Goal: Task Accomplishment & Management: Use online tool/utility

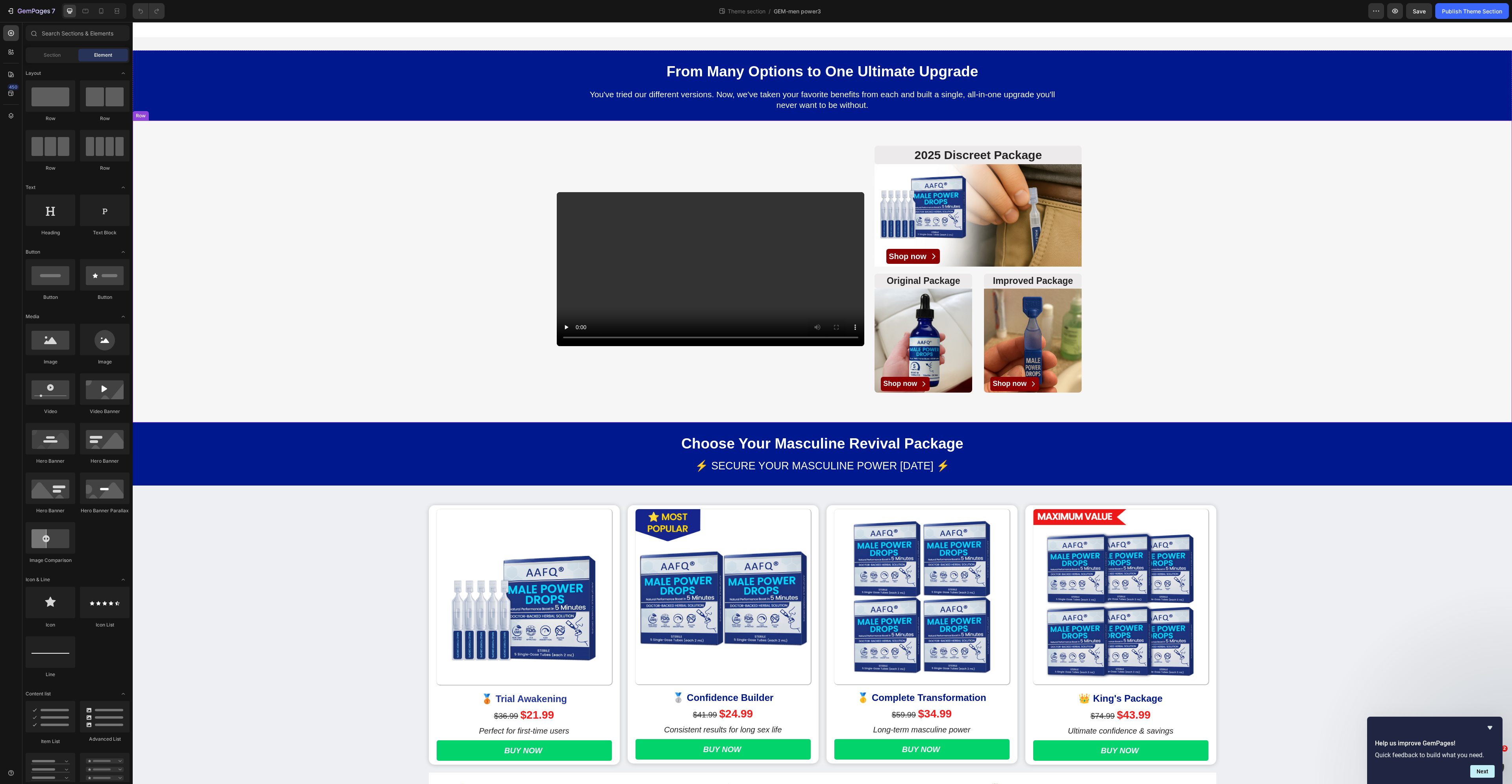
click at [1208, 342] on div "Video 2025 Discreet Package Heading Image Shop now Button Original Package Head…" at bounding box center [822, 269] width 1380 height 259
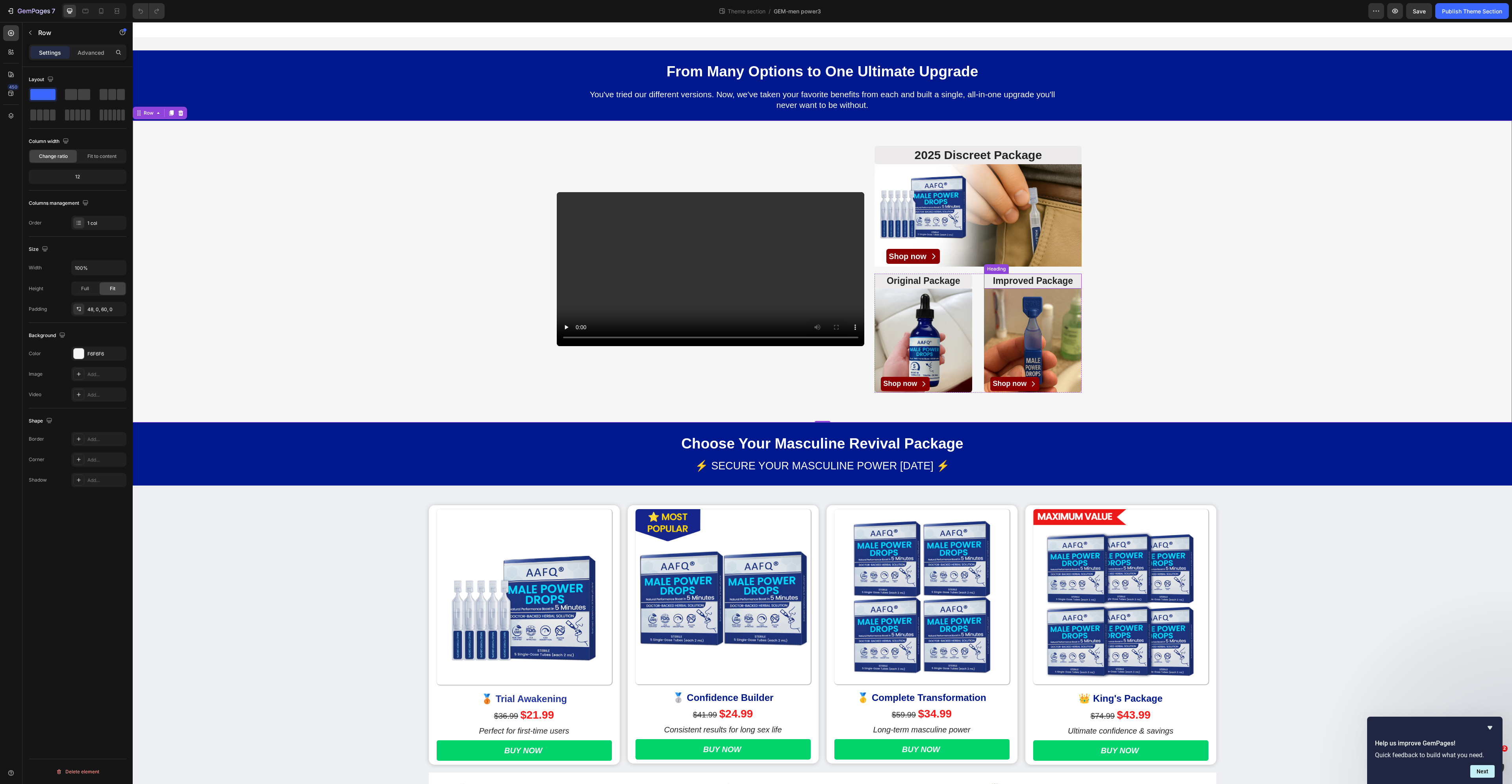
click at [1106, 271] on div "Video 2025 Discreet Package Heading Image Shop now Button Original Package Head…" at bounding box center [822, 269] width 1380 height 259
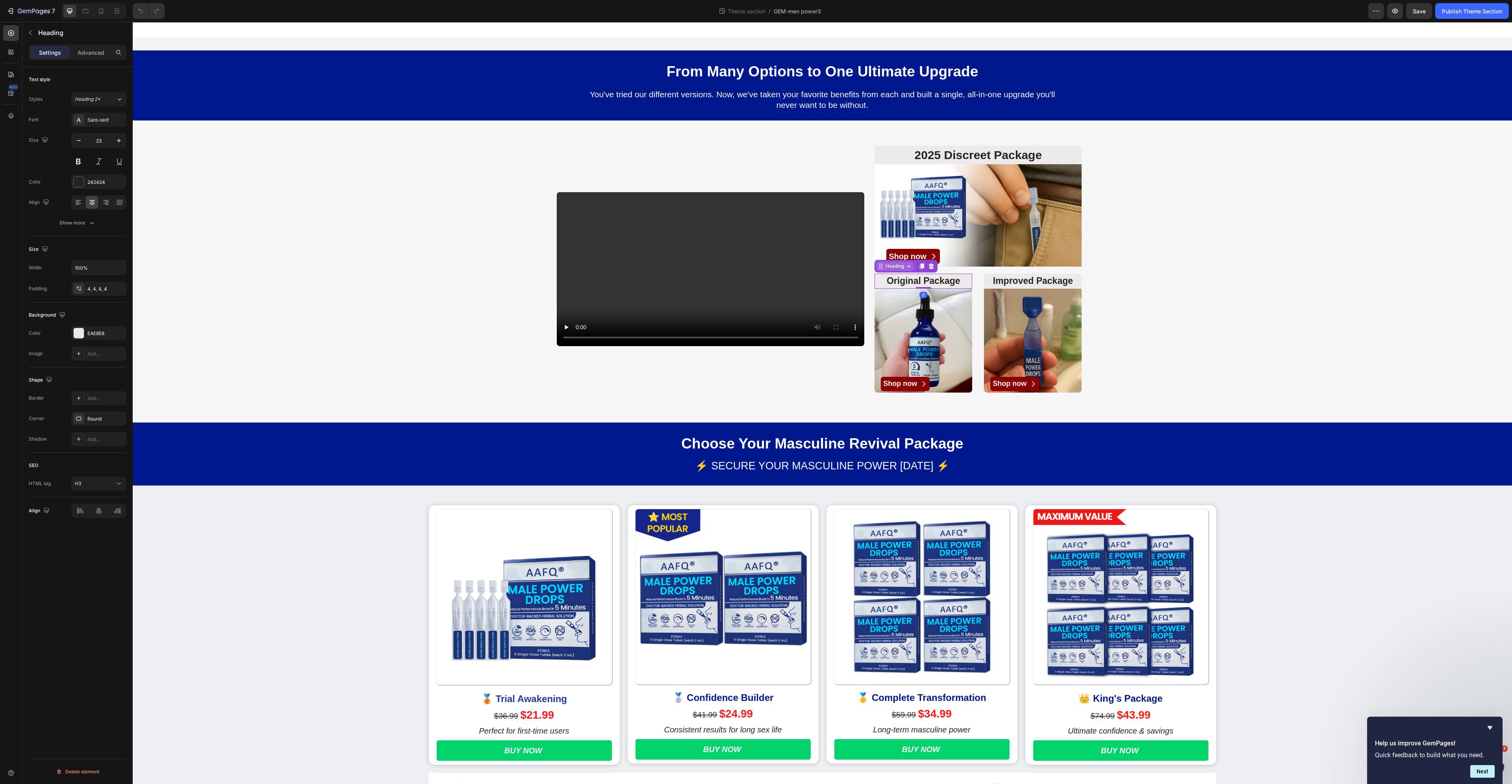
click at [880, 271] on div "Heading" at bounding box center [906, 266] width 63 height 12
click at [9, 119] on icon at bounding box center [11, 116] width 8 height 8
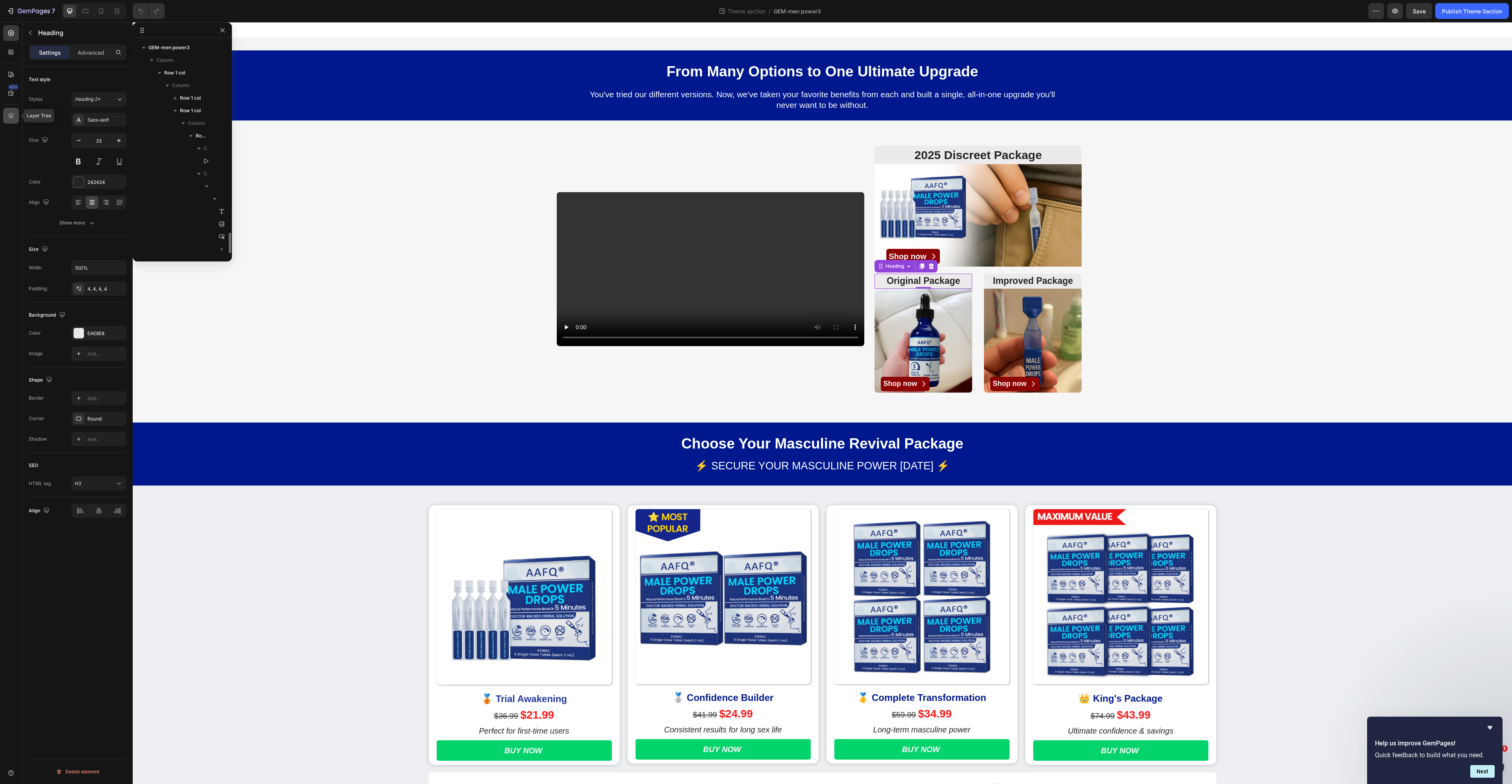
scroll to position [116, 0]
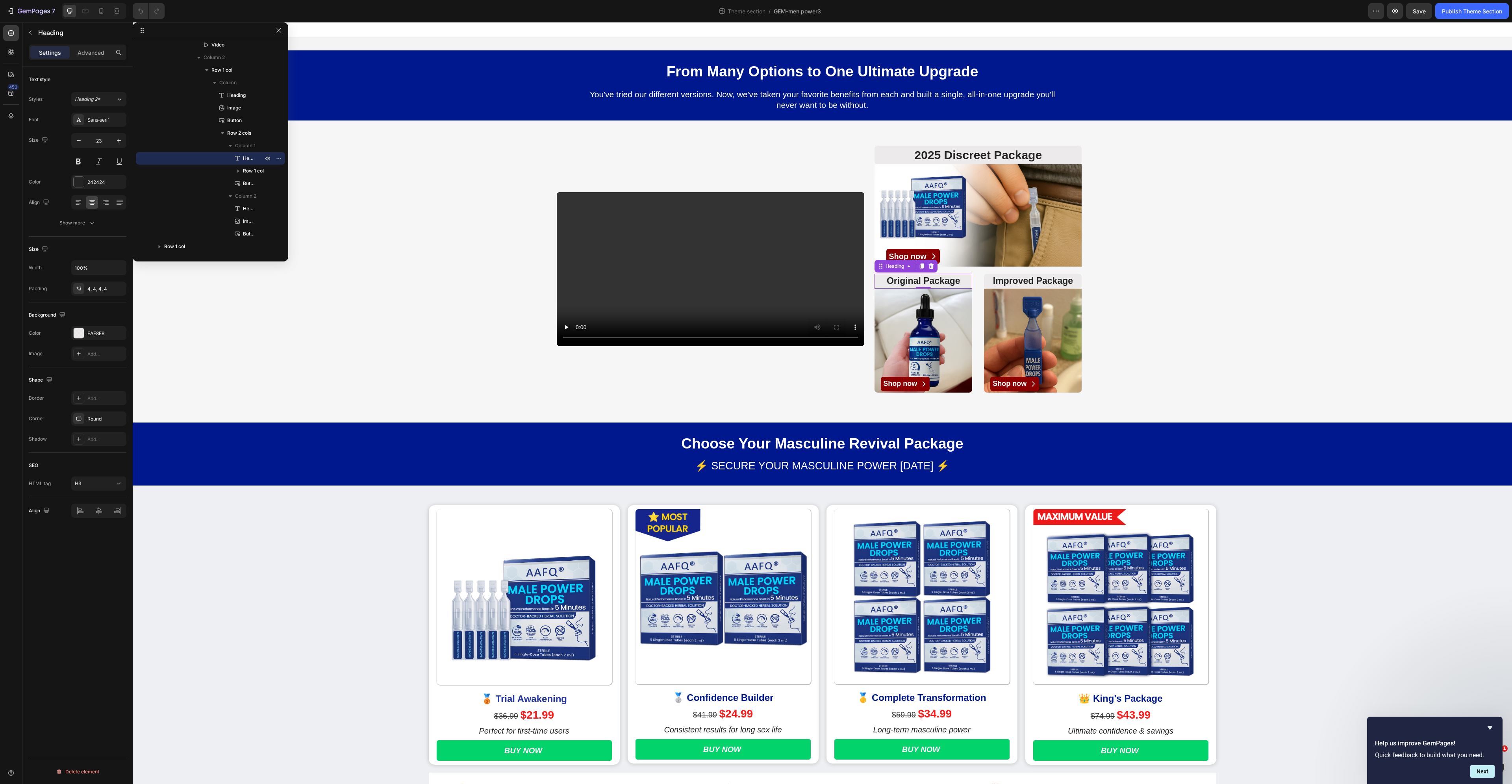
drag, startPoint x: 231, startPoint y: 155, endPoint x: 517, endPoint y: 184, distance: 287.5
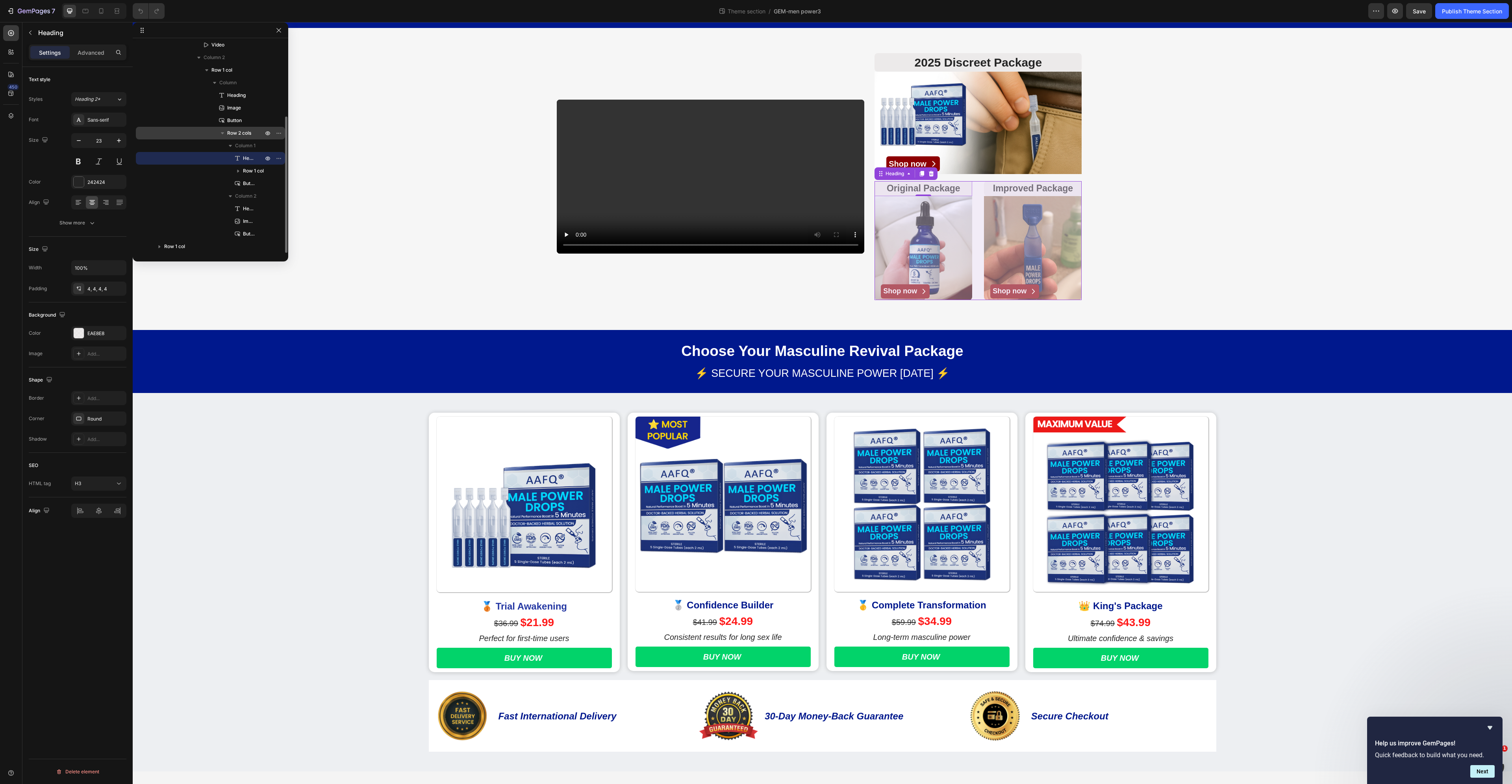
click at [239, 130] on span "Row 2 cols" at bounding box center [239, 133] width 24 height 8
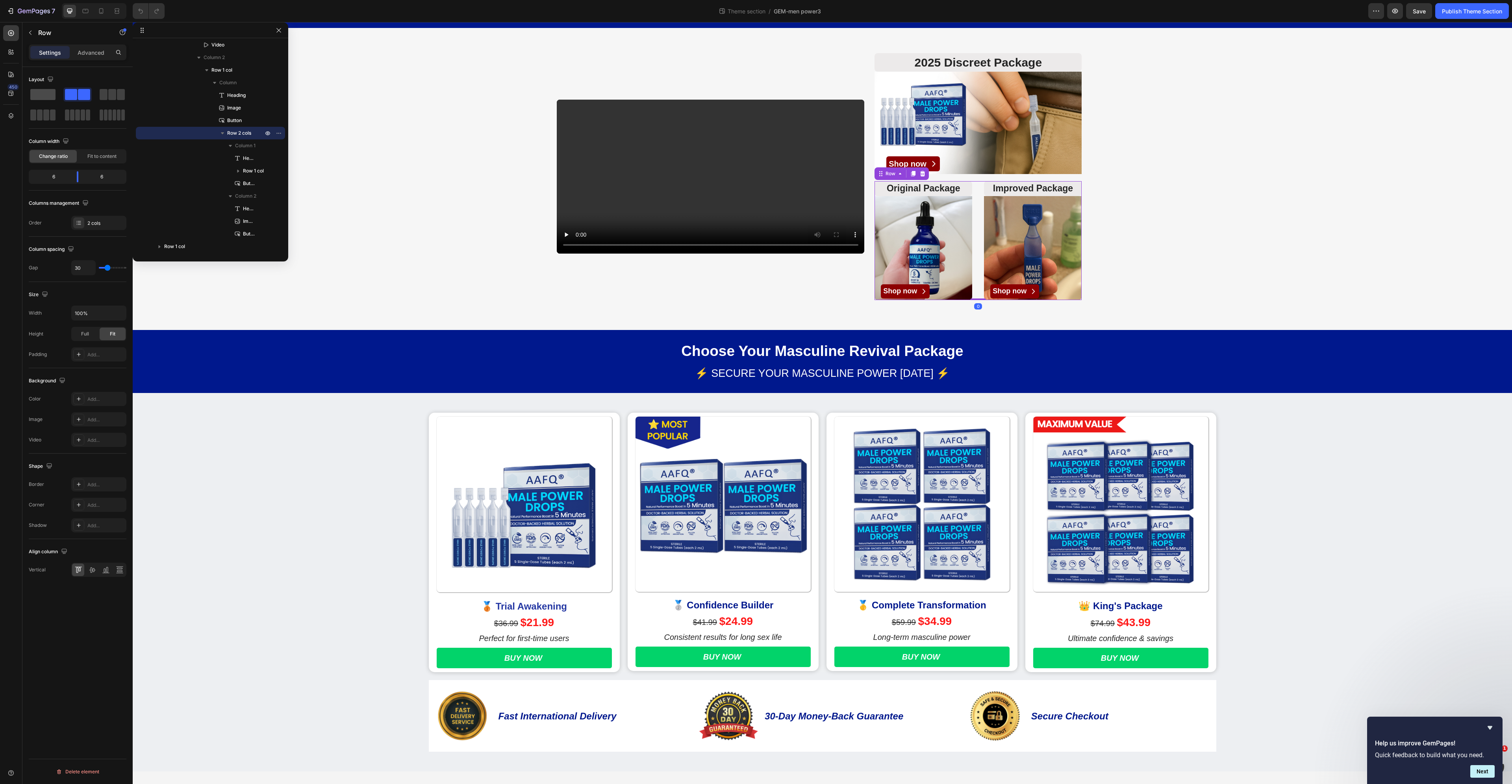
click at [38, 95] on span at bounding box center [43, 94] width 25 height 11
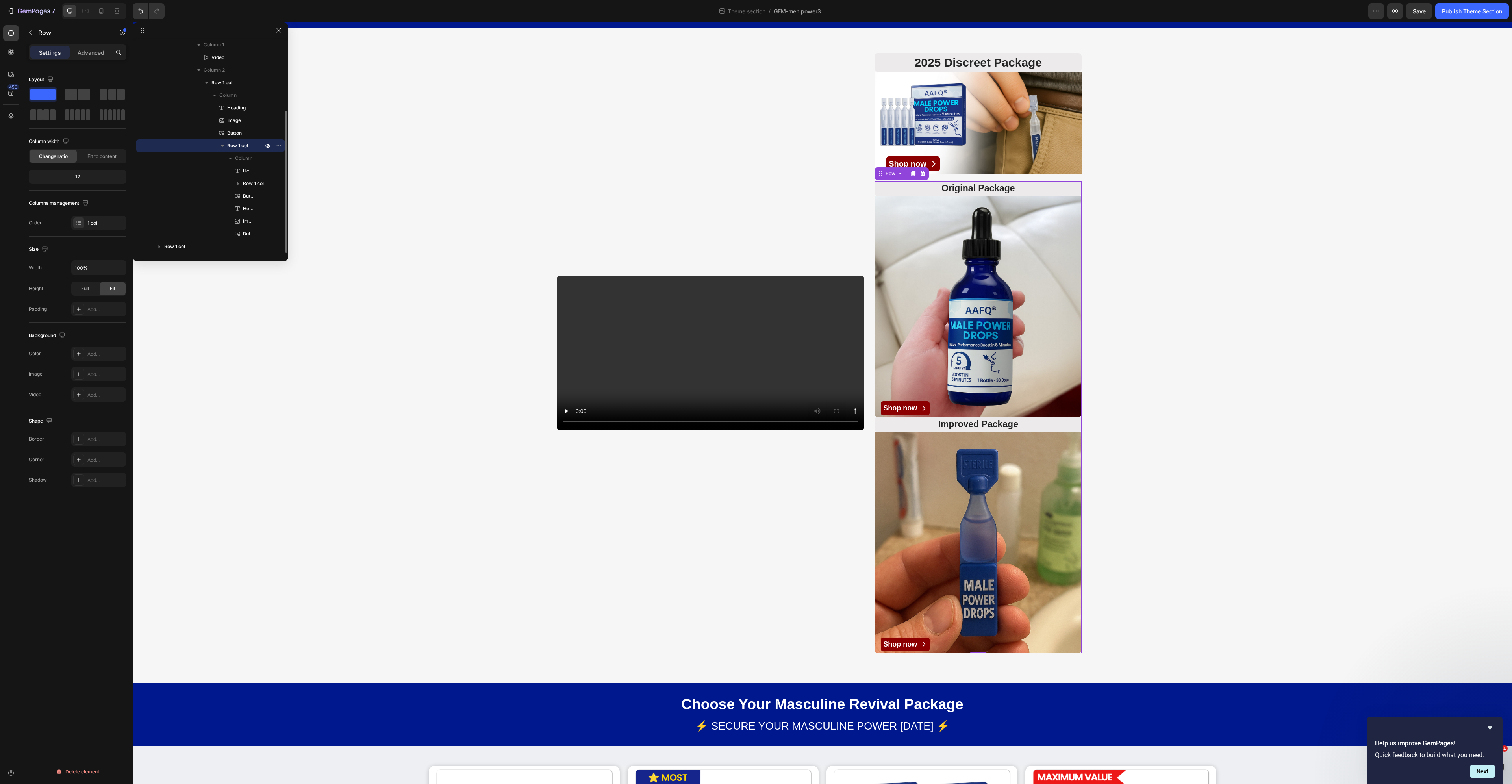
scroll to position [104, 0]
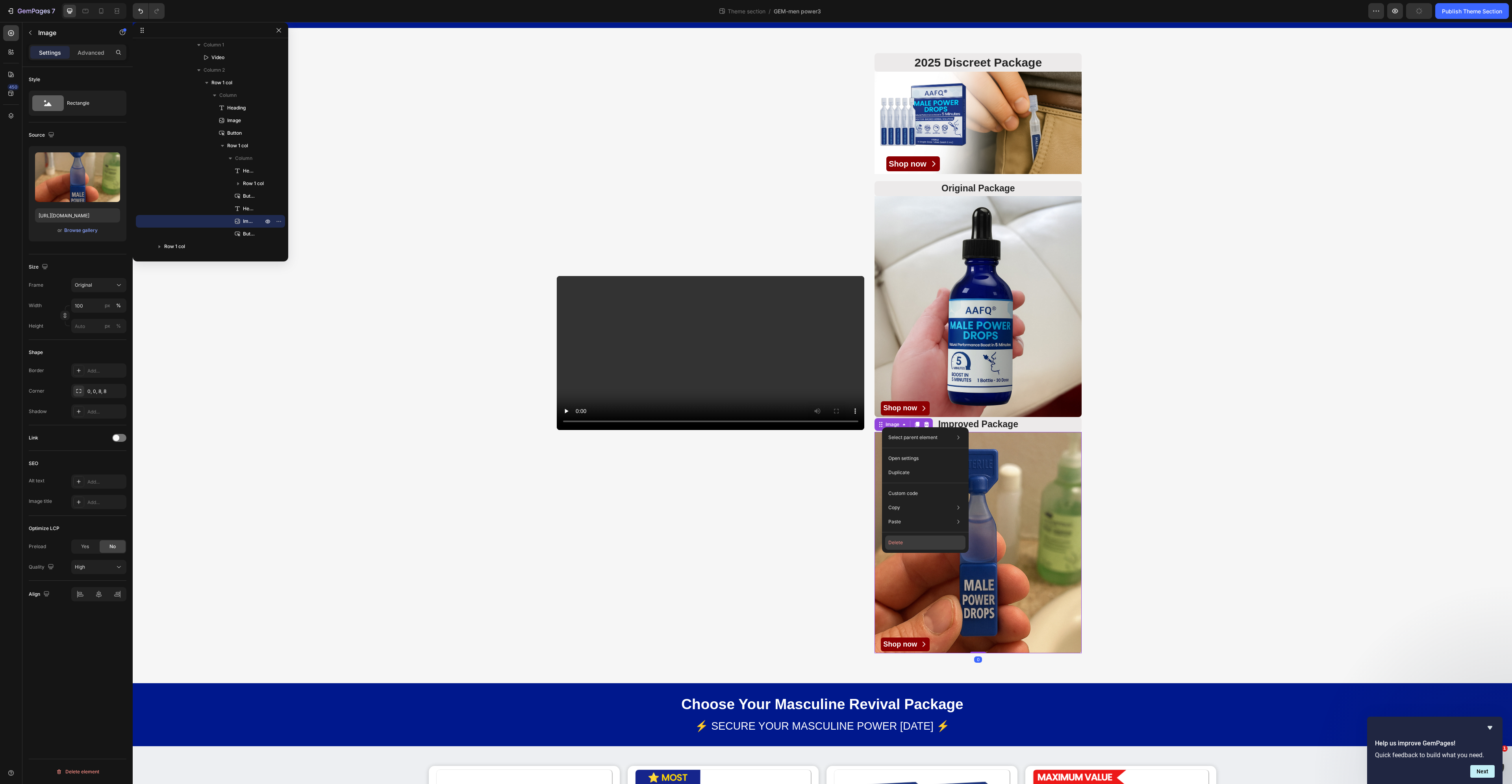
click at [908, 539] on button "Delete" at bounding box center [925, 542] width 81 height 14
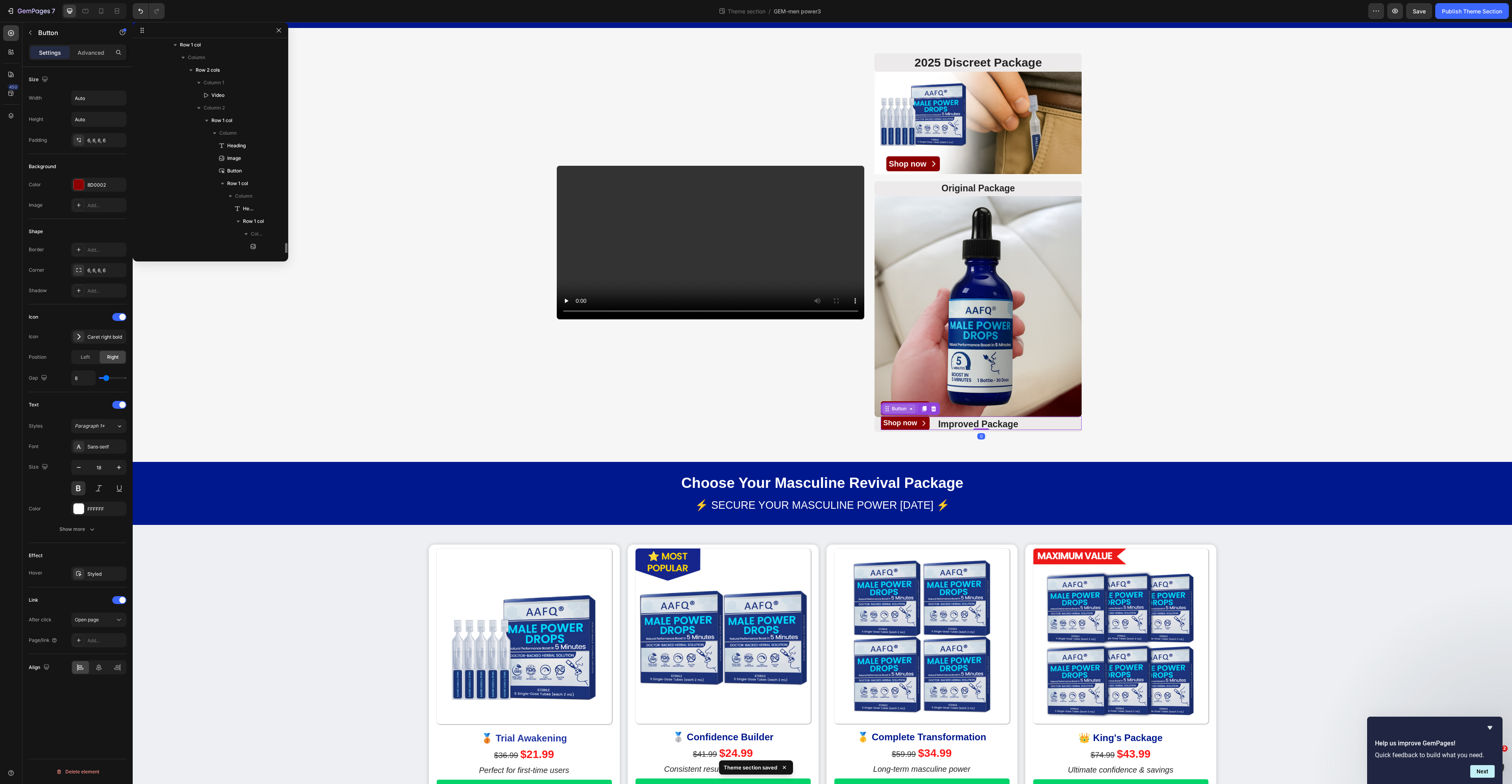
scroll to position [192, 0]
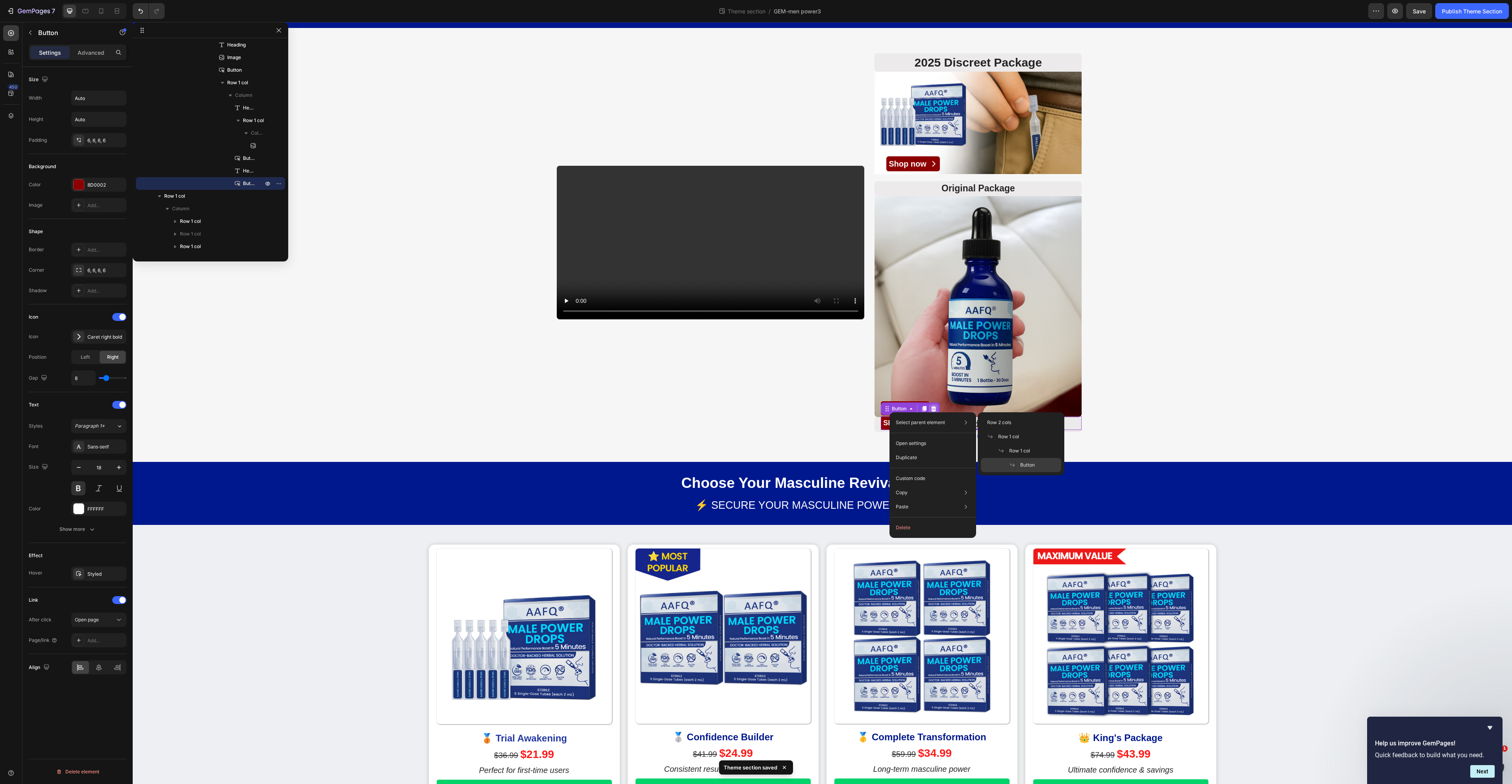
click at [932, 409] on icon at bounding box center [934, 409] width 5 height 6
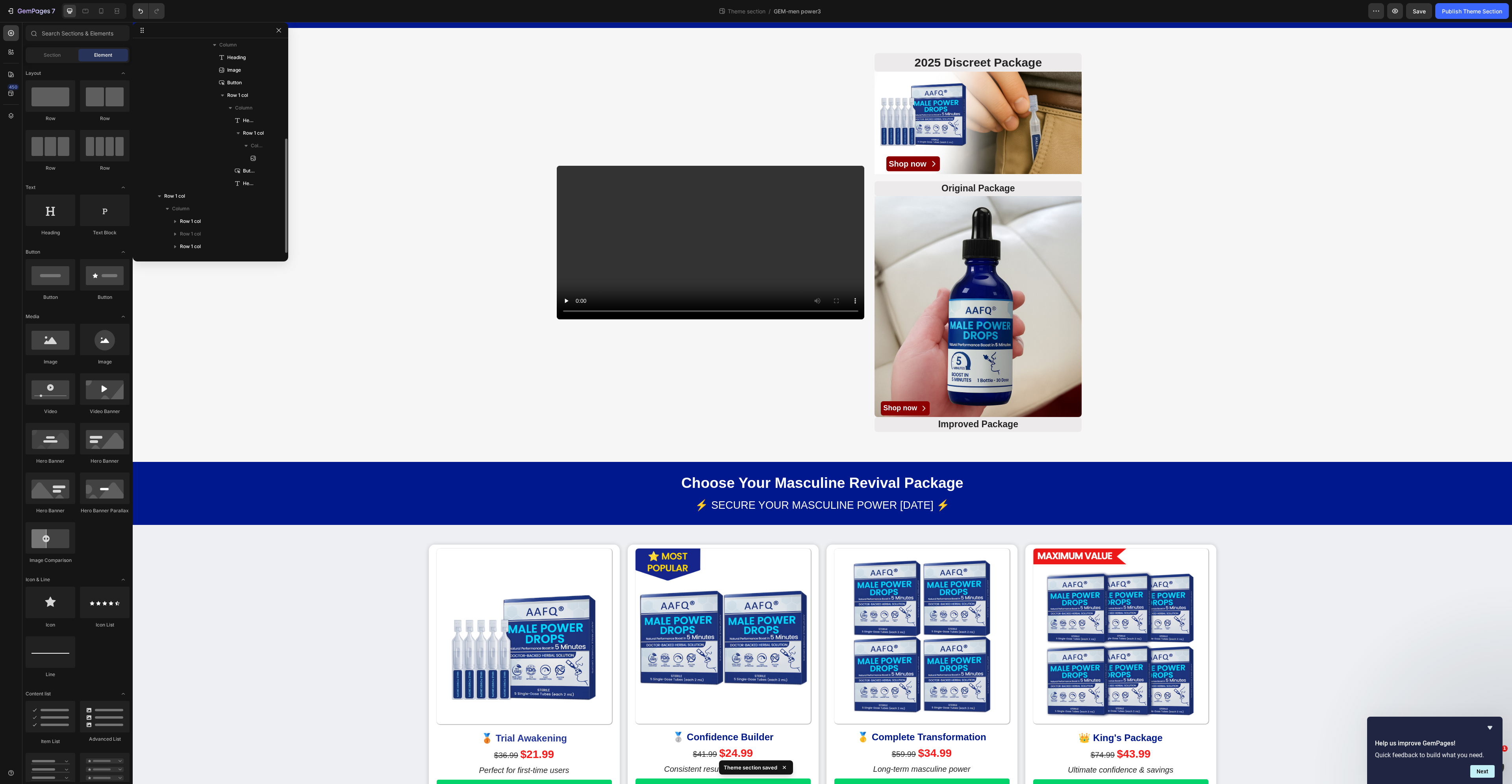
scroll to position [179, 0]
click at [1021, 117] on img at bounding box center [978, 123] width 207 height 102
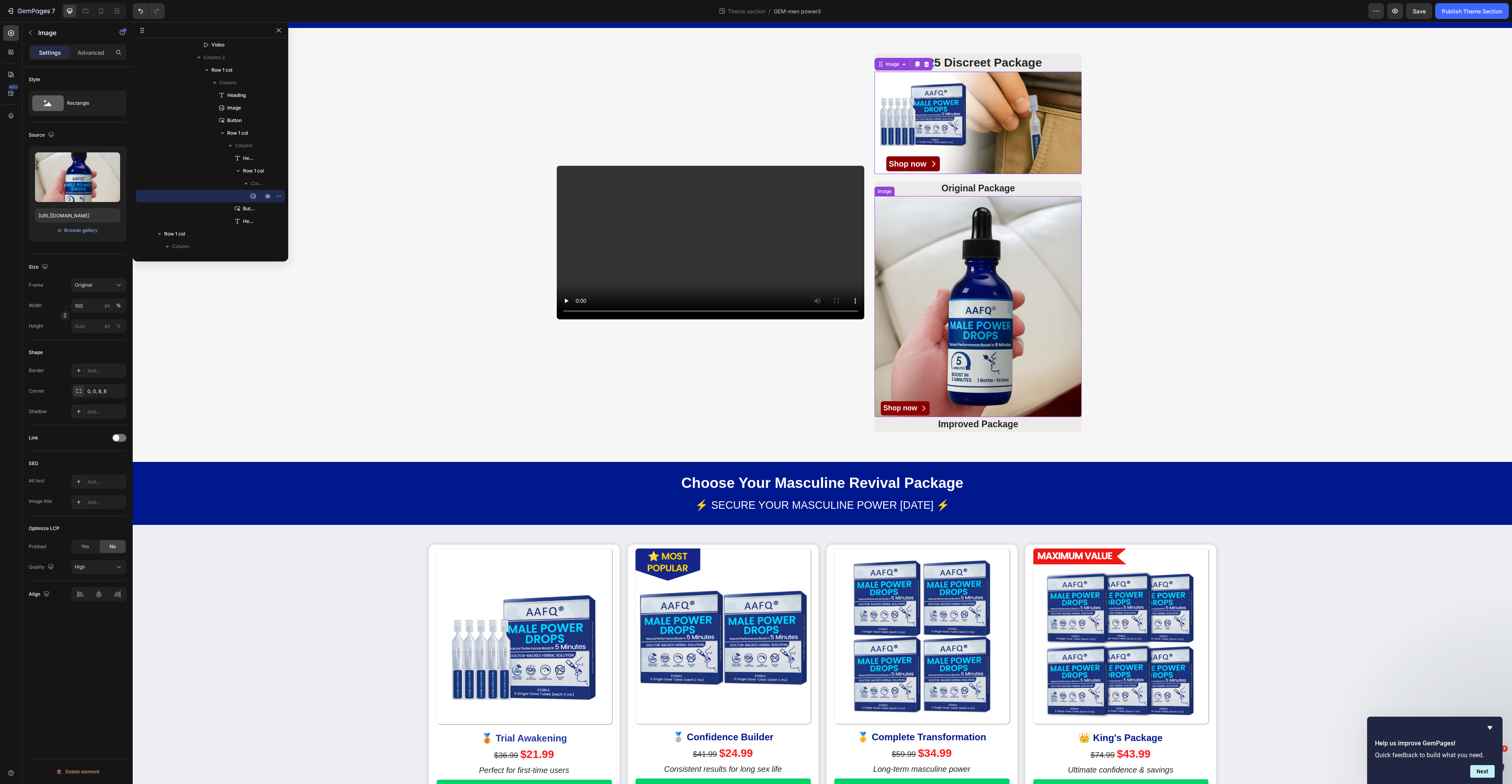
click at [1010, 318] on img at bounding box center [978, 307] width 207 height 221
click at [81, 305] on input "100" at bounding box center [99, 305] width 55 height 14
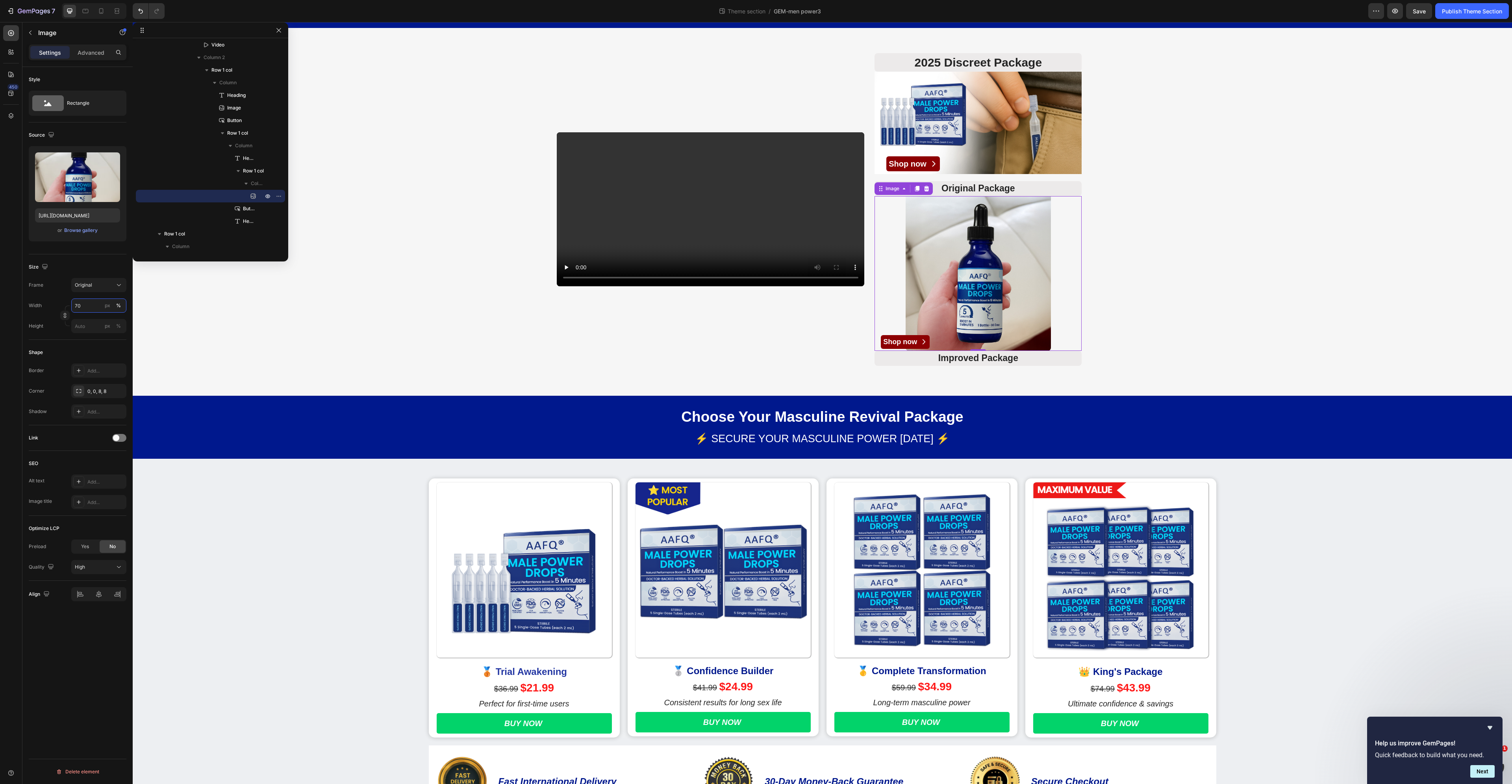
type input "70"
click at [1158, 219] on div "Video 2025 Discreet Package Heading Image Shop now Button Original Package Head…" at bounding box center [822, 209] width 1380 height 325
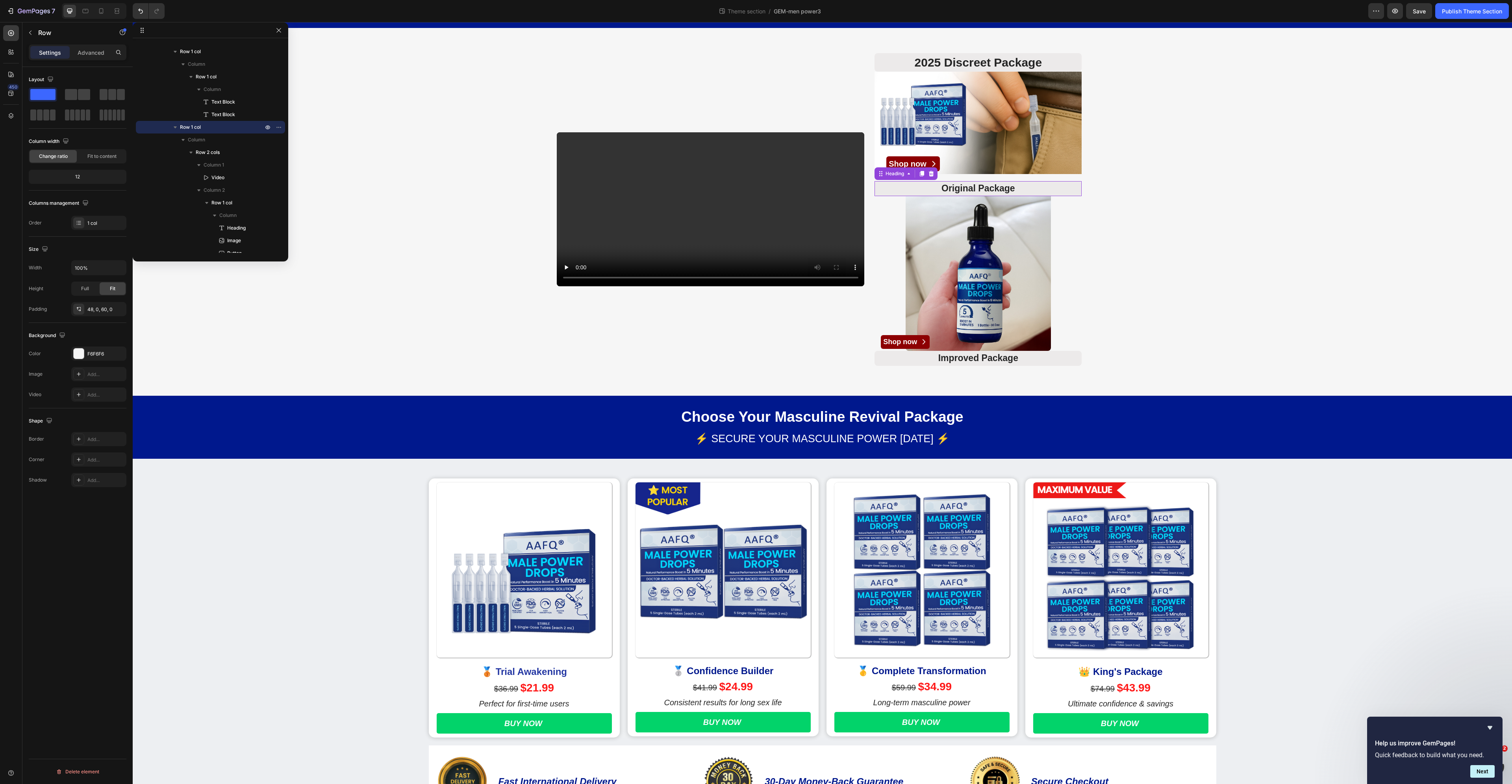
click at [959, 188] on h3 "Original Package" at bounding box center [978, 189] width 207 height 15
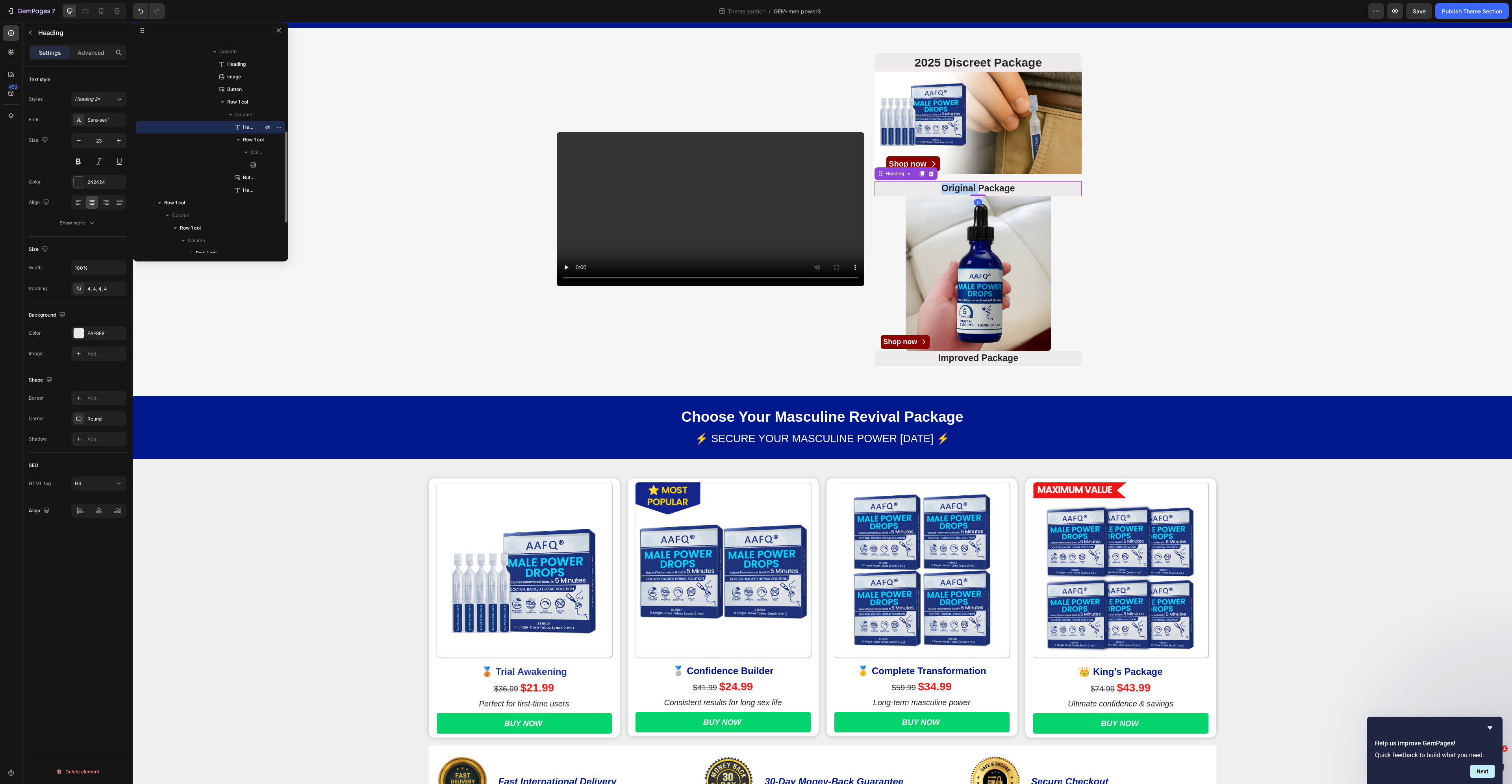
click at [959, 188] on h3 "Original Package" at bounding box center [978, 189] width 207 height 15
click at [1247, 310] on div "Video 2025 Discreet Package Heading Image Shop now Button Legend Package Headin…" at bounding box center [822, 209] width 1380 height 325
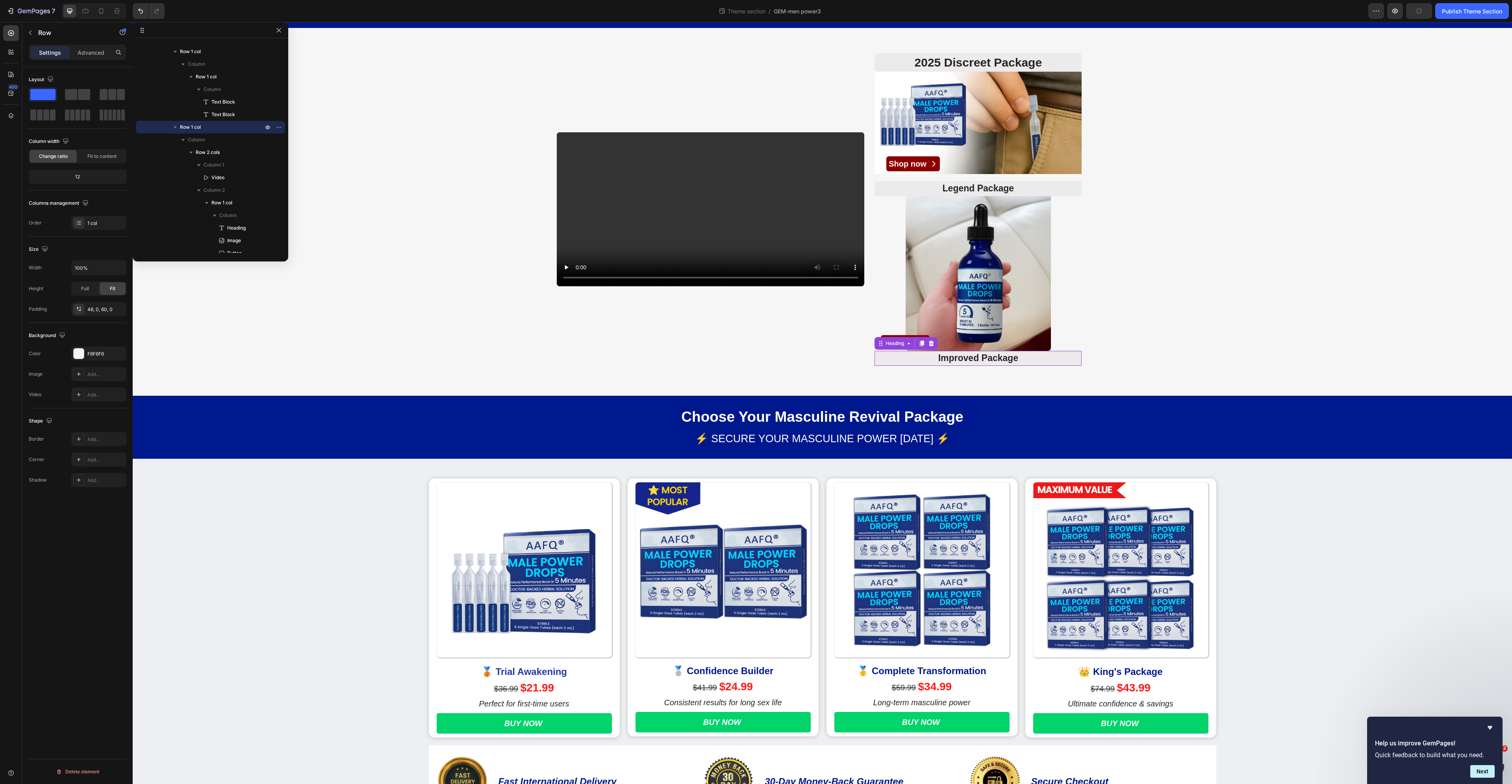
click at [1020, 359] on h3 "Improved Package" at bounding box center [978, 359] width 207 height 15
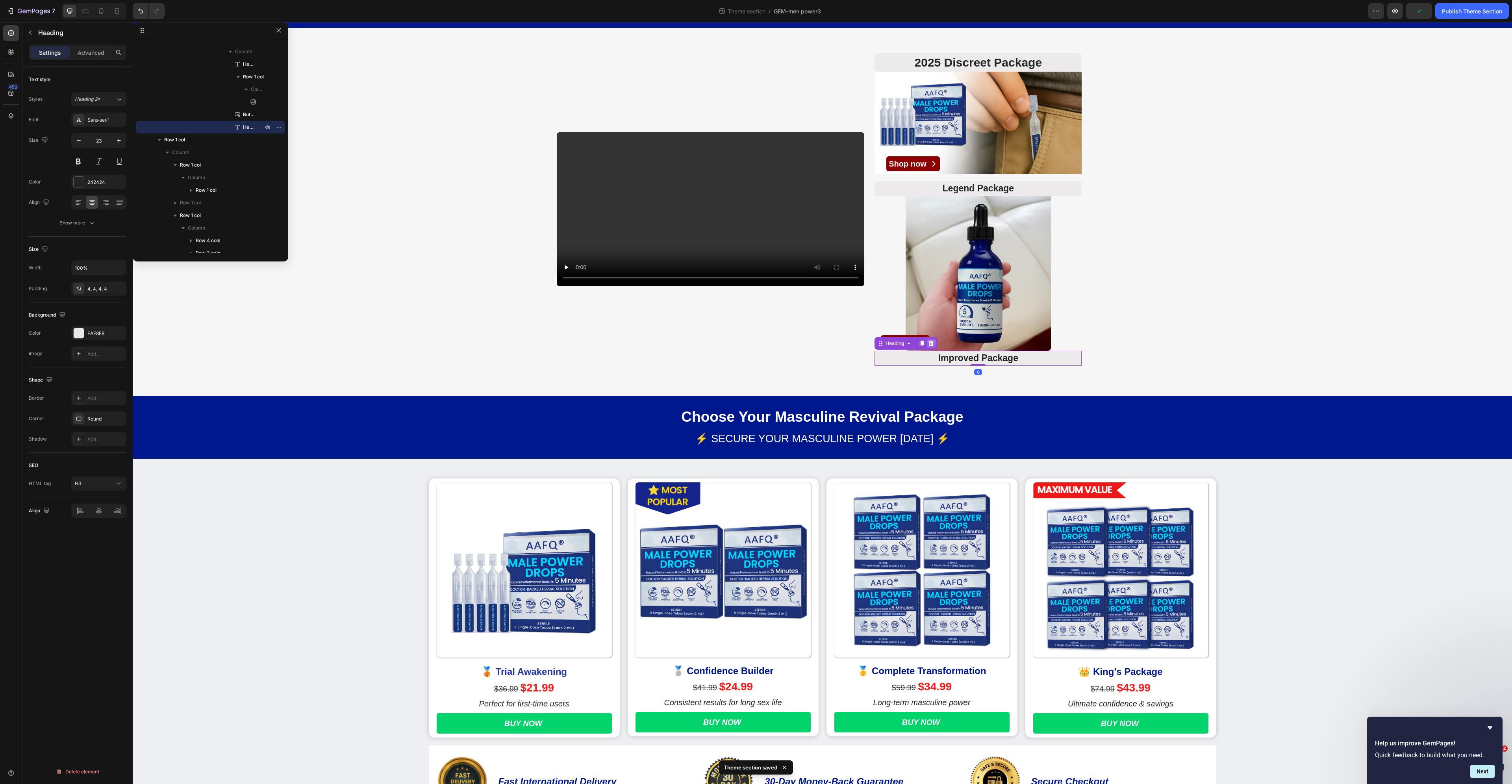
click at [928, 341] on icon at bounding box center [931, 344] width 6 height 6
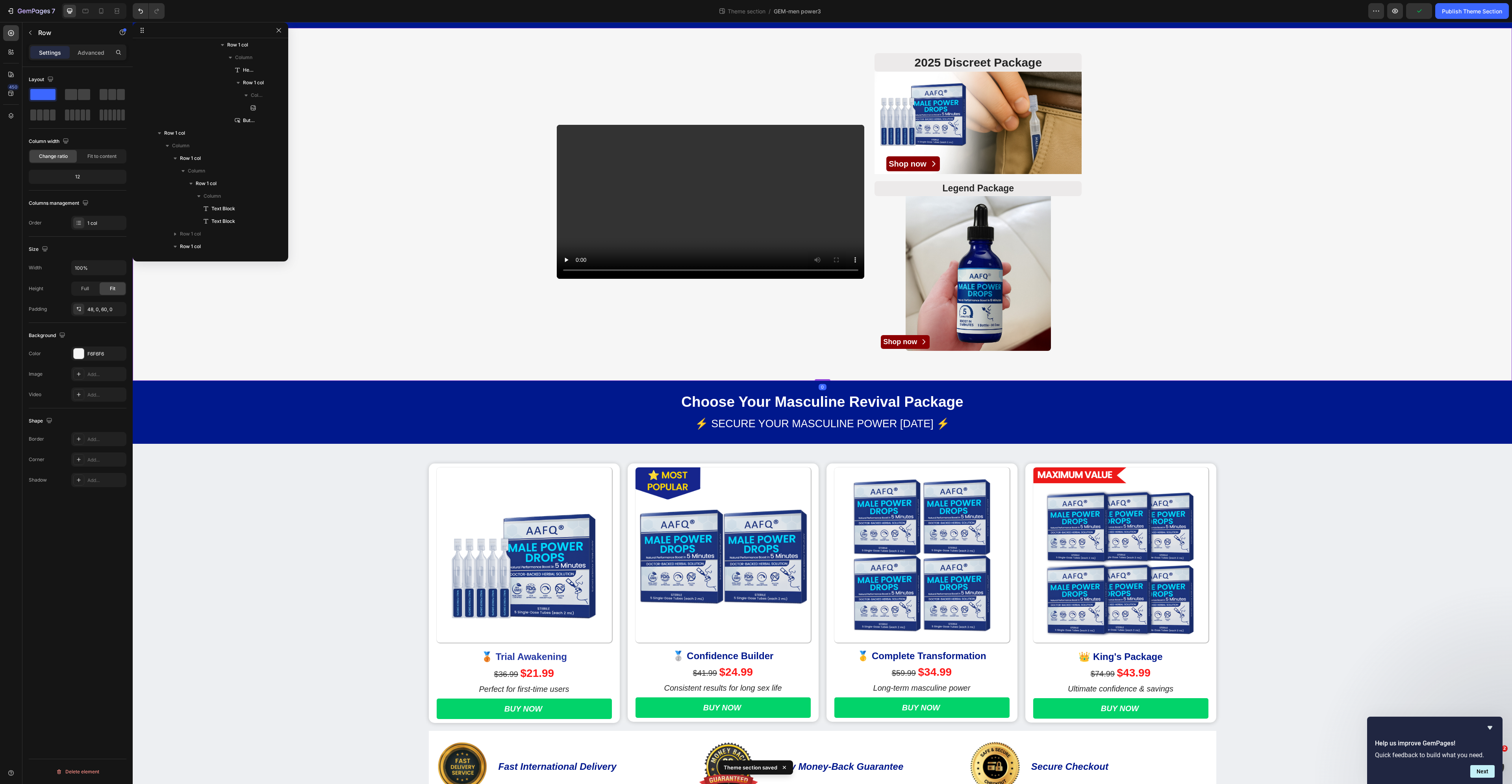
click at [1196, 320] on div "Video 2025 Discreet Package Heading Image Shop now Button Legend Package Headin…" at bounding box center [822, 202] width 1380 height 310
click at [1200, 311] on div "Video 2025 Discreet Package Heading Image Shop now Button Legend Package Headin…" at bounding box center [822, 202] width 1380 height 310
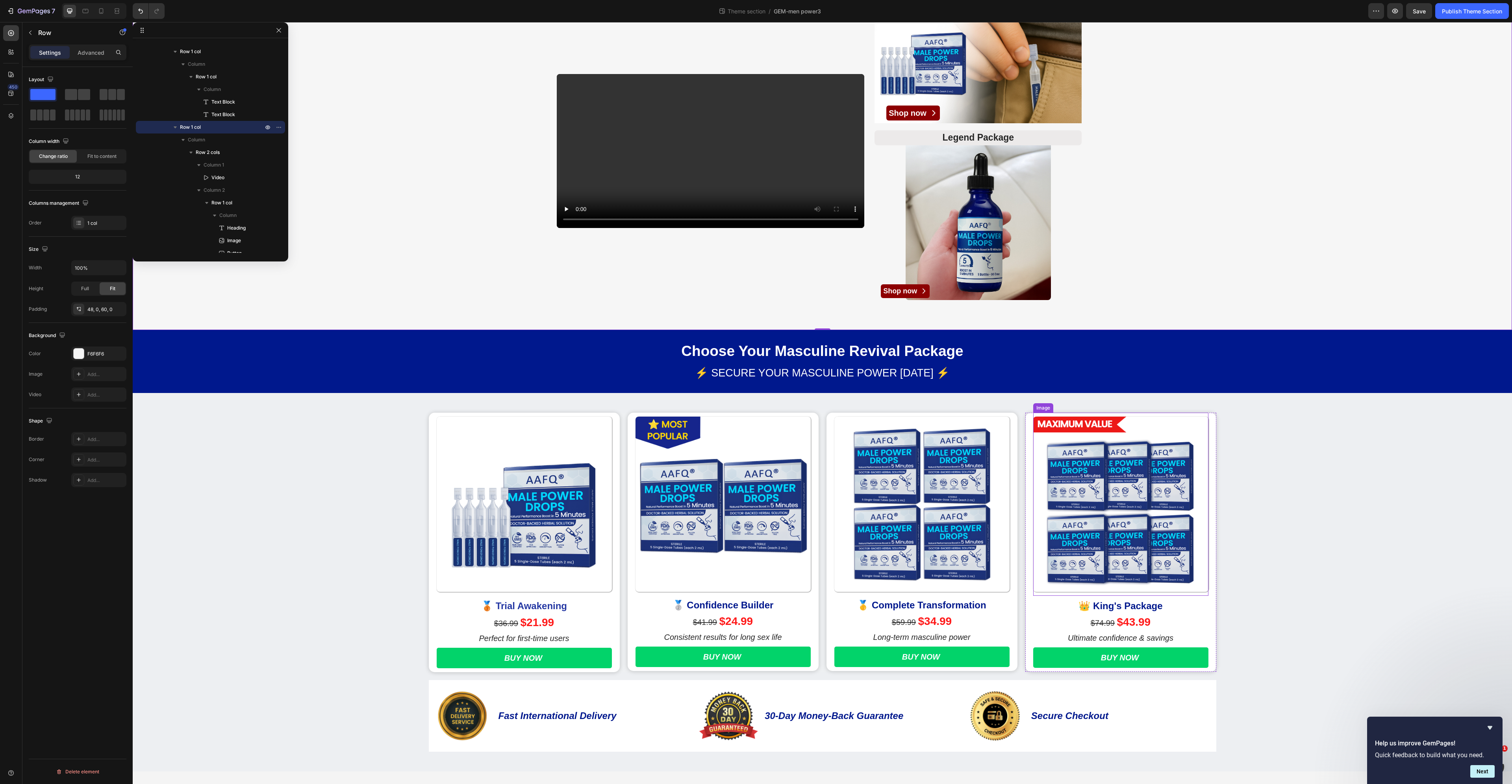
scroll to position [0, 0]
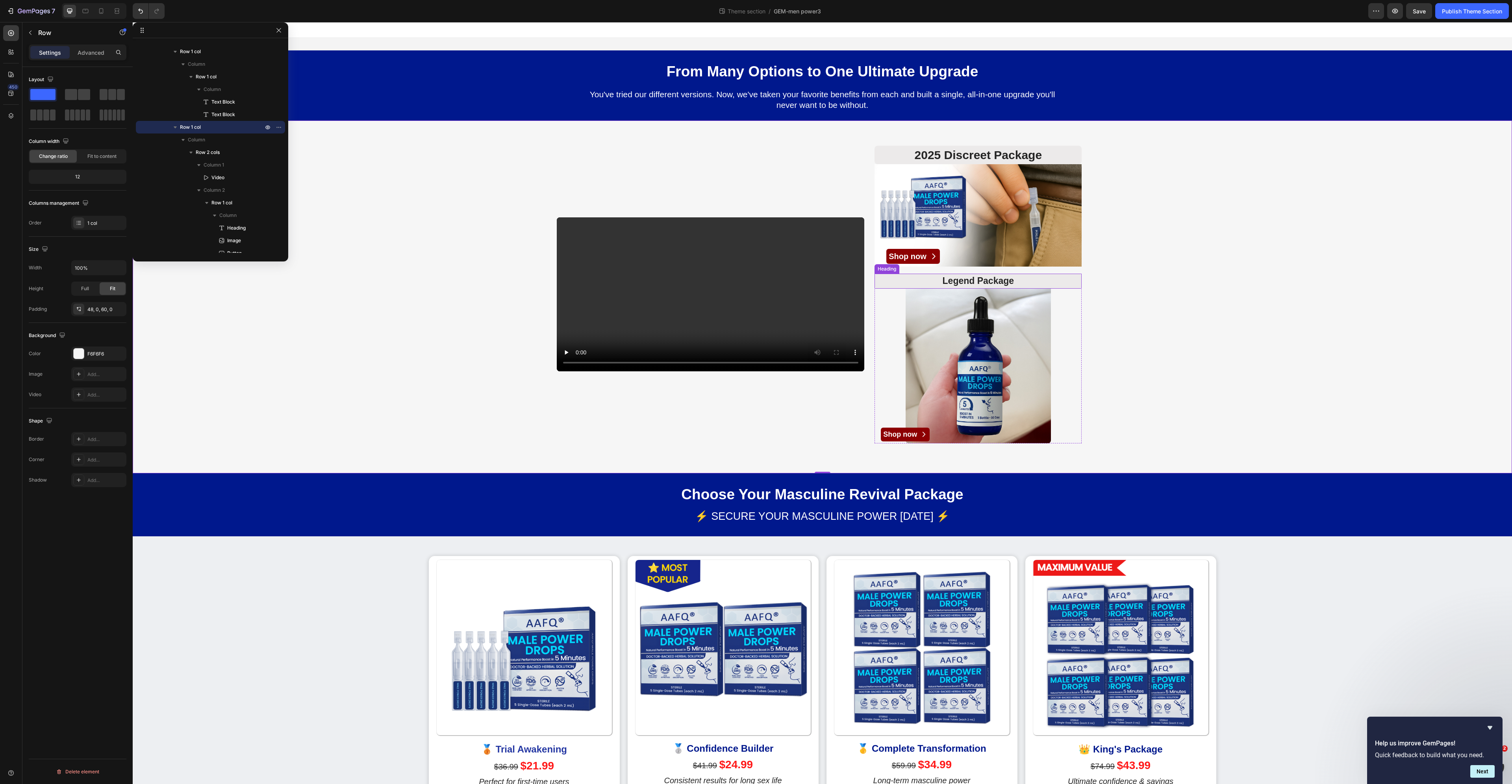
click at [976, 277] on p "Legend Package" at bounding box center [978, 281] width 204 height 12
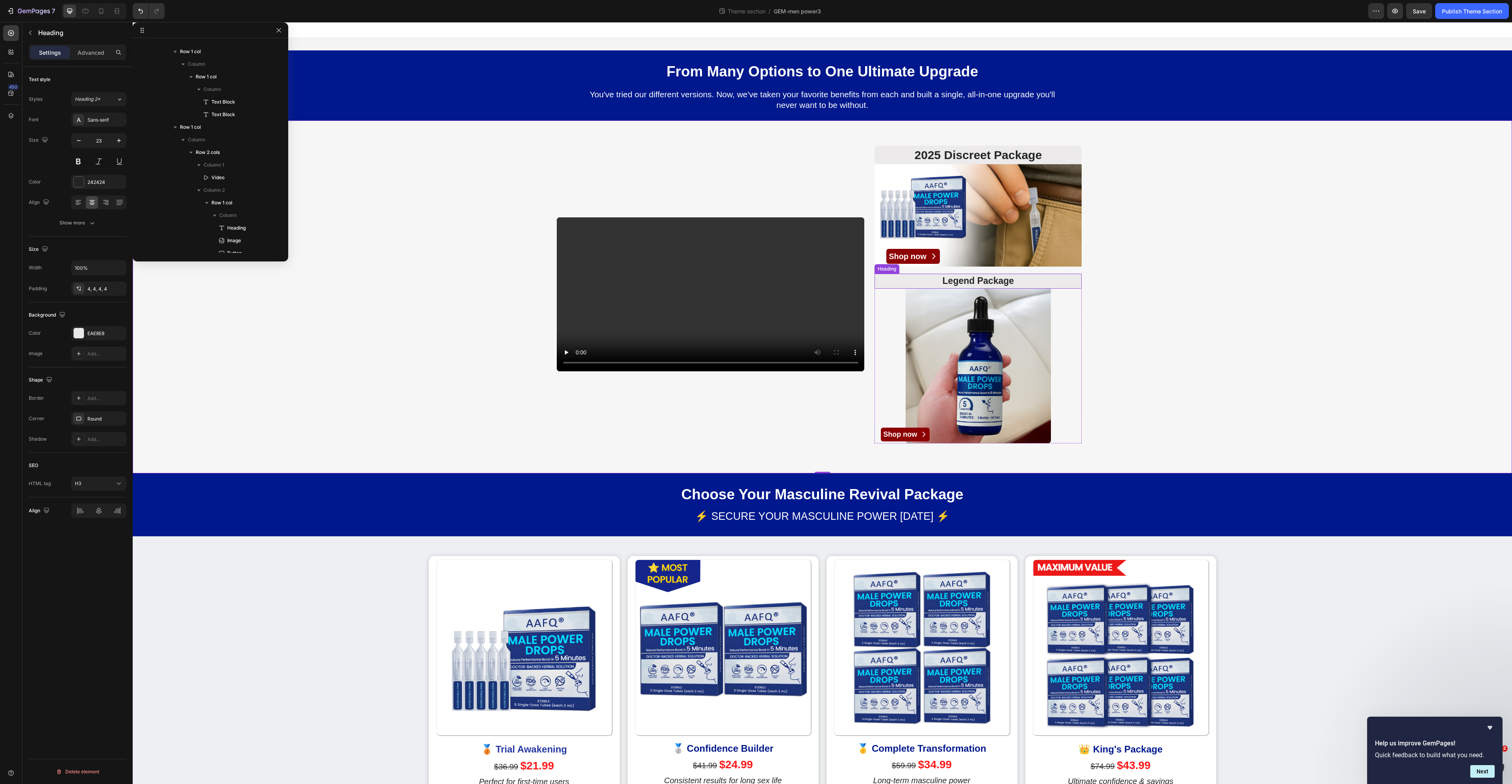
scroll to position [211, 0]
click at [970, 280] on p "Legend Package" at bounding box center [978, 281] width 204 height 12
click at [277, 31] on icon "button" at bounding box center [279, 30] width 6 height 6
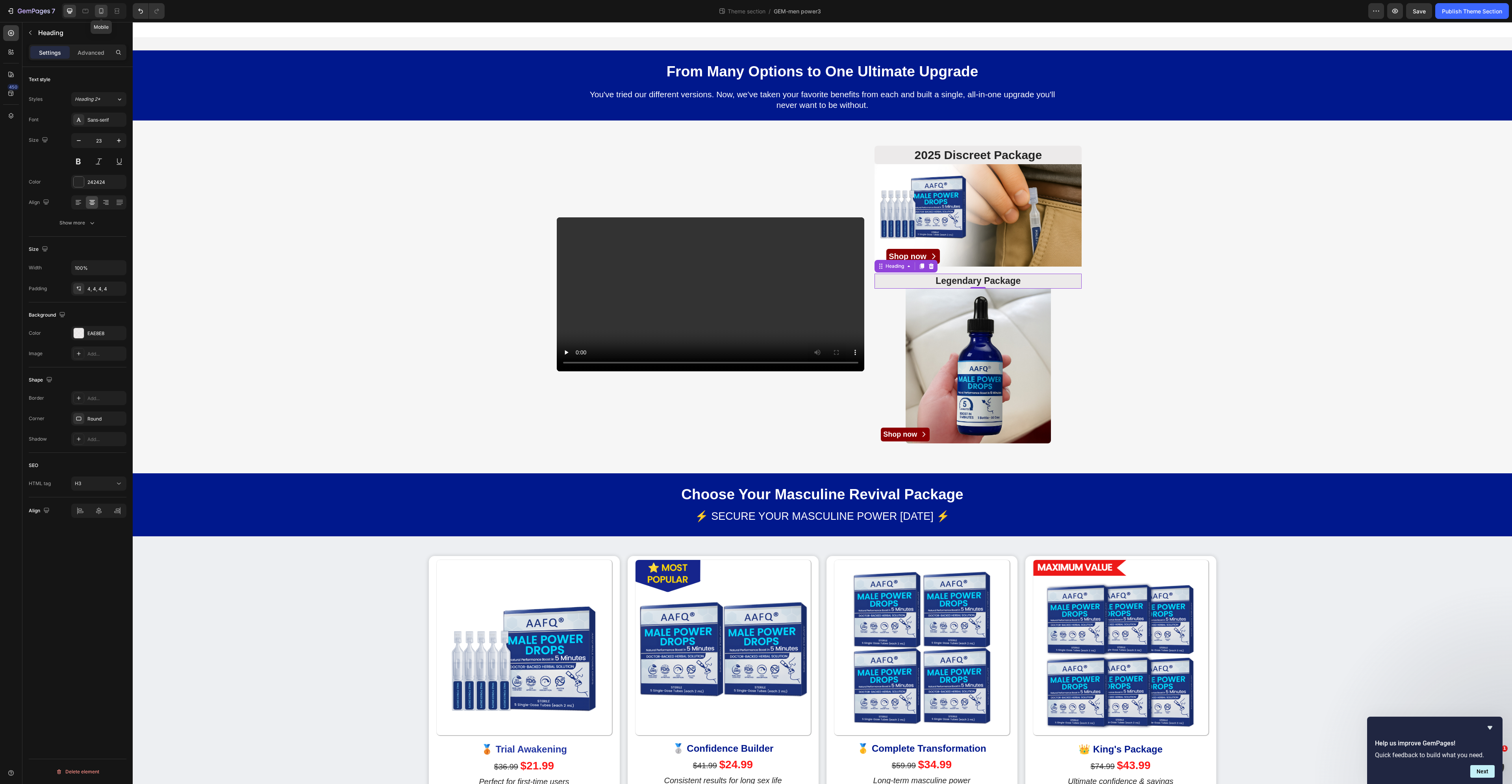
click at [99, 10] on icon at bounding box center [101, 11] width 4 height 6
type input "16"
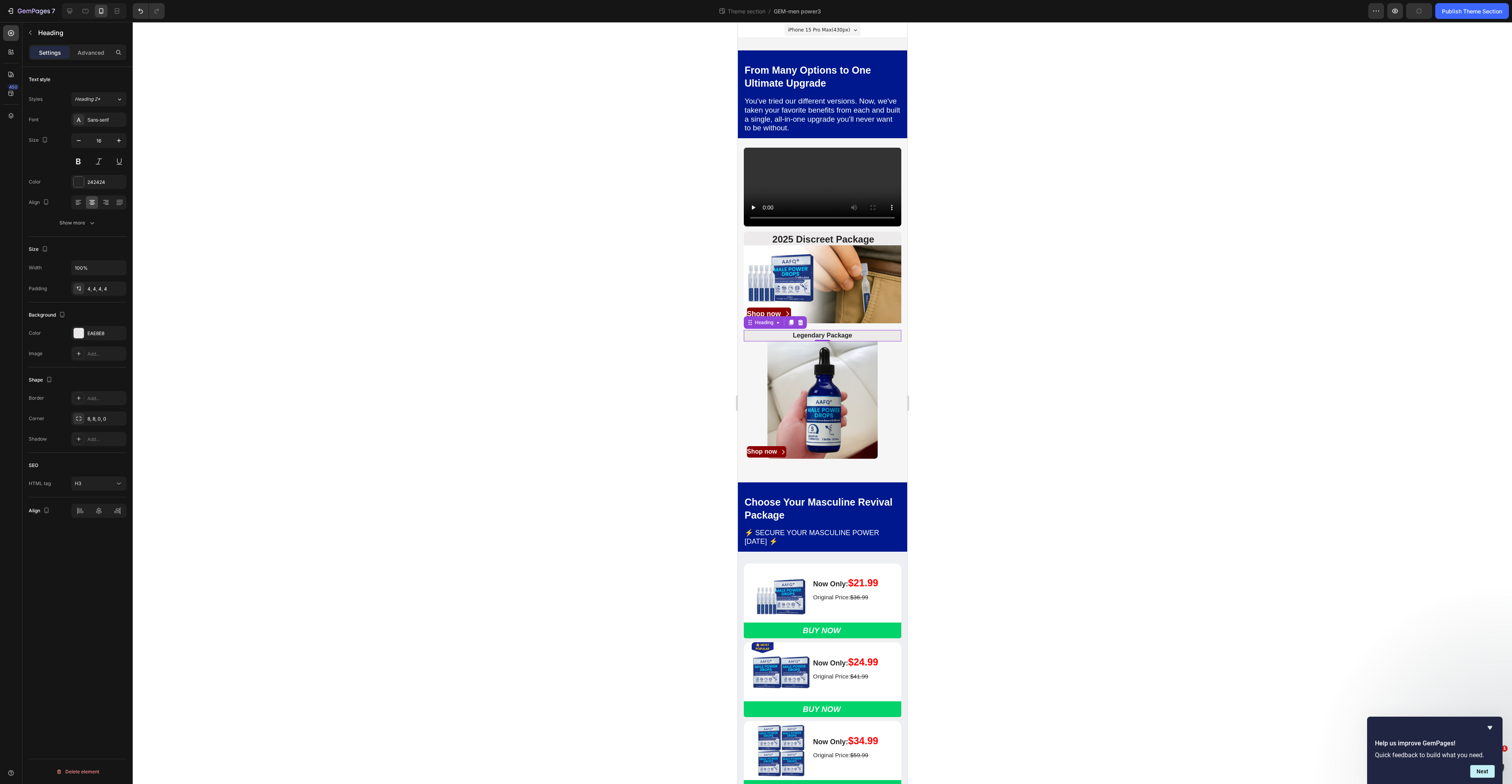
scroll to position [75, 0]
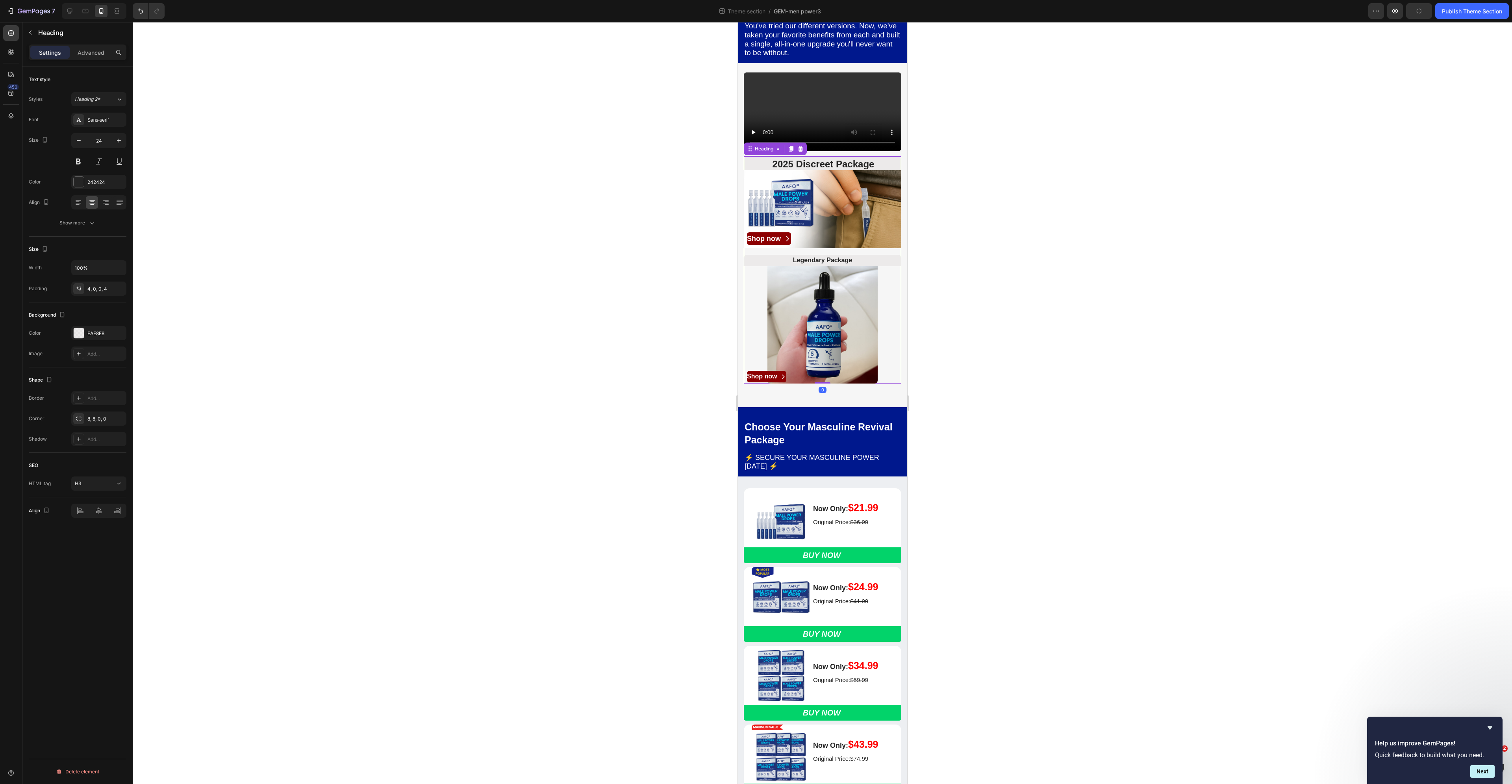
click at [857, 170] on h3 "2025 Discreet Package" at bounding box center [822, 163] width 157 height 14
click at [857, 170] on h3 "2025 Discreet Package" at bounding box center [822, 163] width 157 height 14
click at [826, 265] on p "Legendary Package" at bounding box center [822, 260] width 154 height 8
click at [764, 277] on input "16" at bounding box center [762, 279] width 16 height 9
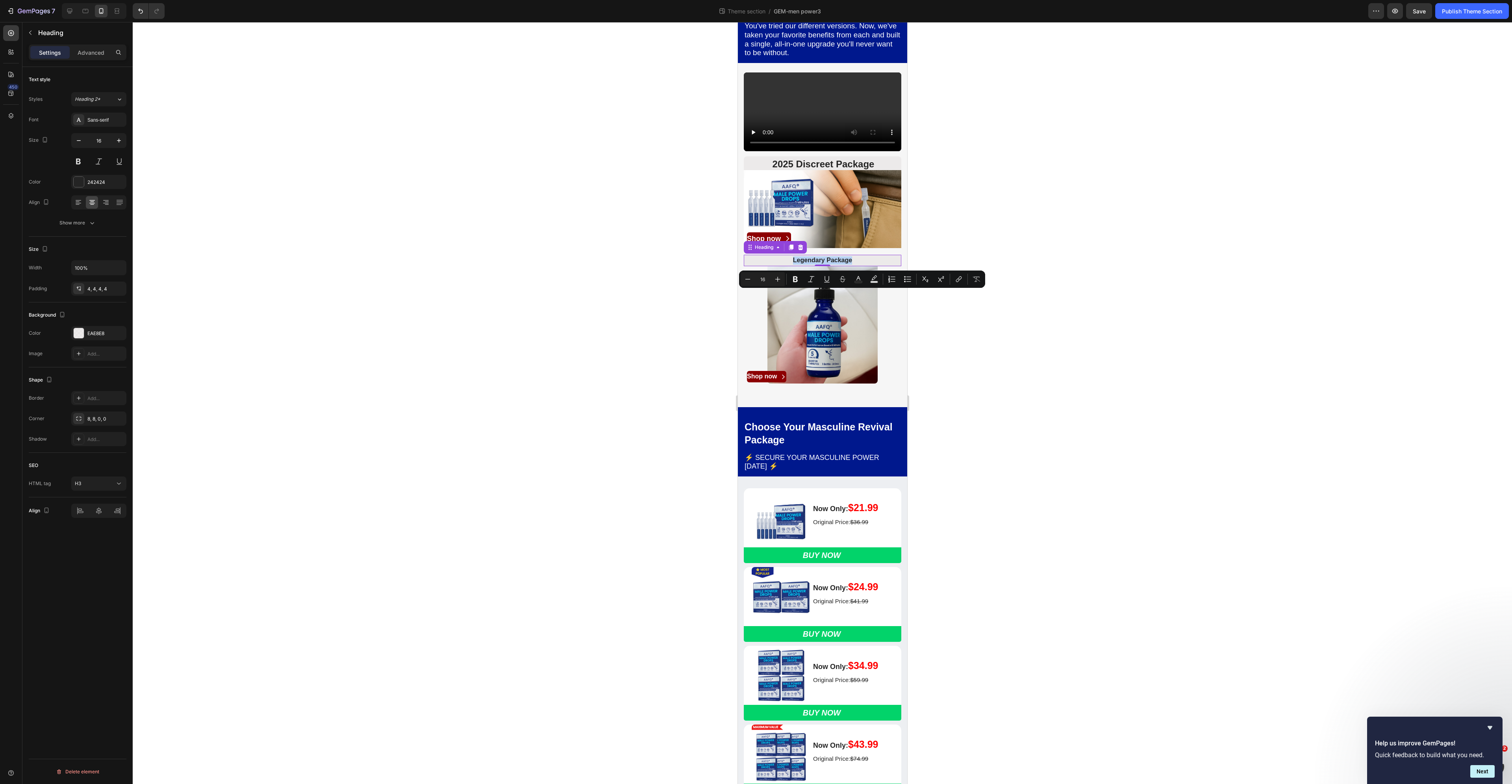
click at [833, 265] on p "Legendary Package" at bounding box center [822, 260] width 154 height 8
click at [837, 265] on p "Legendary Package" at bounding box center [822, 260] width 154 height 8
drag, startPoint x: 852, startPoint y: 294, endPoint x: 791, endPoint y: 294, distance: 61.0
click at [791, 265] on p "Legendary Package" at bounding box center [822, 260] width 154 height 8
click at [766, 278] on input "16" at bounding box center [762, 279] width 16 height 9
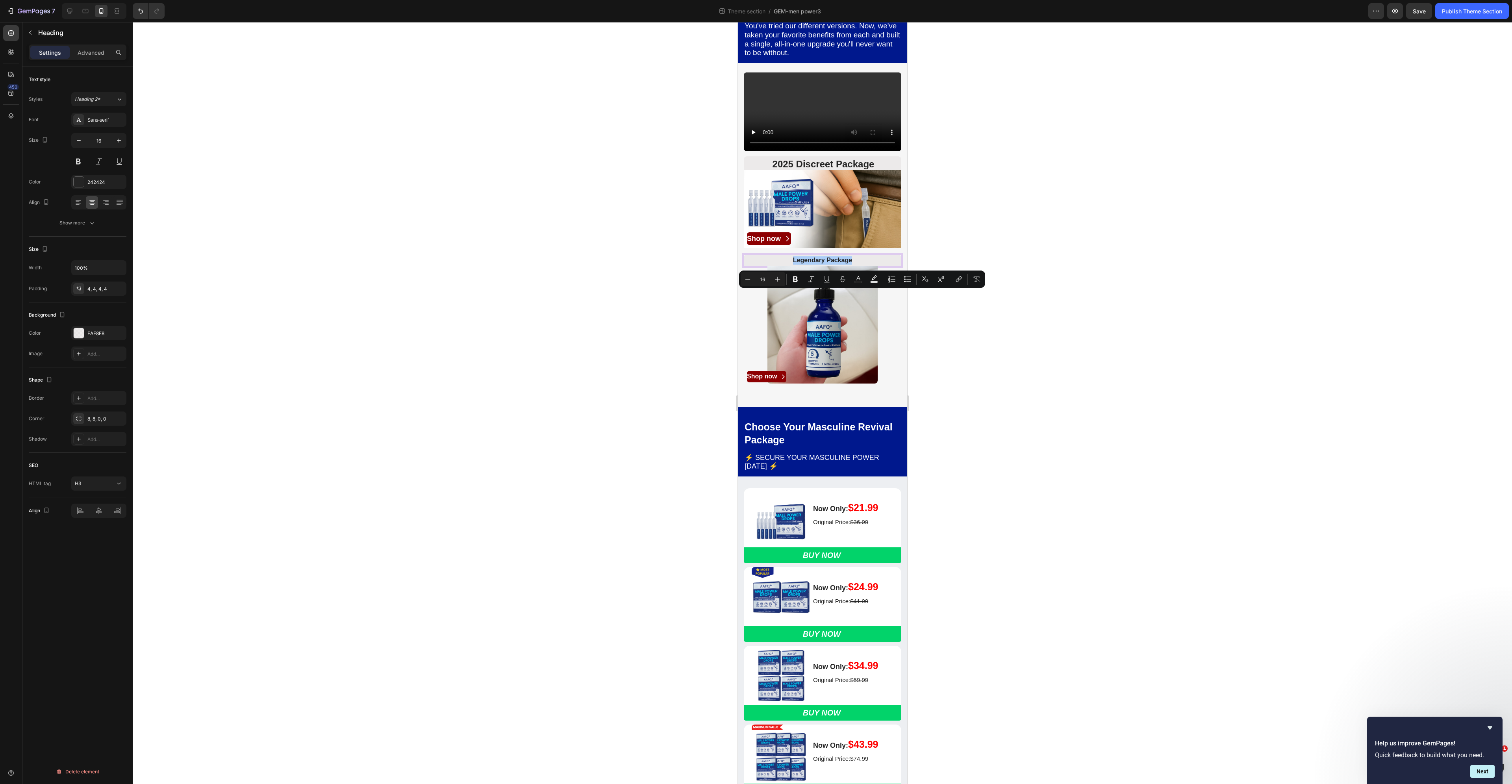
type input "1"
type input "24"
click at [1118, 261] on div at bounding box center [822, 403] width 1380 height 762
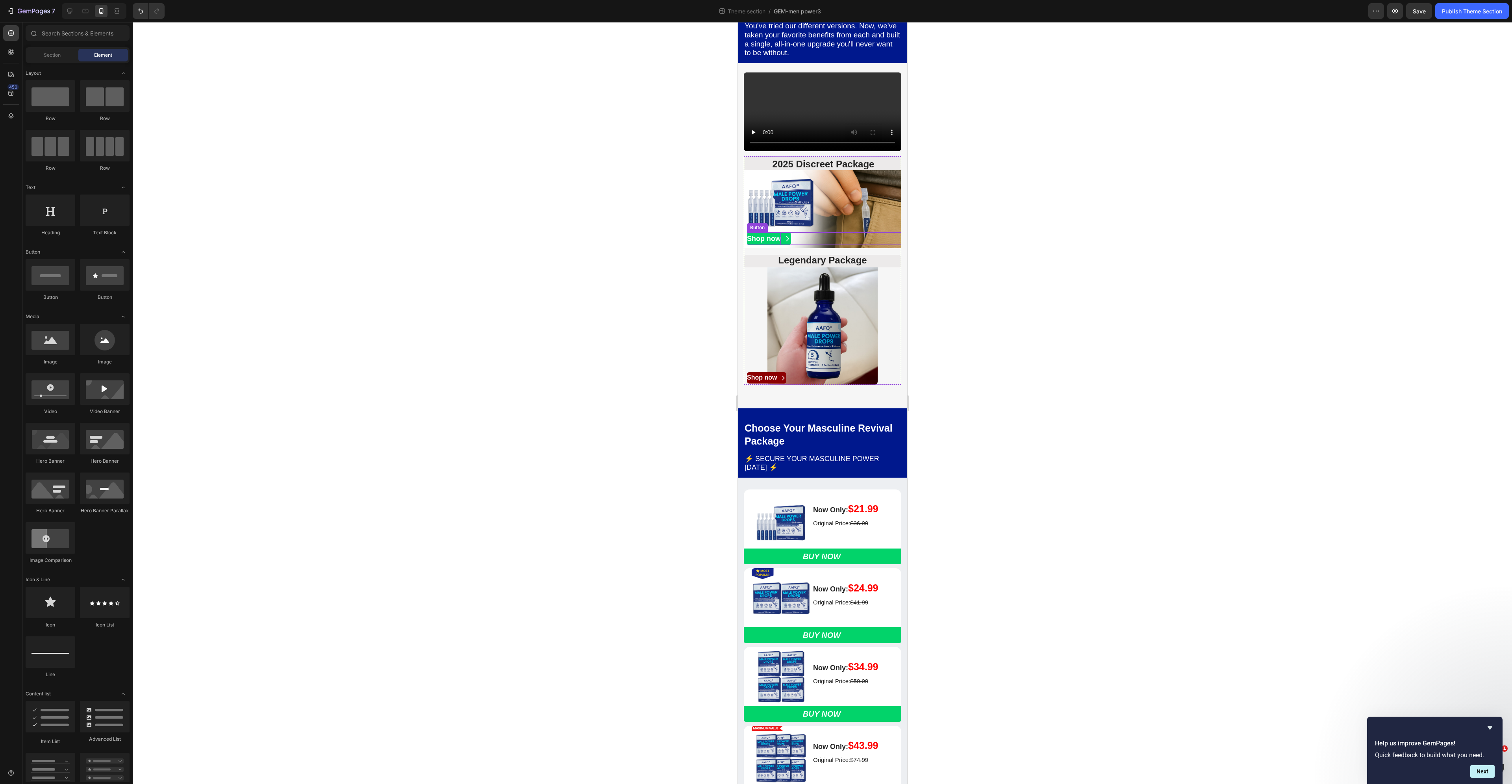
click at [776, 245] on p "Shop now" at bounding box center [763, 239] width 34 height 12
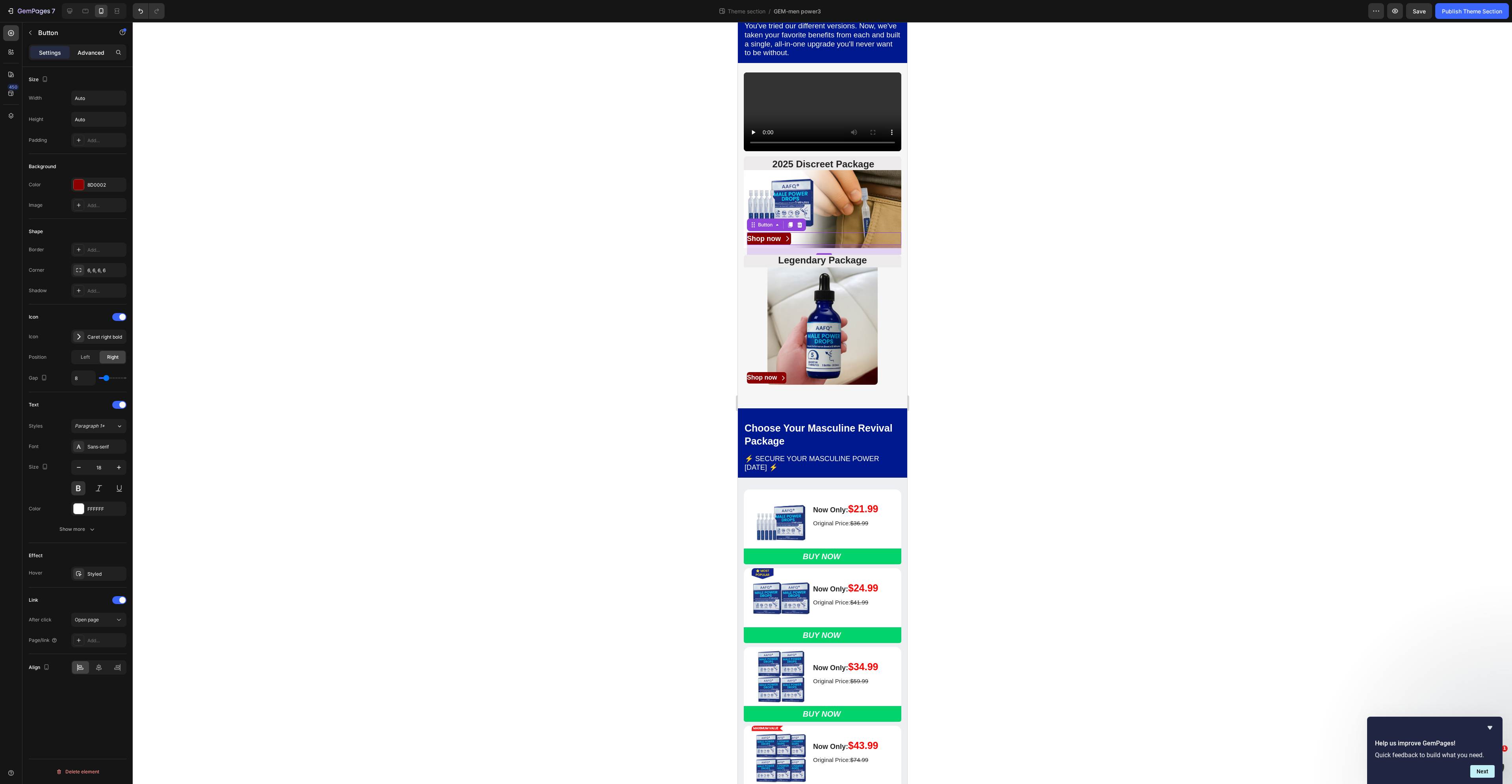
click at [101, 55] on p "Advanced" at bounding box center [91, 52] width 27 height 8
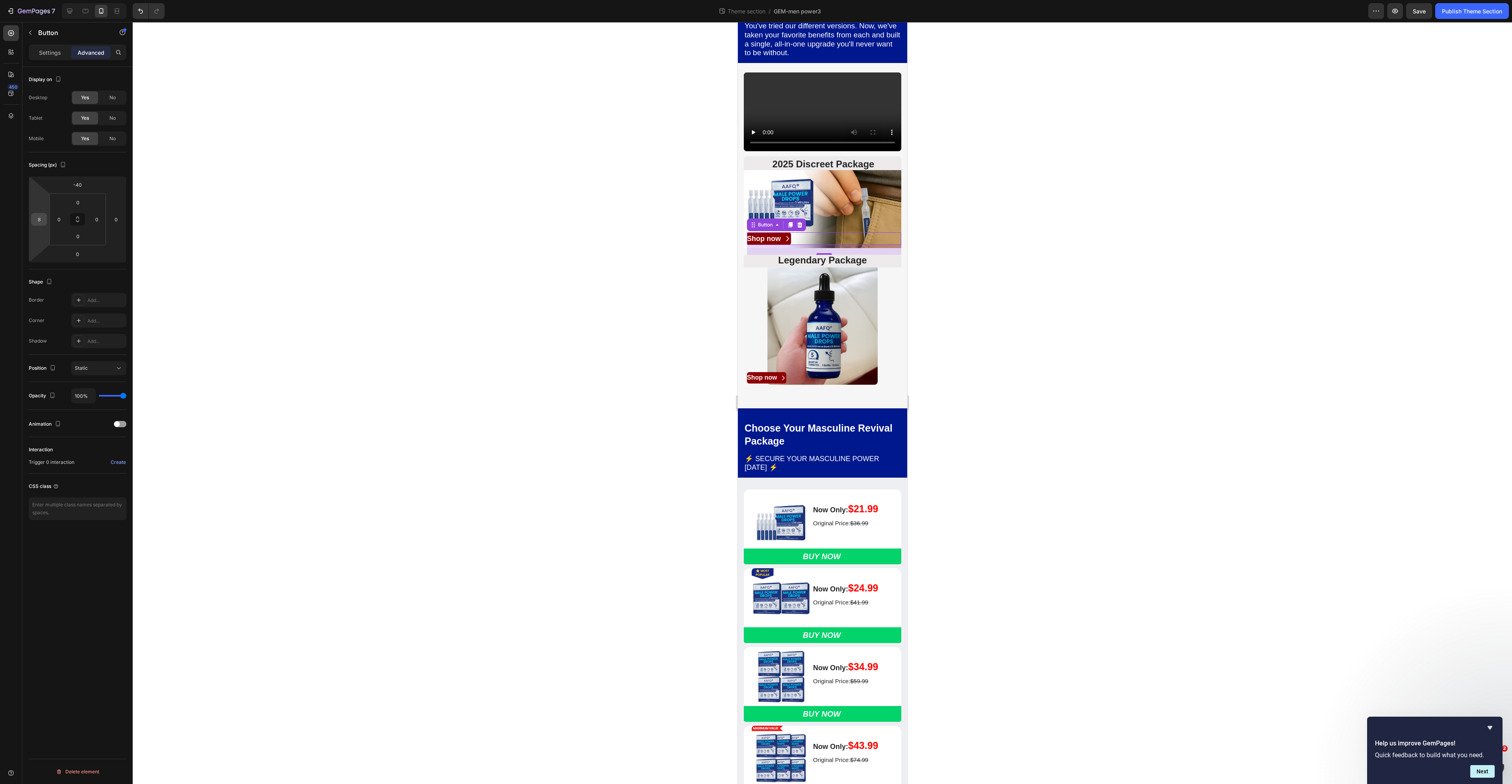
click at [38, 219] on input "8" at bounding box center [39, 219] width 12 height 12
type input "1"
click at [62, 219] on input "0" at bounding box center [59, 219] width 12 height 12
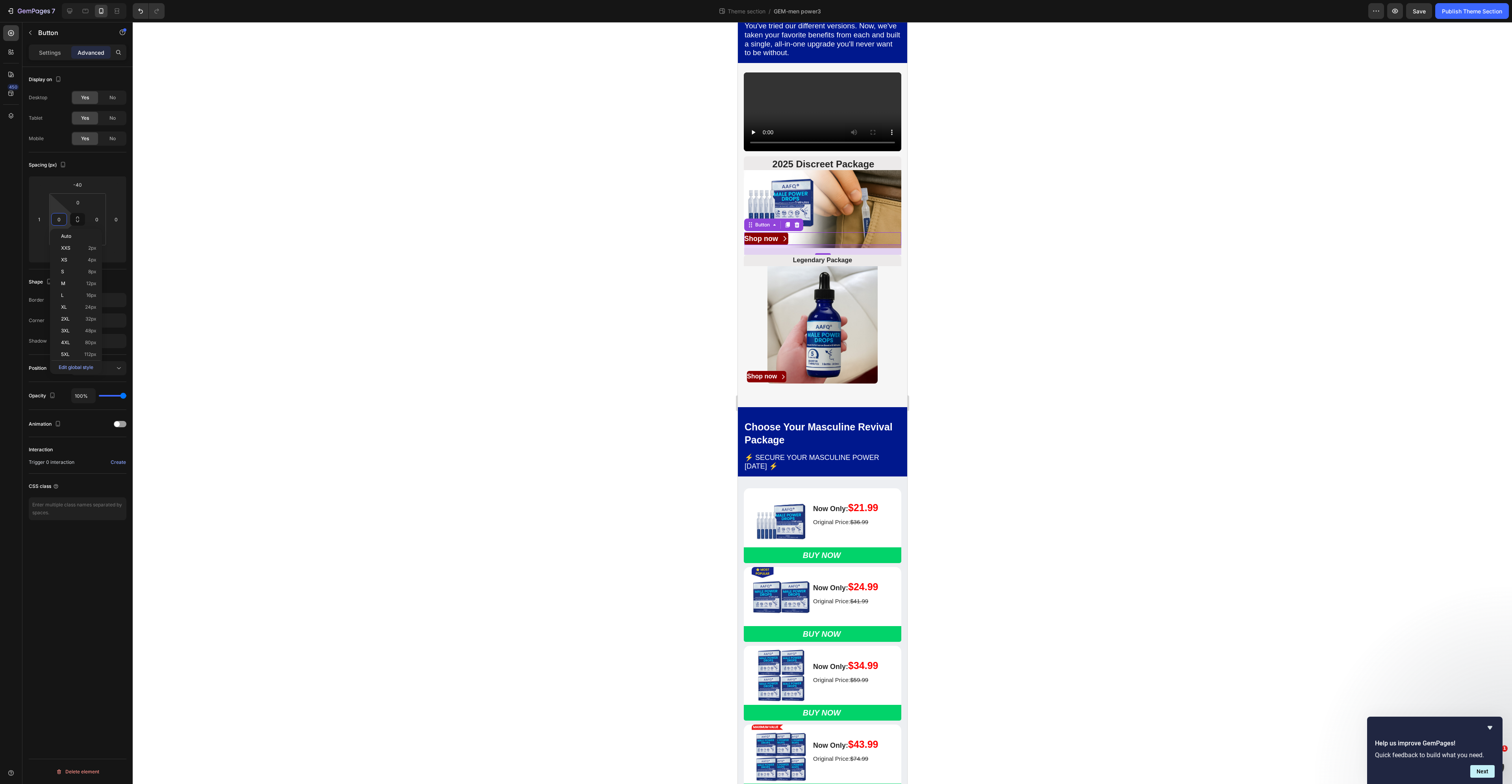
click at [62, 219] on input "0" at bounding box center [59, 219] width 12 height 12
type input "0"
click at [55, 54] on p "Settings" at bounding box center [49, 52] width 22 height 8
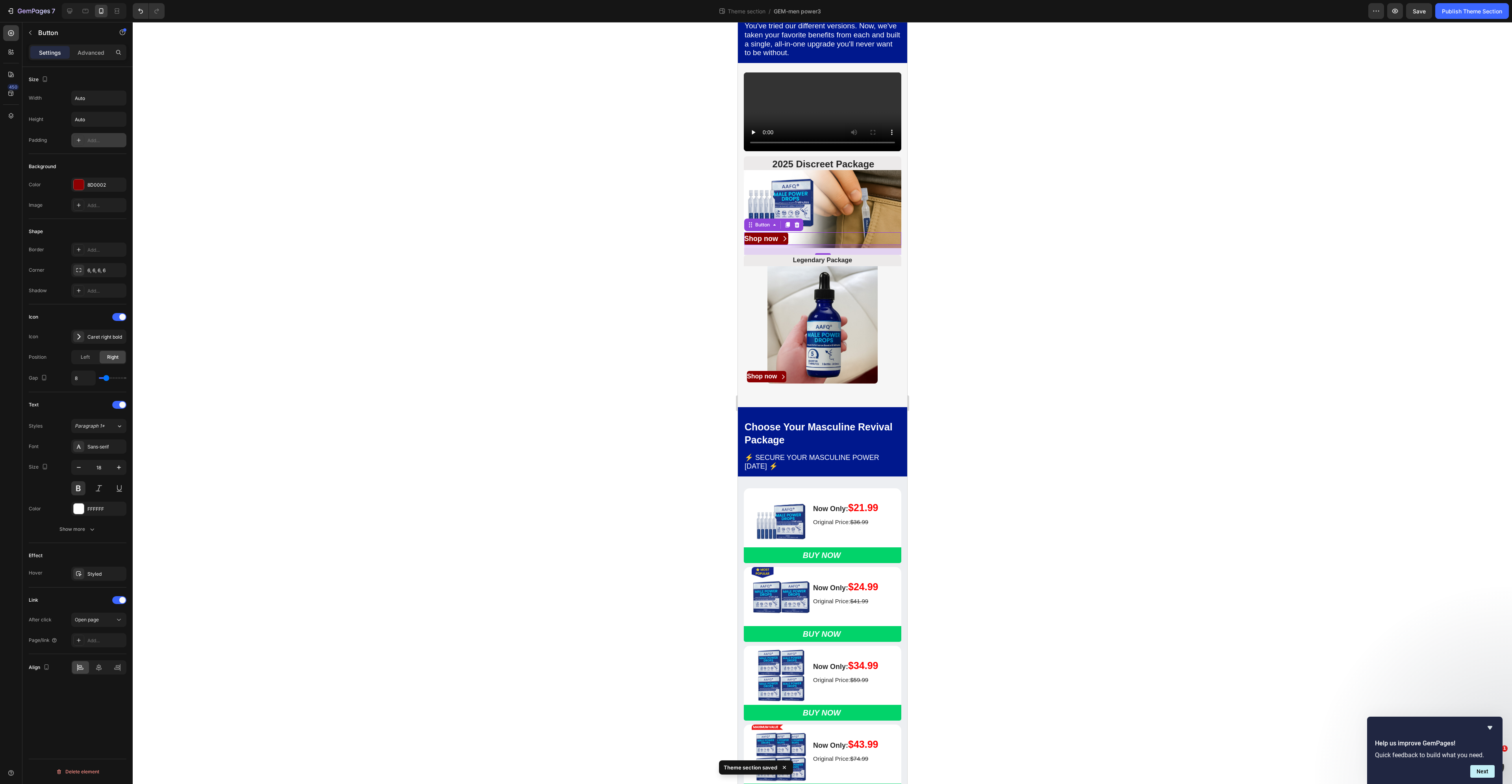
click at [96, 143] on div "Add..." at bounding box center [106, 140] width 37 height 7
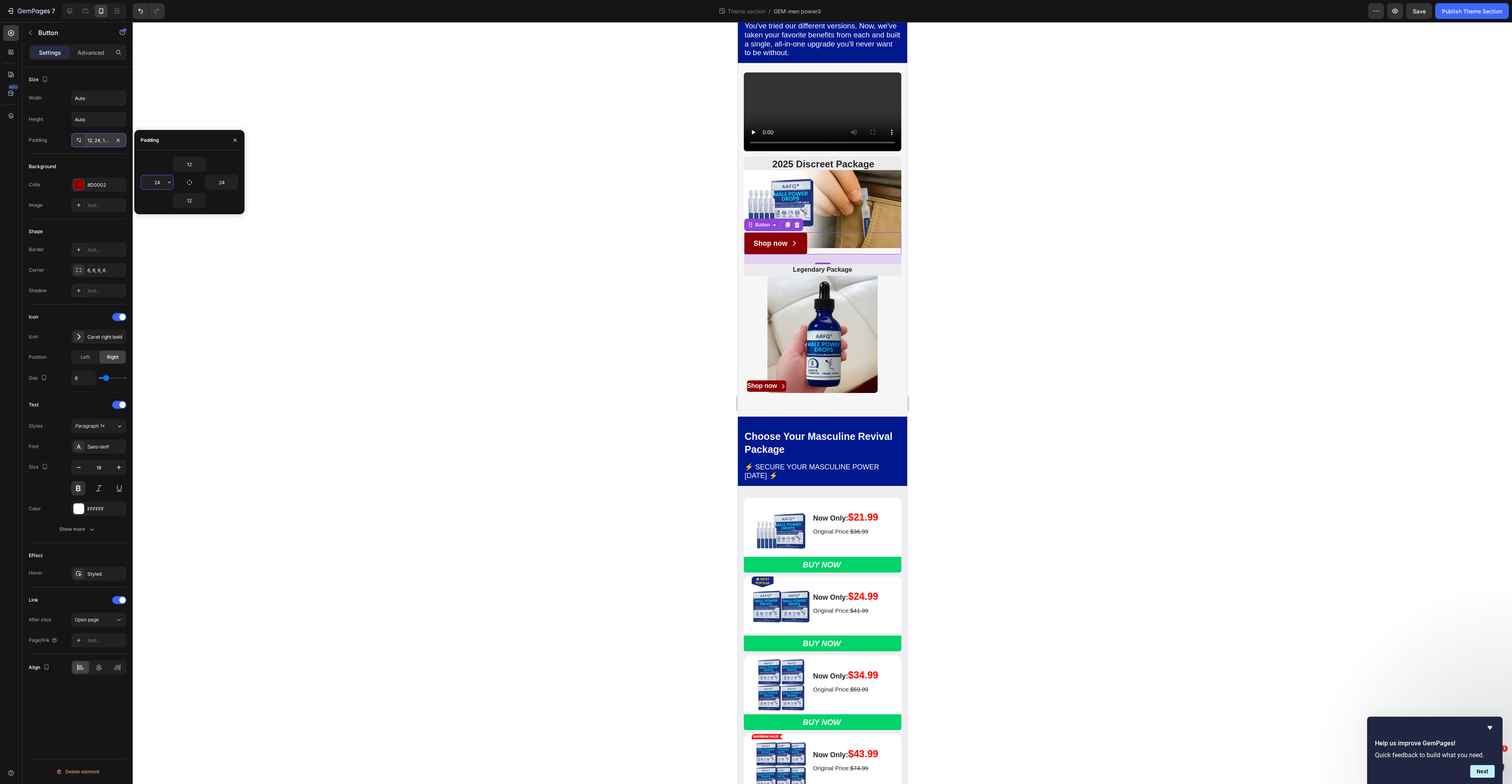
click at [159, 184] on input "24" at bounding box center [157, 182] width 32 height 14
type input "5"
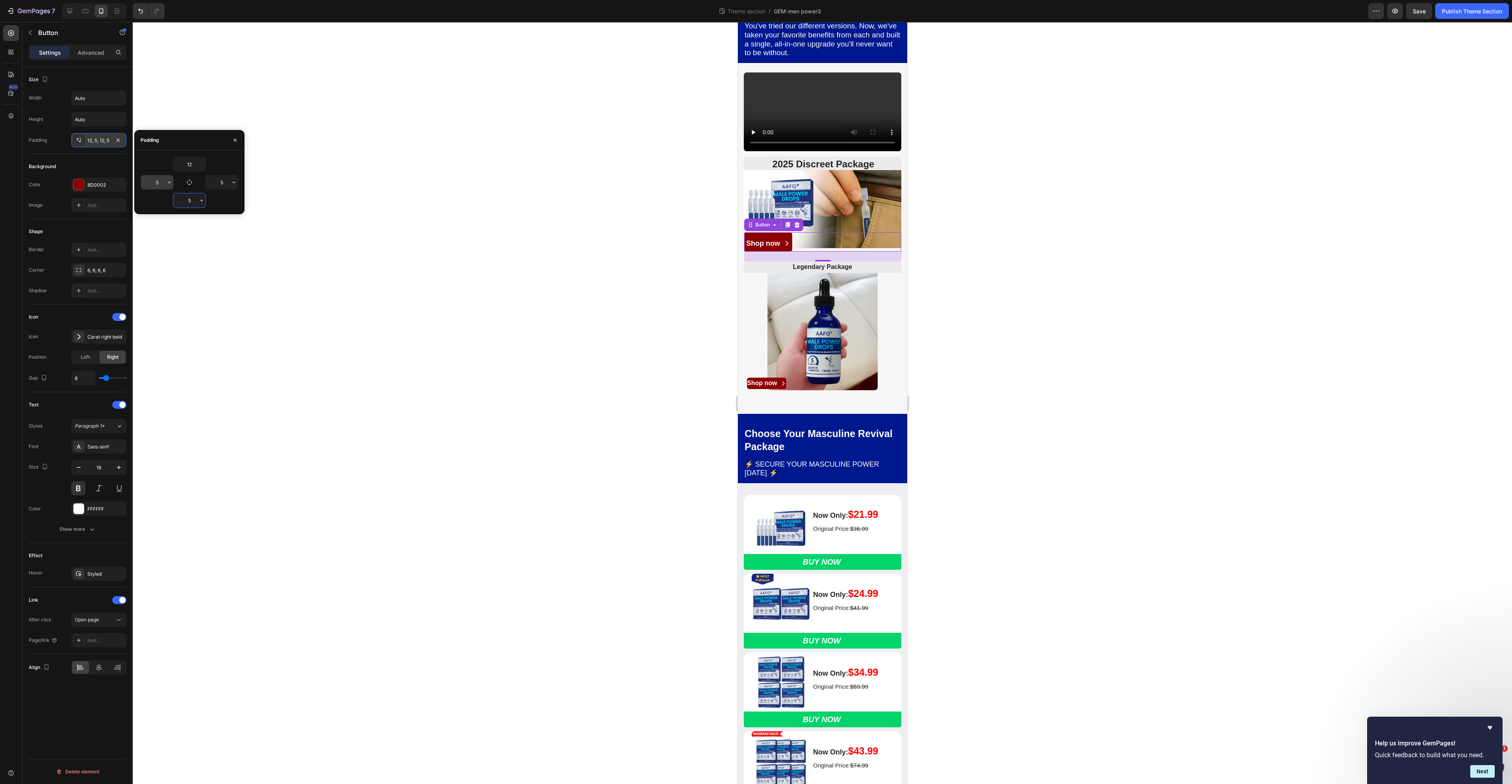
type input "5"
click at [184, 159] on input "12" at bounding box center [189, 164] width 32 height 14
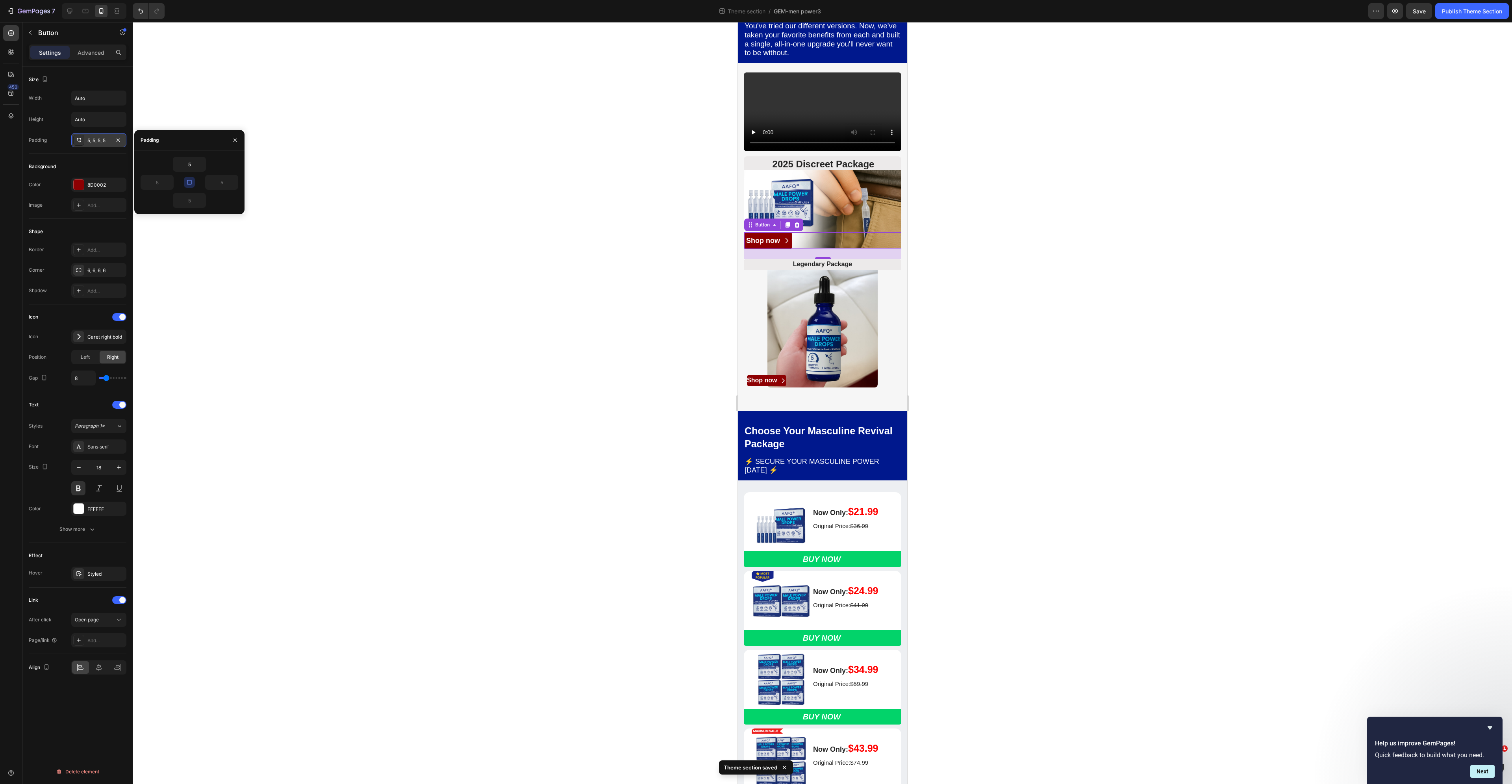
click at [220, 206] on div "5" at bounding box center [189, 201] width 97 height 15
click at [189, 161] on input "5" at bounding box center [189, 164] width 32 height 14
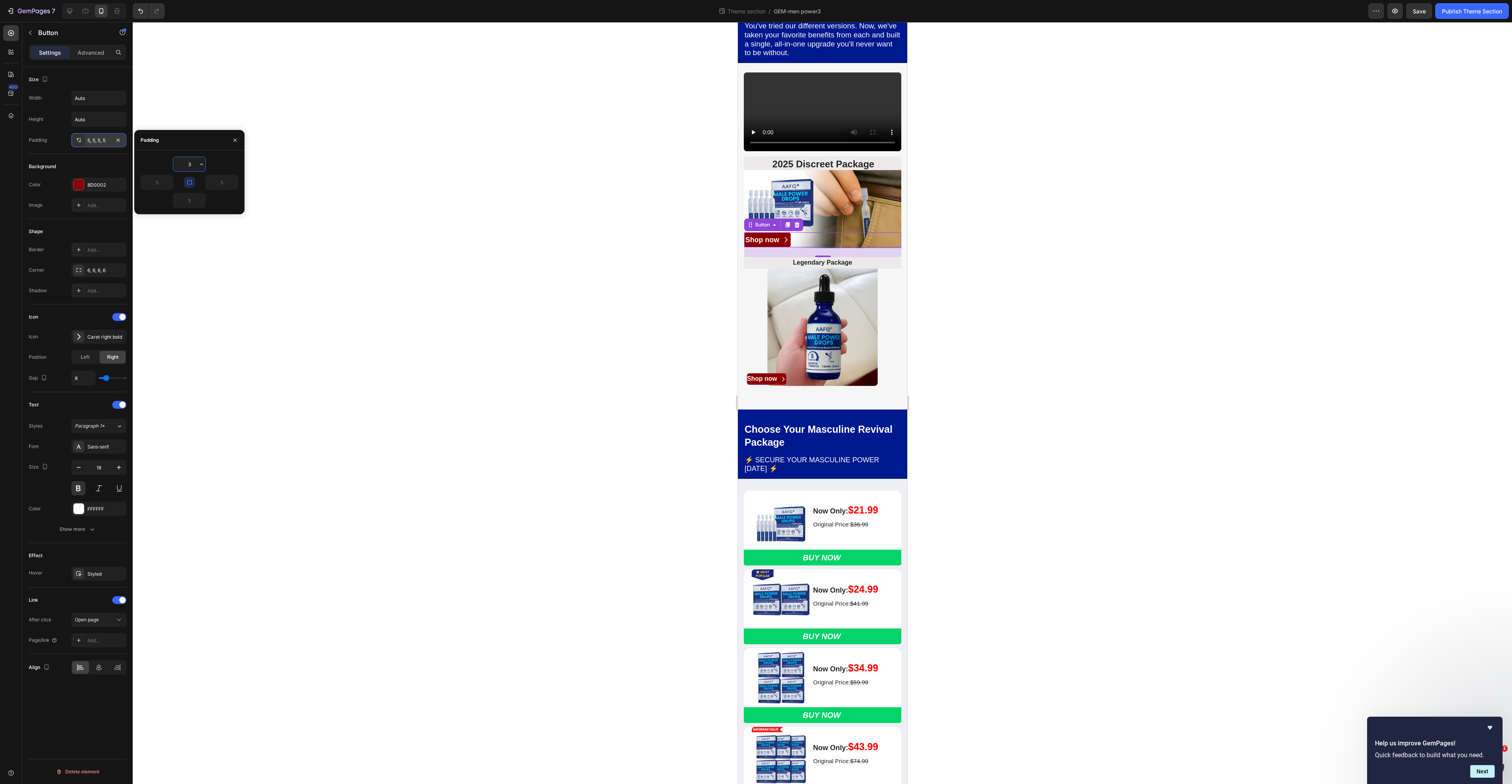
type input "3"
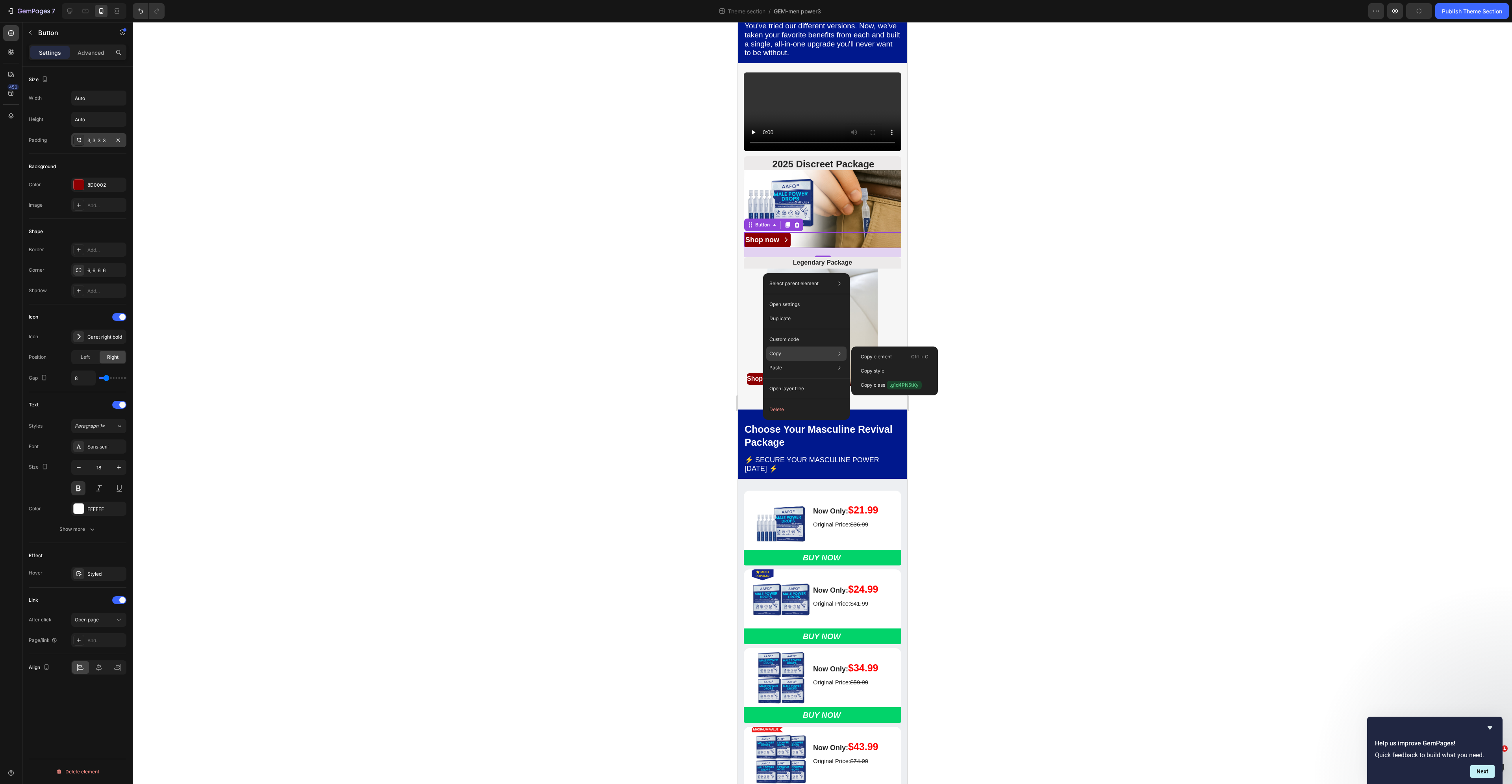
click at [786, 351] on div "Copy Copy element Ctrl + C Copy style Copy class .g1d4PN5tKy" at bounding box center [806, 354] width 81 height 14
click at [874, 370] on p "Copy style" at bounding box center [873, 370] width 24 height 7
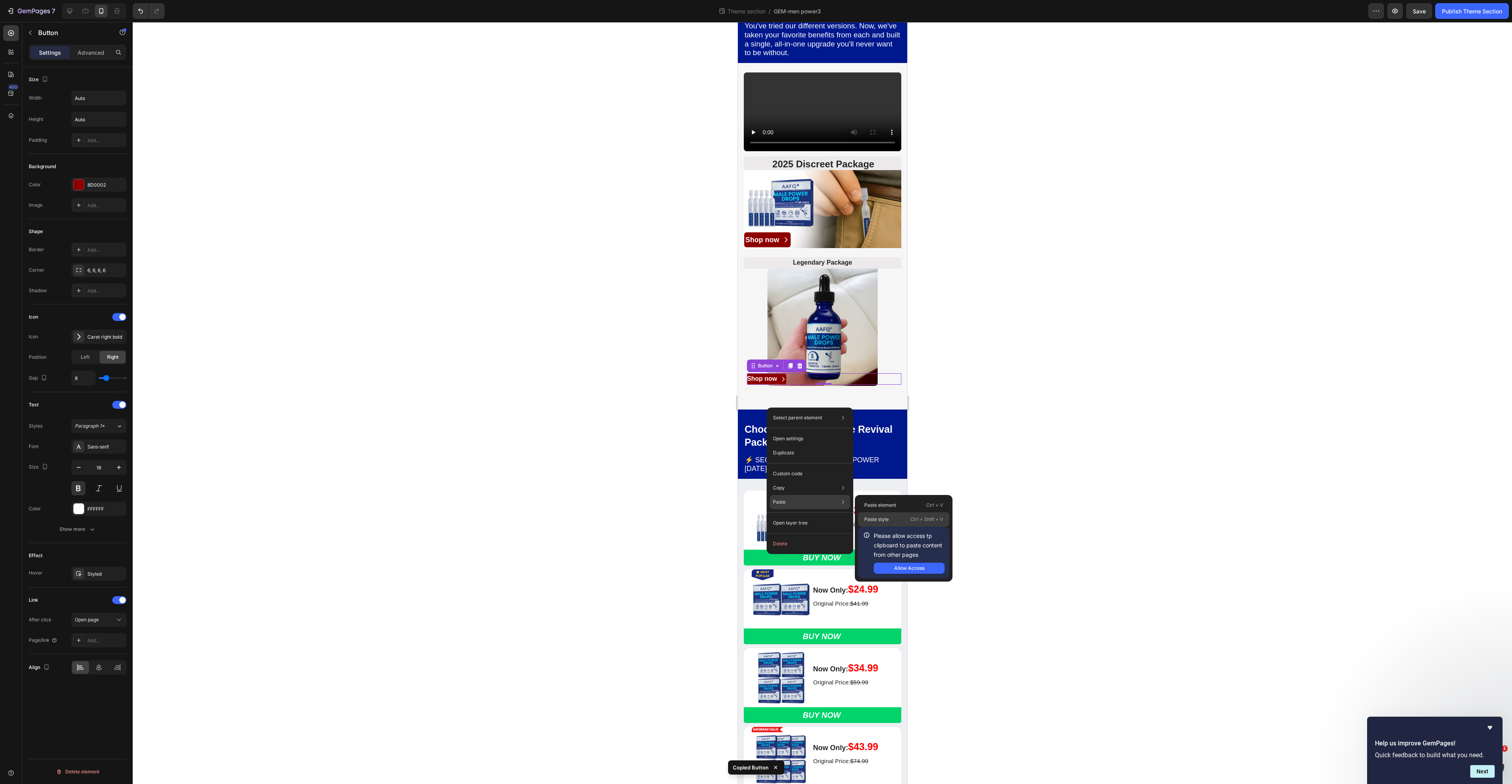
click at [877, 520] on p "Paste style" at bounding box center [876, 519] width 24 height 7
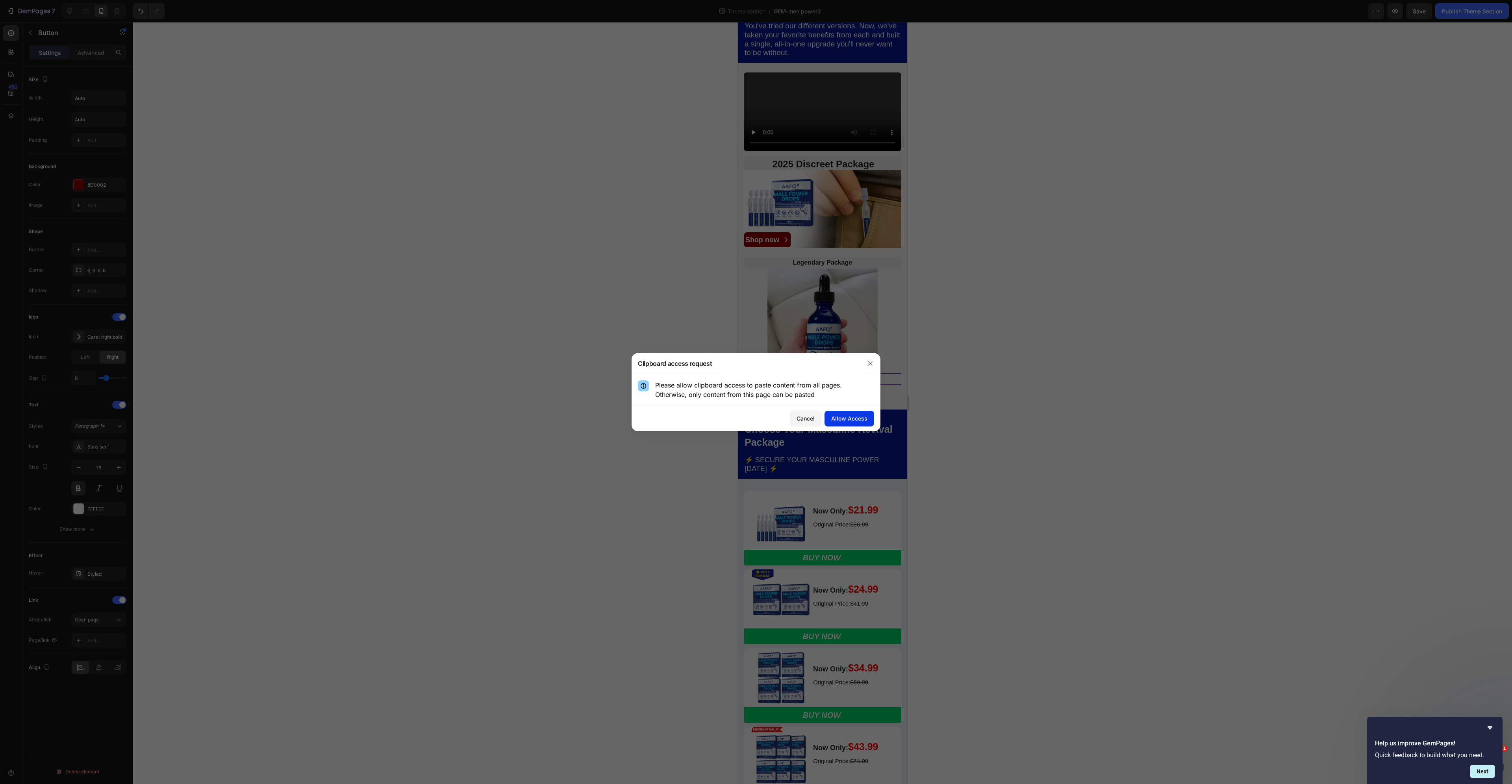
click at [845, 418] on div "Allow Access" at bounding box center [849, 418] width 36 height 8
type input "18"
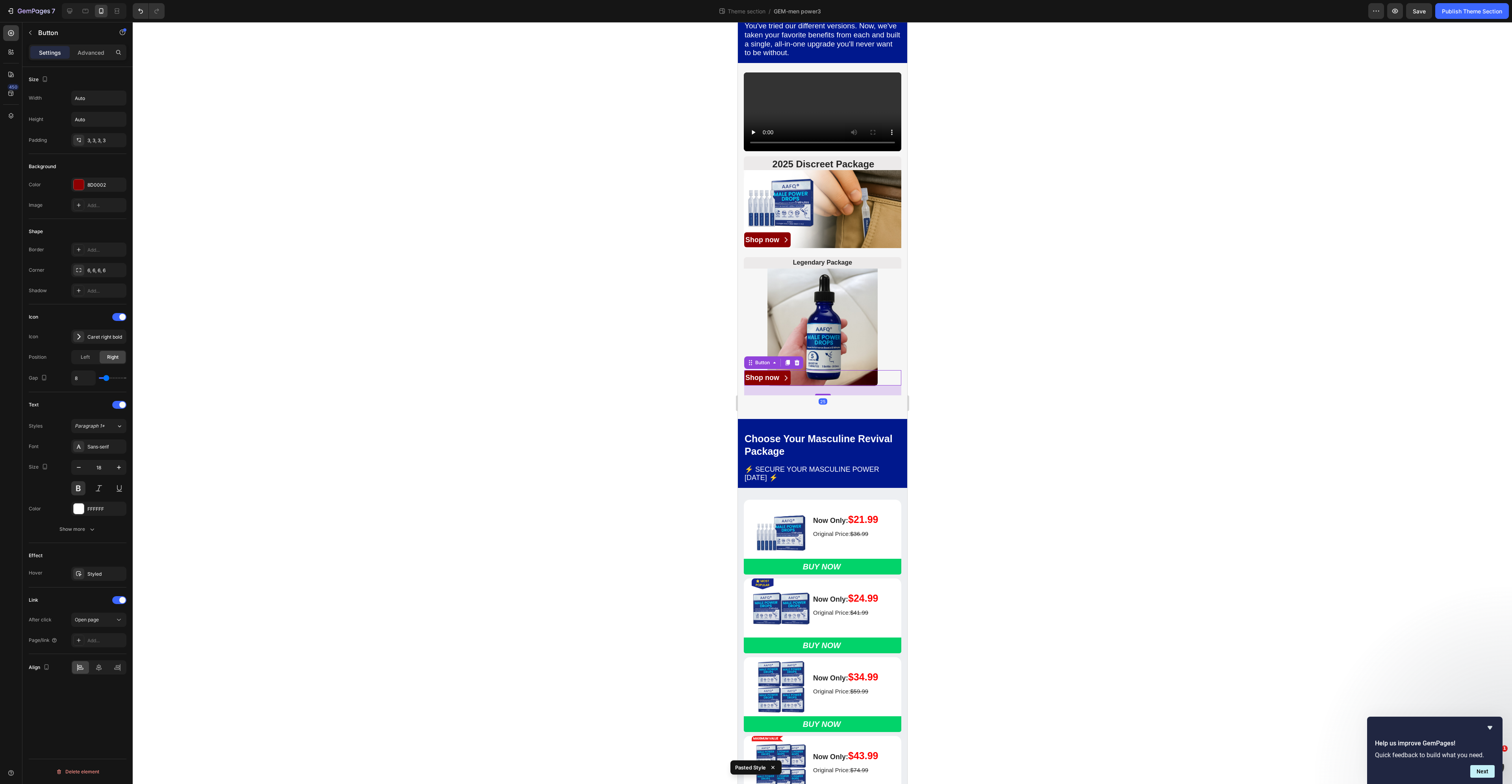
click at [1013, 418] on div at bounding box center [822, 403] width 1380 height 762
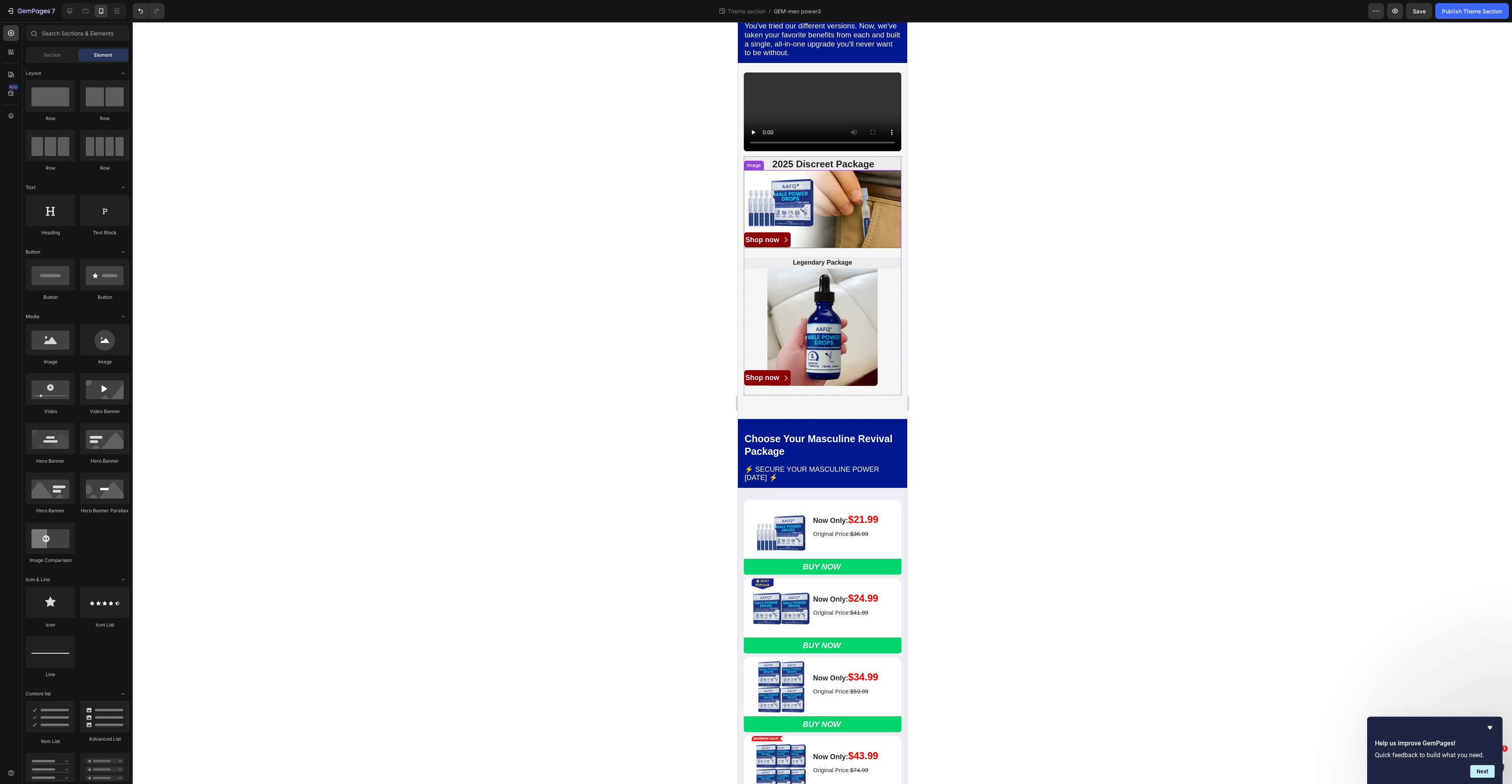
scroll to position [0, 0]
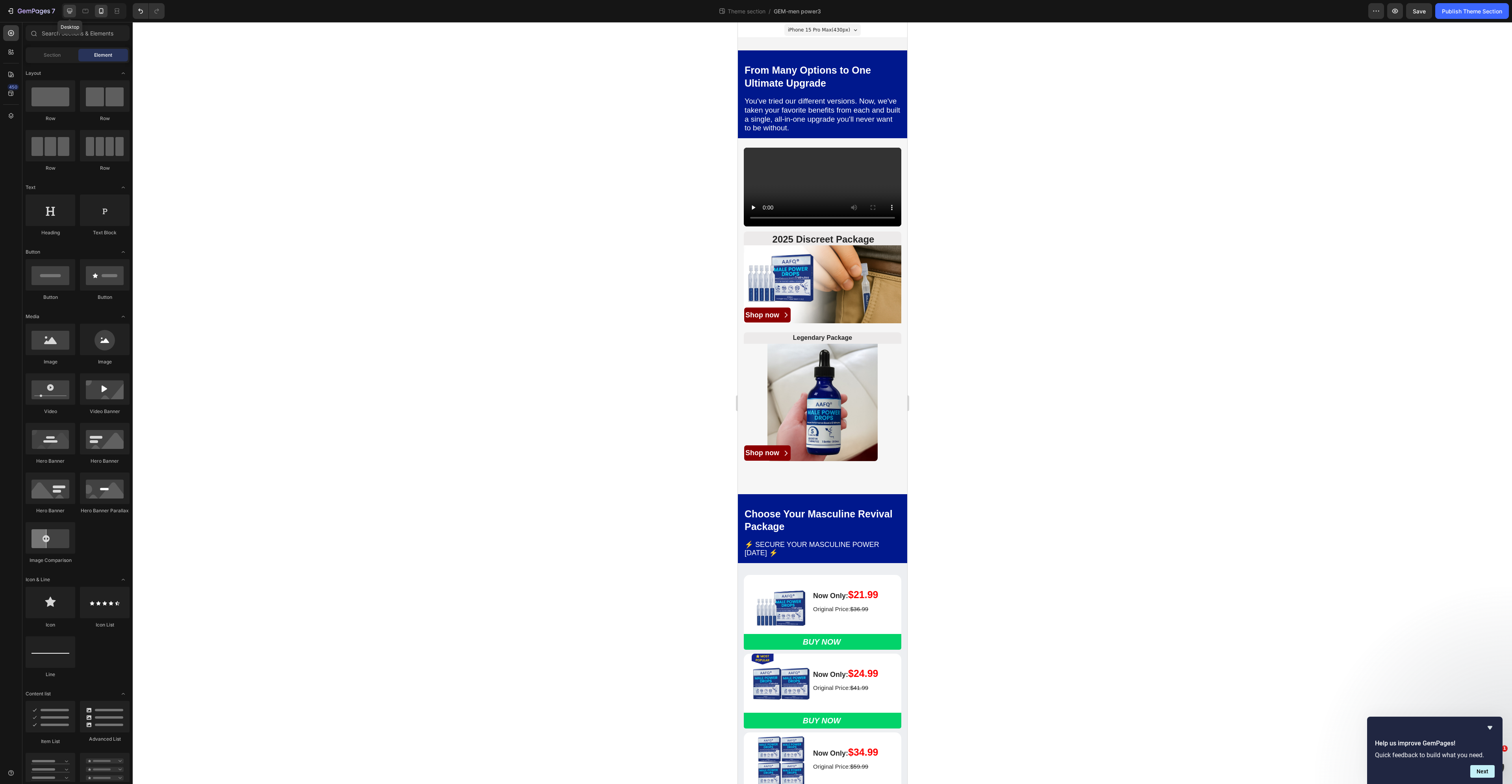
click at [66, 12] on icon at bounding box center [69, 11] width 8 height 8
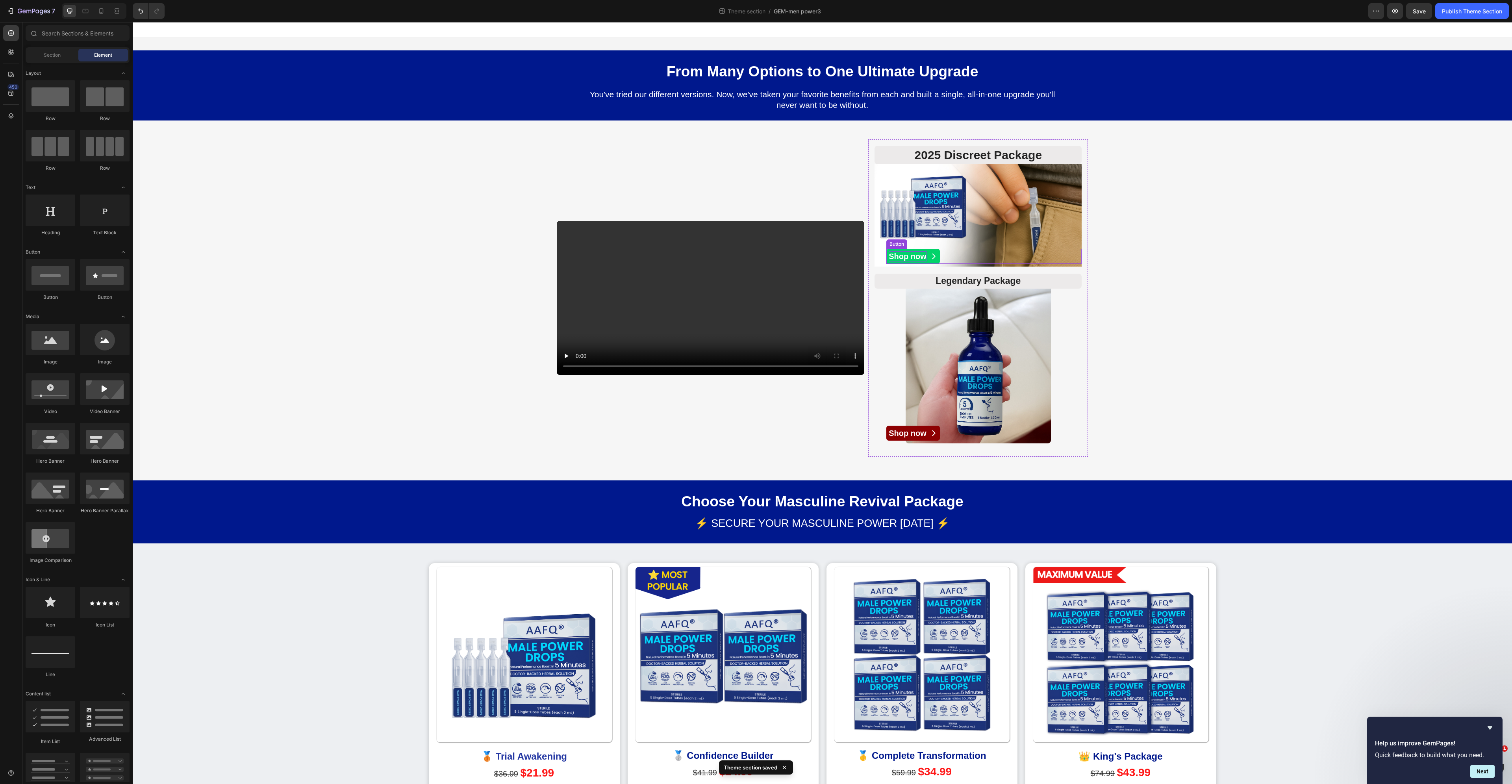
click at [923, 256] on p "Shop now" at bounding box center [907, 256] width 38 height 10
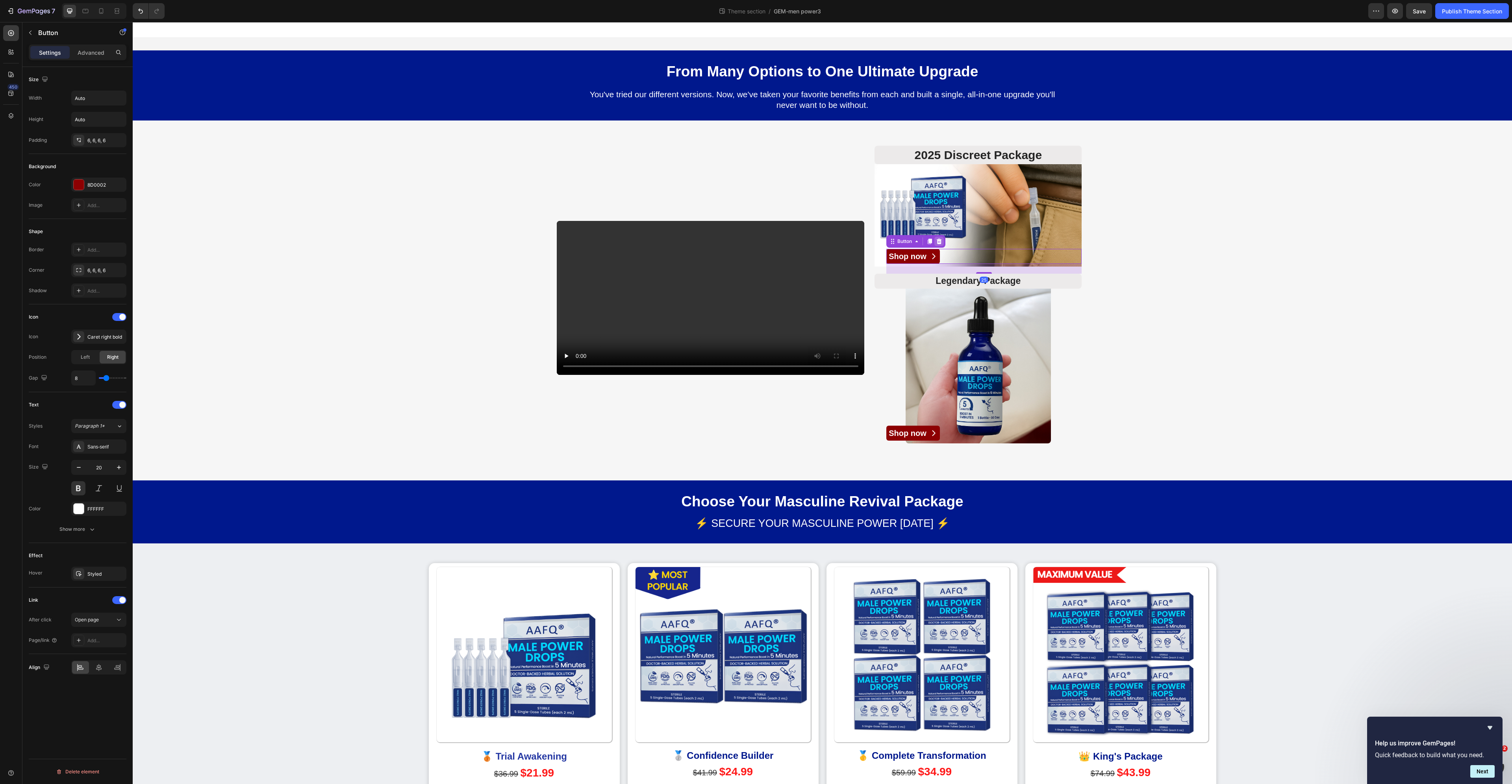
click at [936, 242] on icon at bounding box center [939, 241] width 6 height 6
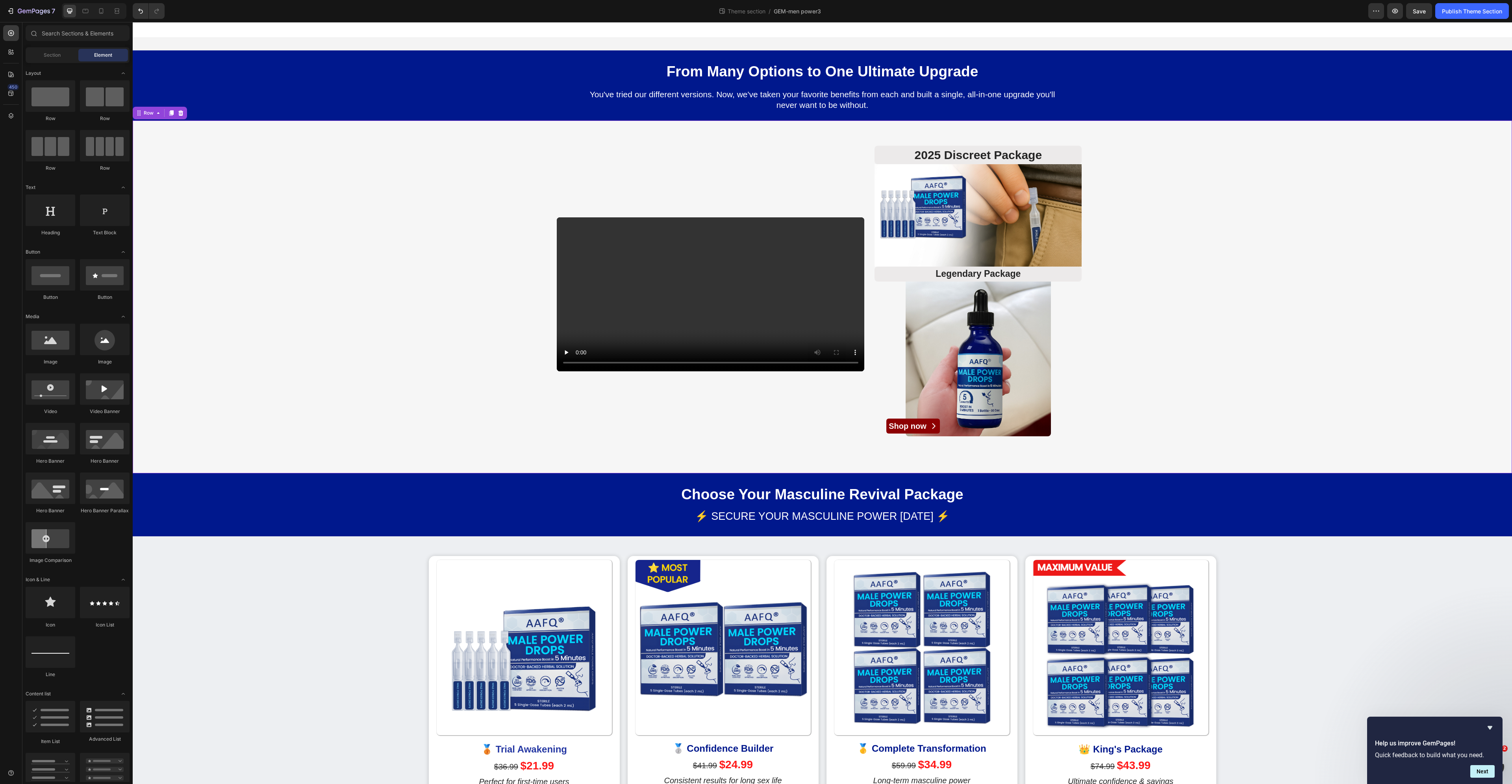
click at [1210, 238] on div "Video 2025 Discreet Package Heading Image Legendary Package Heading Image Row S…" at bounding box center [822, 294] width 1380 height 310
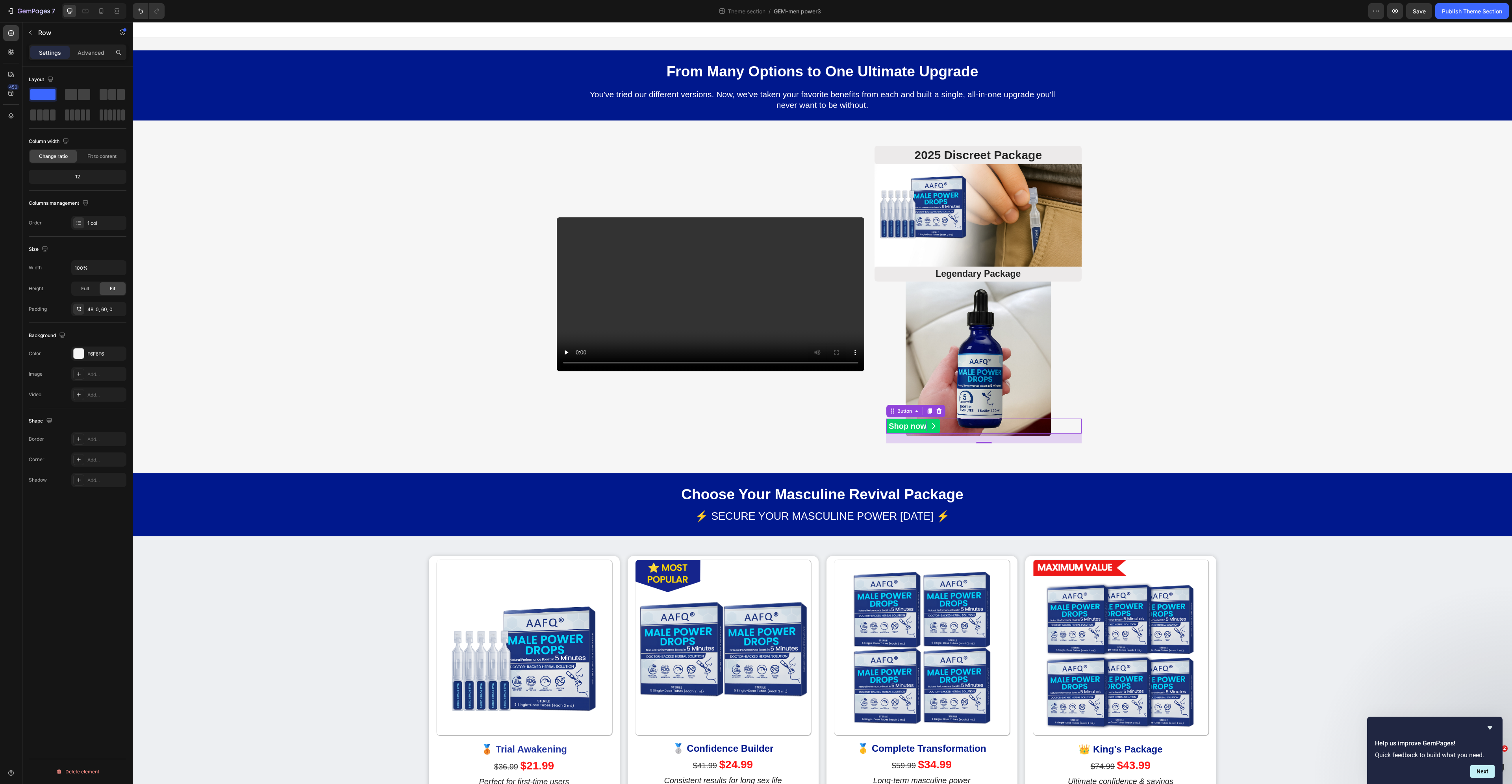
click at [908, 429] on p "Shop now" at bounding box center [907, 426] width 38 height 10
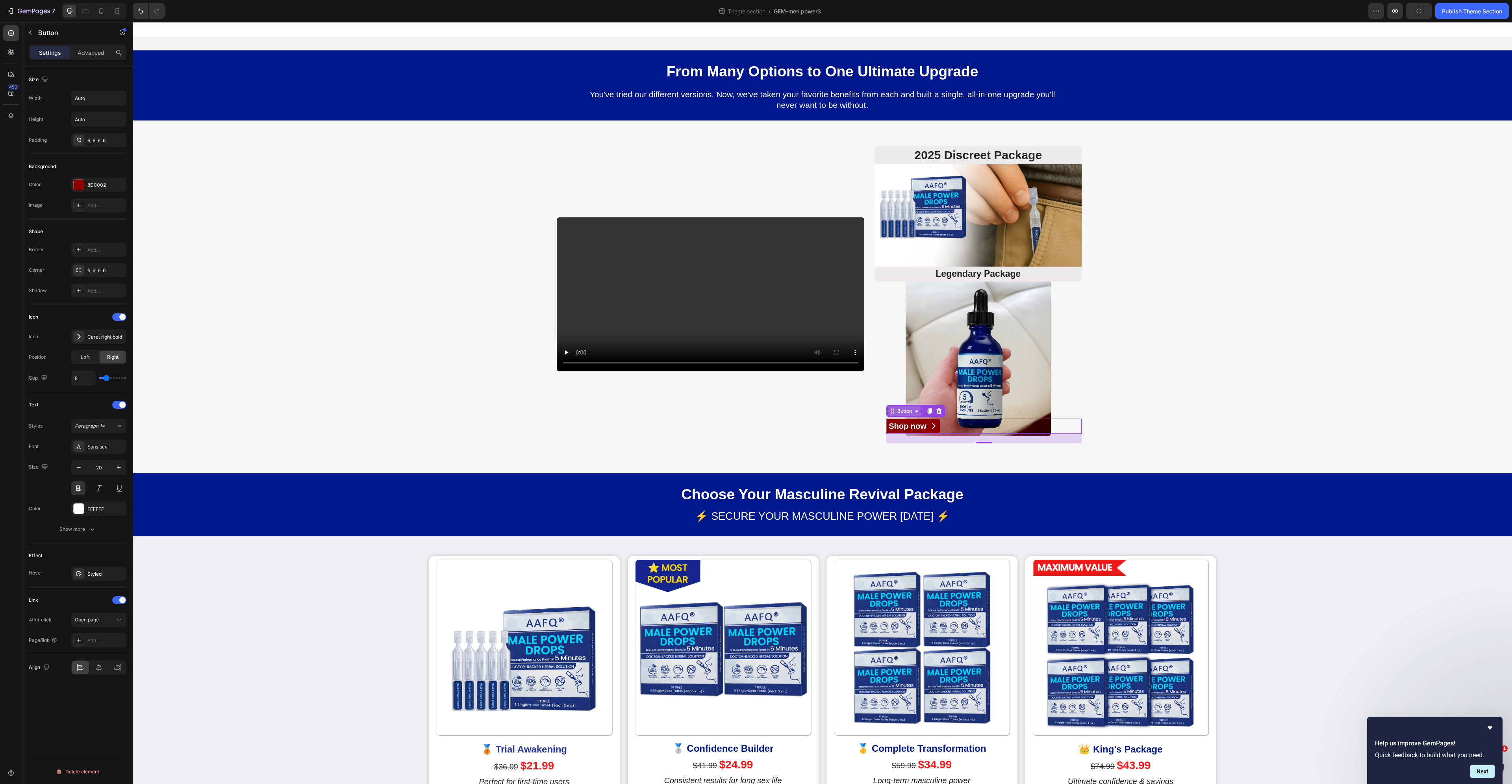
click at [902, 413] on div "Button" at bounding box center [905, 410] width 17 height 7
click at [91, 638] on div "Add..." at bounding box center [106, 640] width 37 height 7
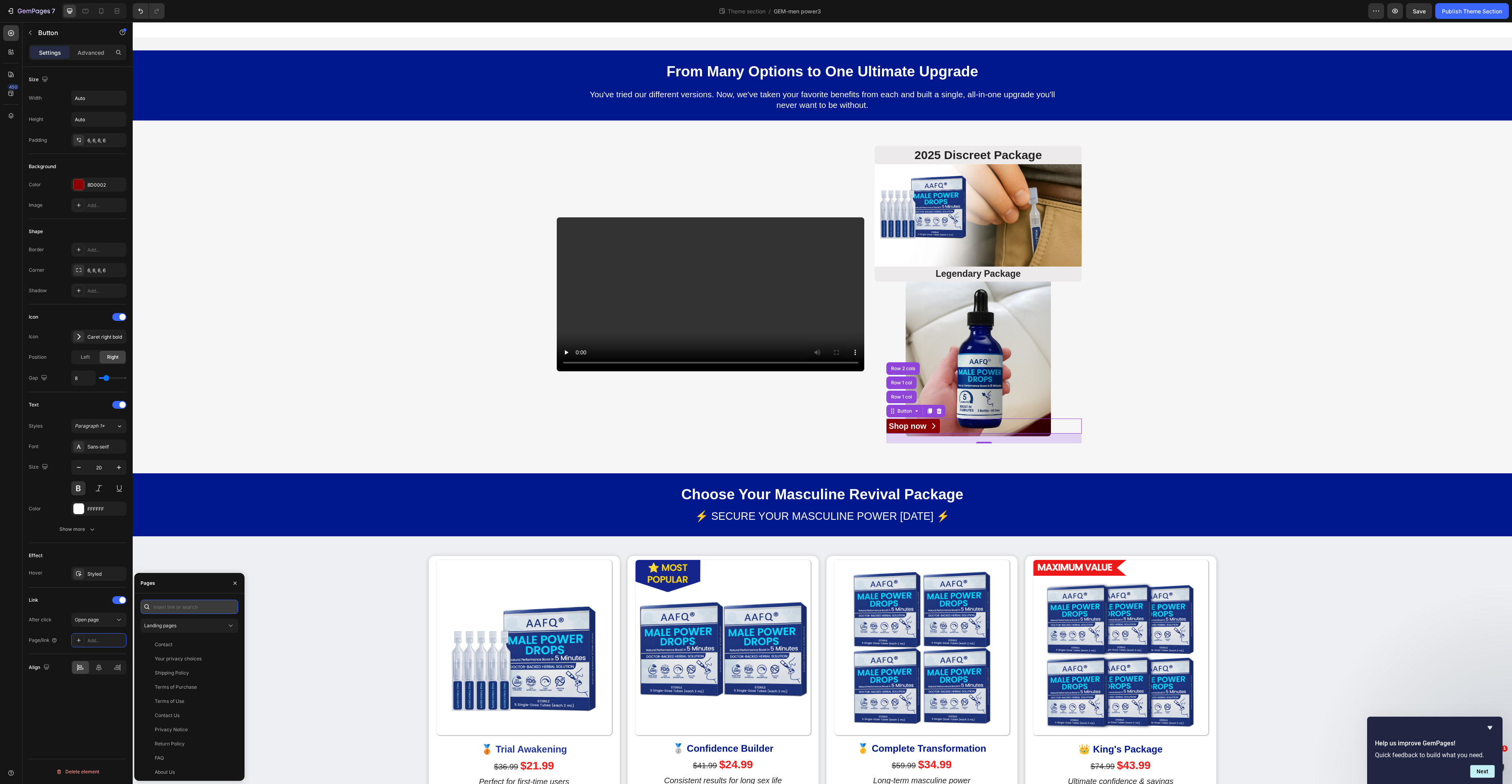
click at [193, 608] on input "text" at bounding box center [189, 607] width 97 height 14
paste input "[URL][DOMAIN_NAME]"
type input "[URL][DOMAIN_NAME]"
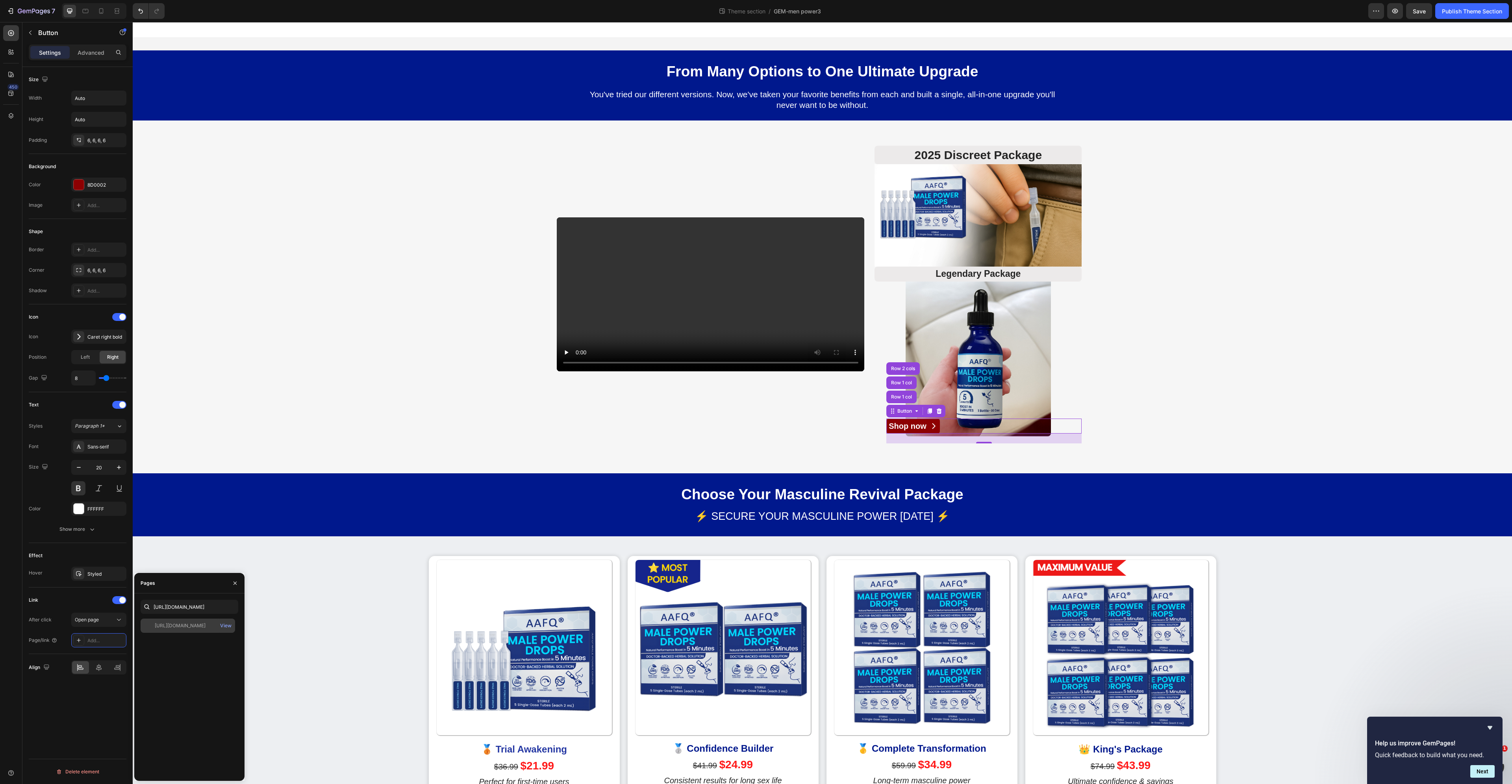
click at [200, 627] on div "[URL][DOMAIN_NAME]" at bounding box center [180, 625] width 51 height 7
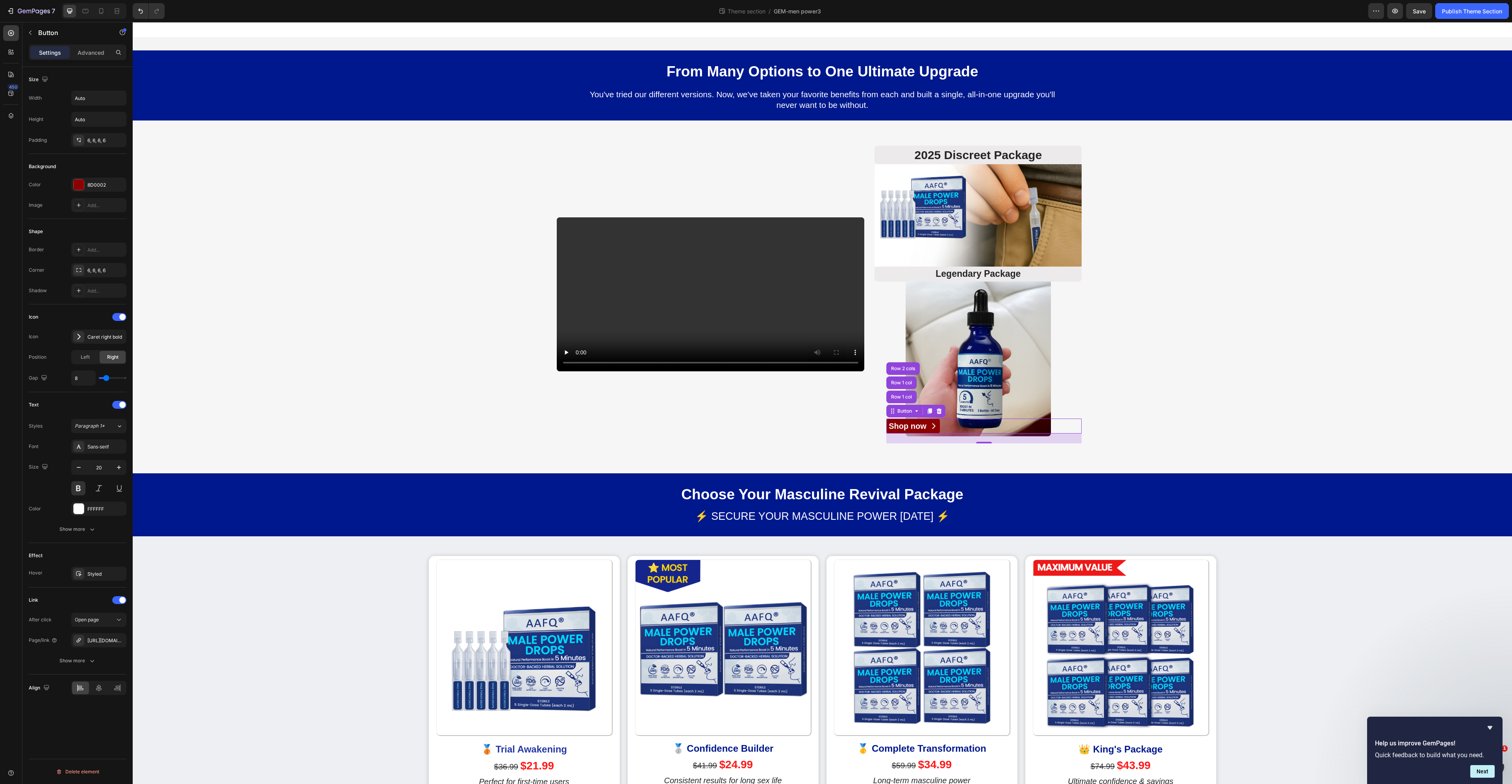
click at [82, 725] on div "Size Width Auto Height Auto Padding 6, 6, 6, 6 Background Color 8D0002 Image Ad…" at bounding box center [77, 437] width 110 height 740
click at [1416, 12] on span "Save" at bounding box center [1419, 11] width 13 height 7
click at [1486, 10] on div "Publish Theme Section" at bounding box center [1472, 11] width 60 height 8
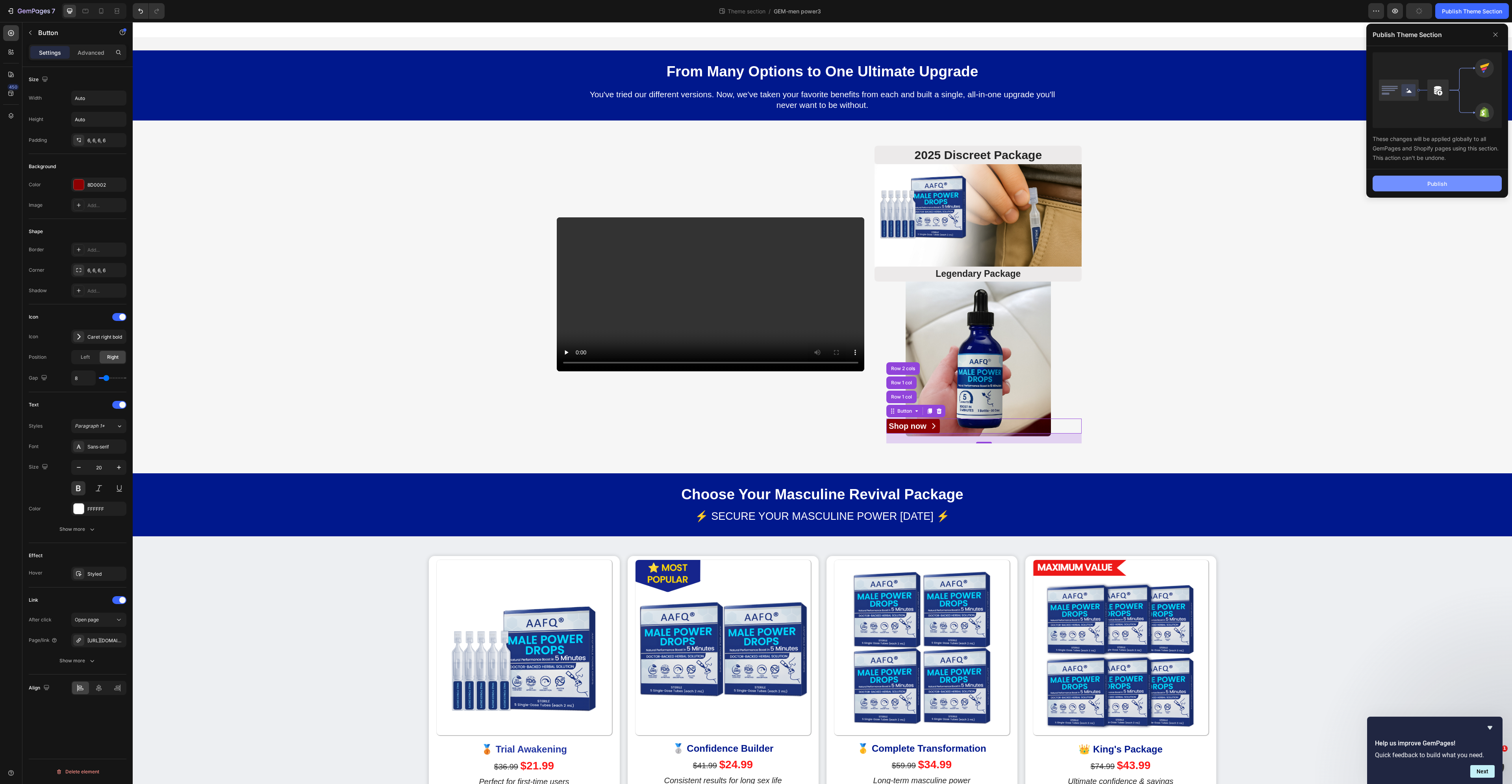
click at [1427, 184] on button "Publish" at bounding box center [1437, 183] width 129 height 16
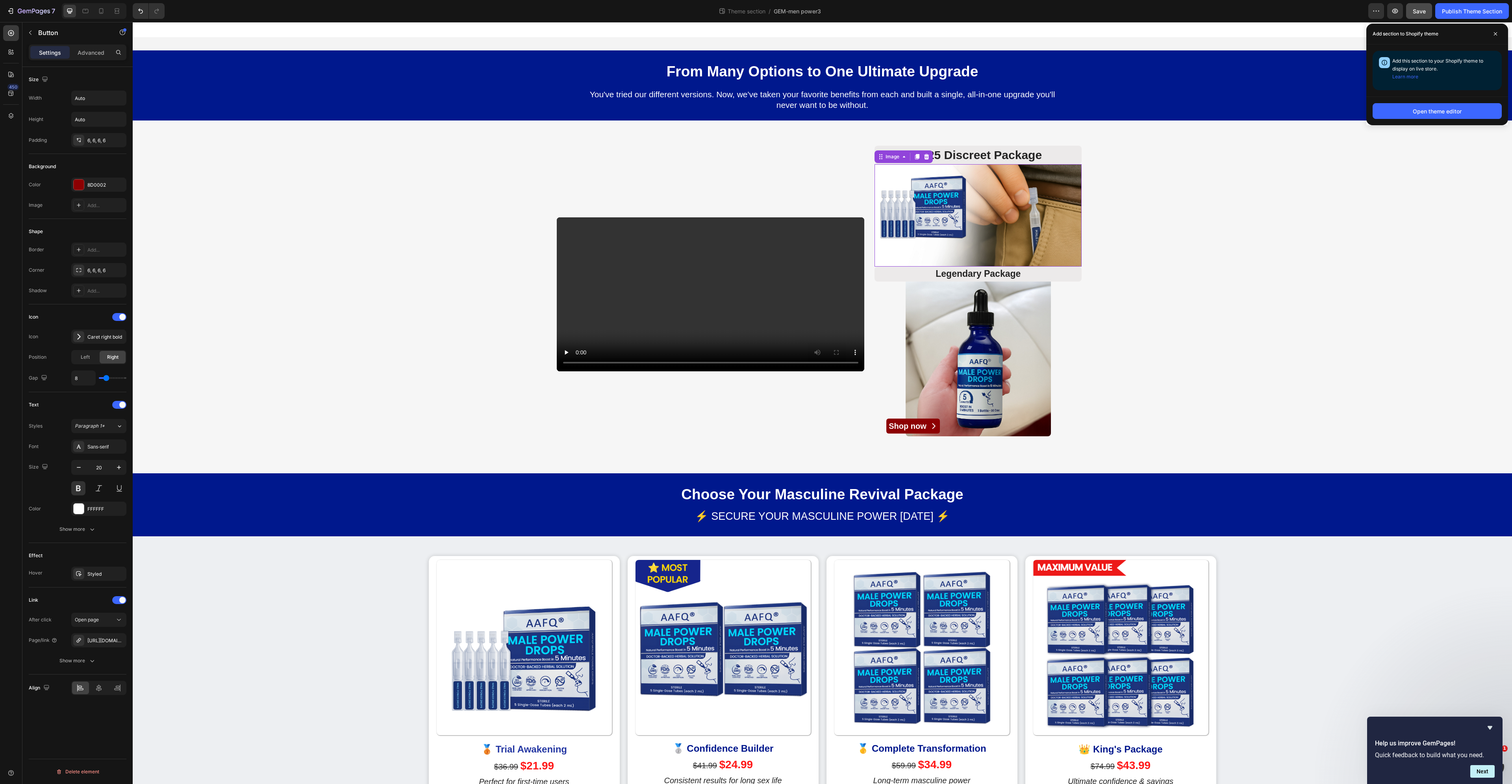
click at [1052, 247] on img at bounding box center [978, 216] width 207 height 102
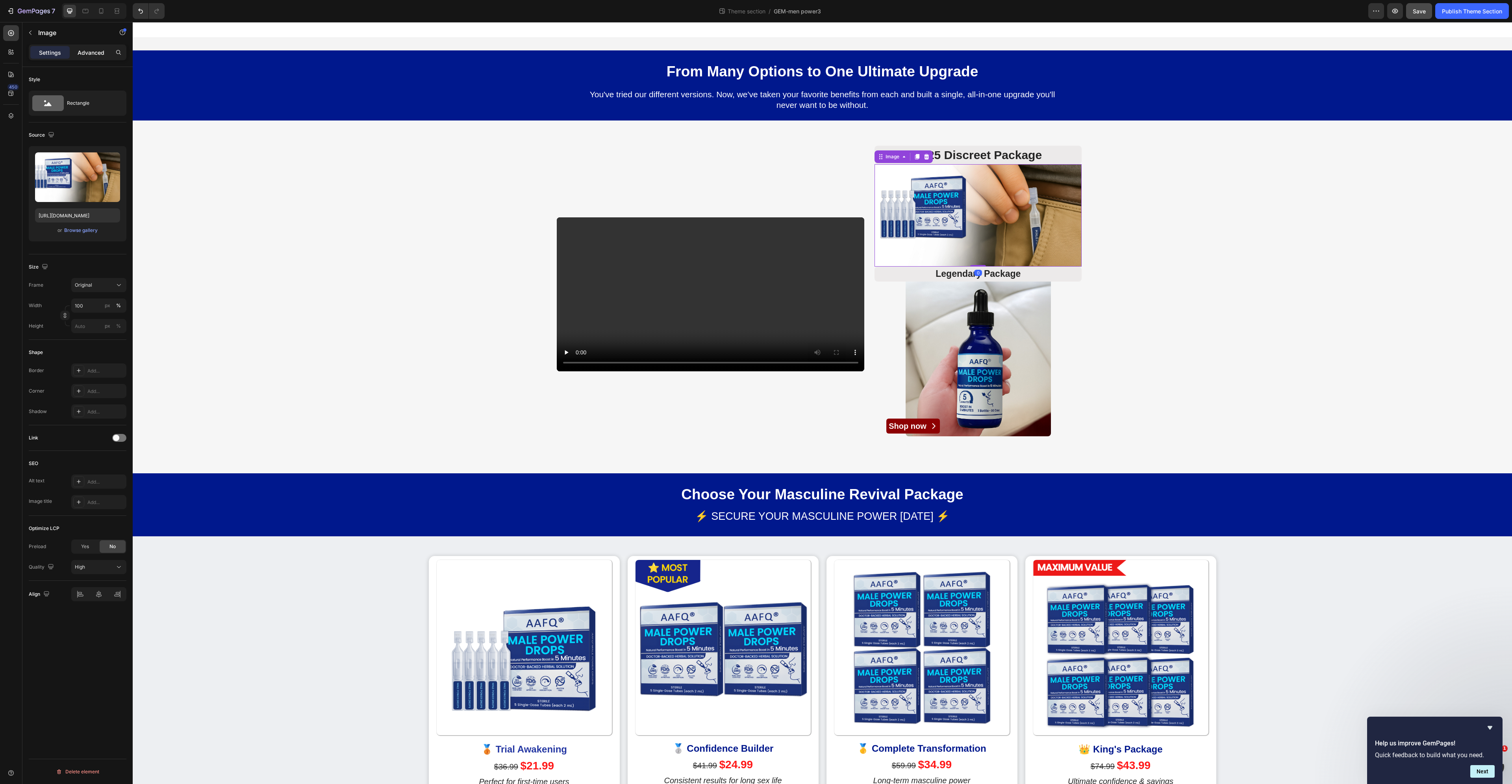
click at [84, 57] on div "Advanced" at bounding box center [91, 52] width 39 height 12
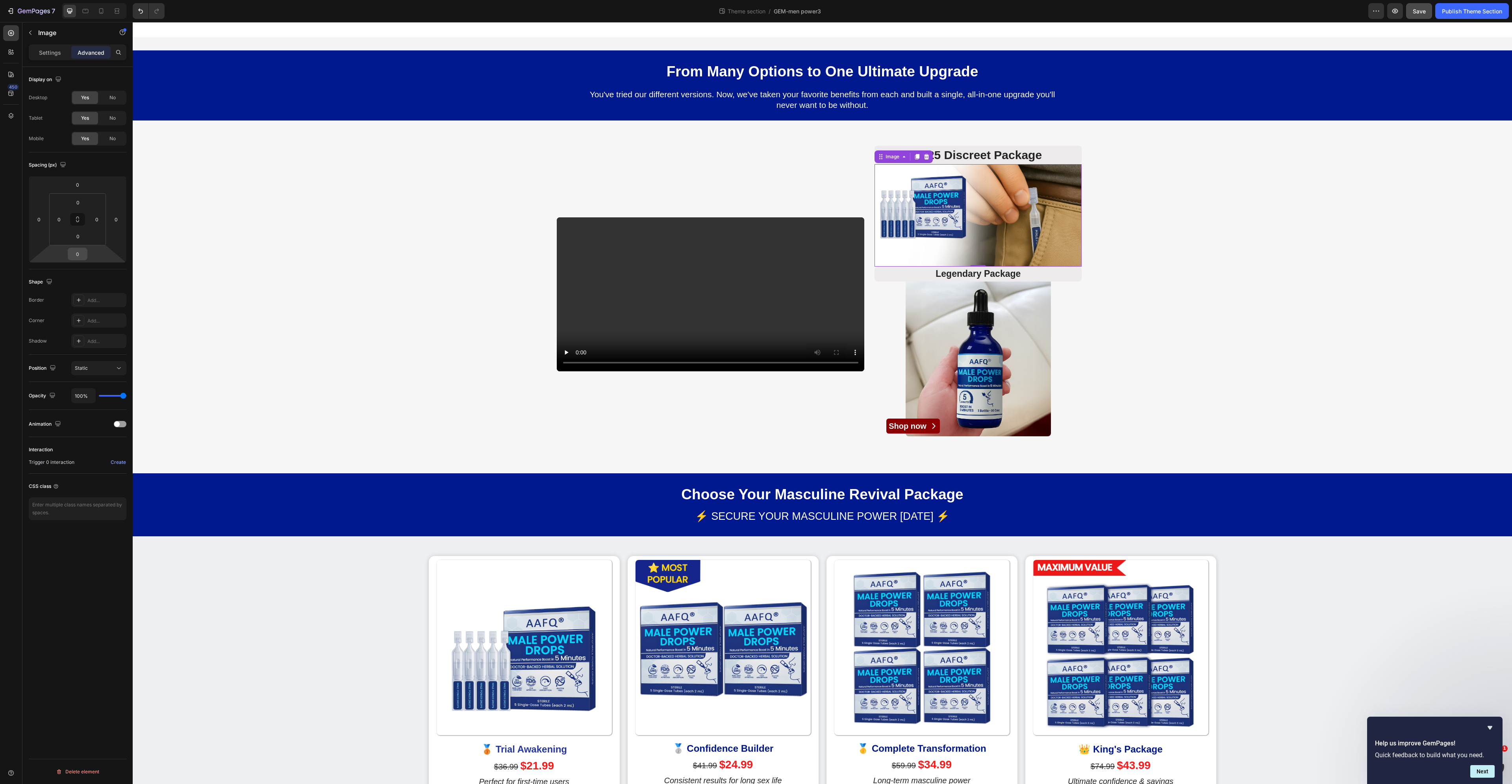
click at [78, 253] on input "0" at bounding box center [77, 254] width 16 height 12
type input "0"
click at [1020, 214] on img at bounding box center [978, 216] width 207 height 102
click at [78, 237] on input "0" at bounding box center [77, 236] width 16 height 12
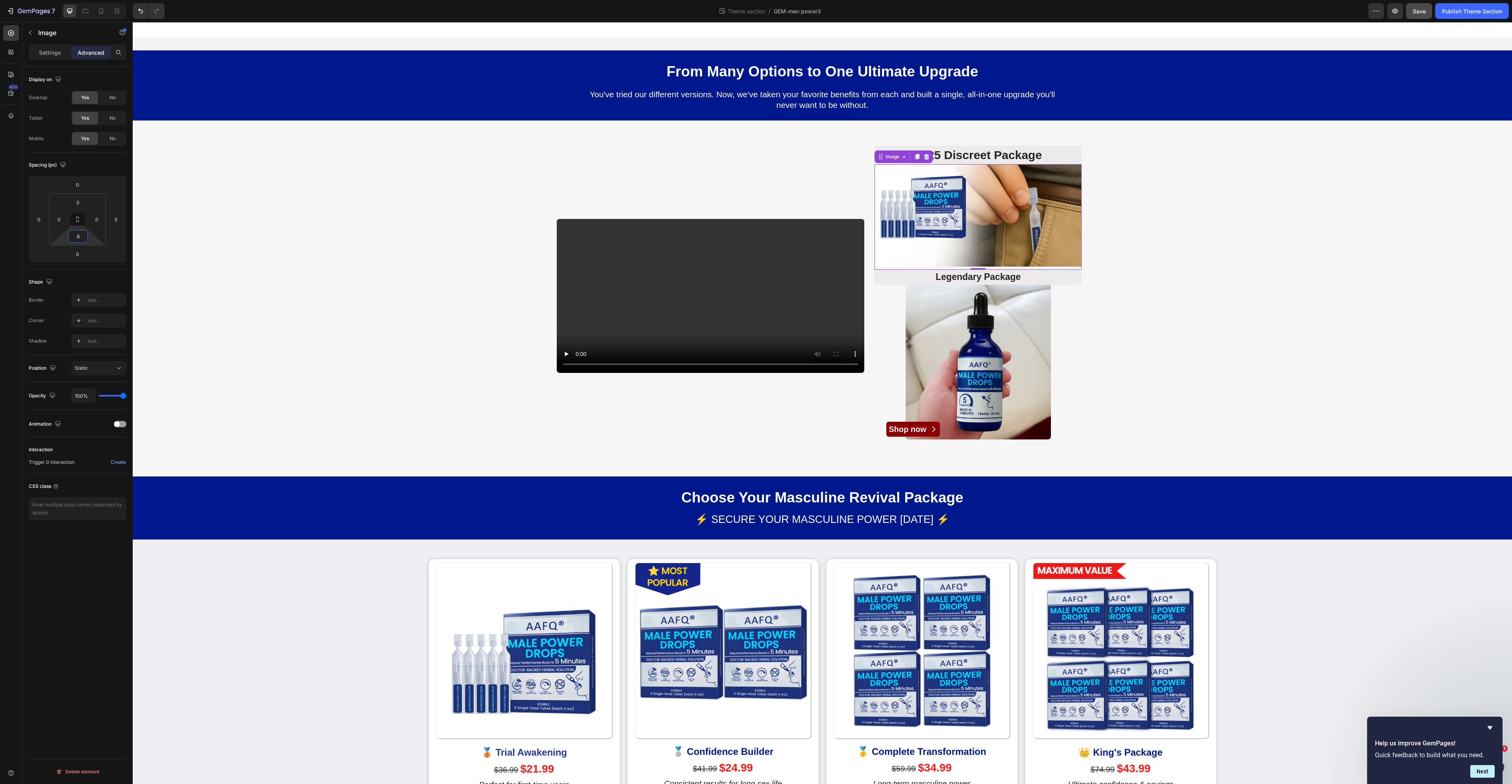
type input "8"
click at [1148, 283] on div "Video 2025 Discreet Package Heading Image 0 Legendary Package Heading Image Row…" at bounding box center [822, 296] width 1380 height 314
click at [1015, 216] on img at bounding box center [978, 216] width 207 height 102
click at [81, 237] on input "8" at bounding box center [77, 236] width 16 height 12
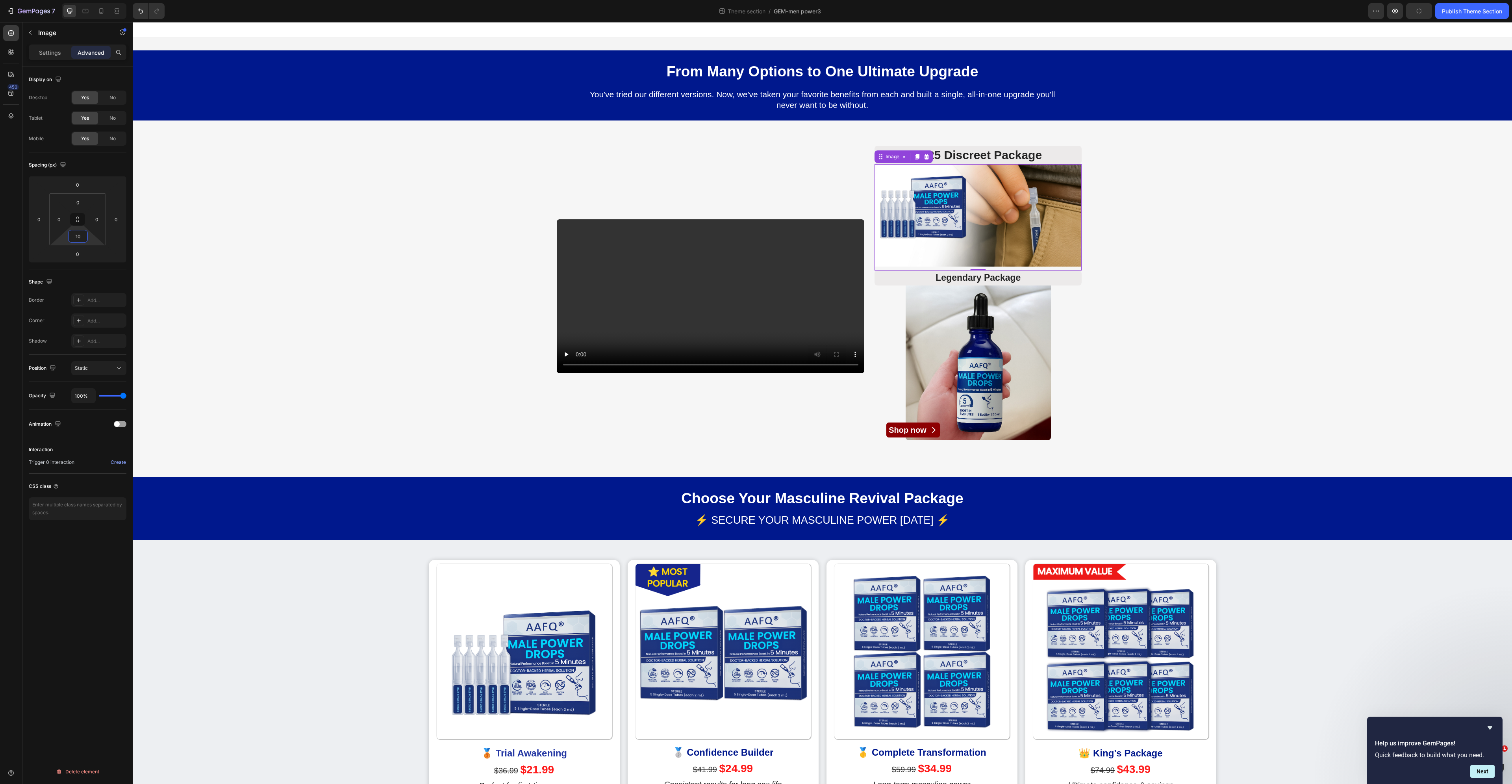
type input "10"
click at [1155, 299] on div "Video 2025 Discreet Package Heading Image 0 Legendary Package Heading Image Row…" at bounding box center [822, 296] width 1380 height 314
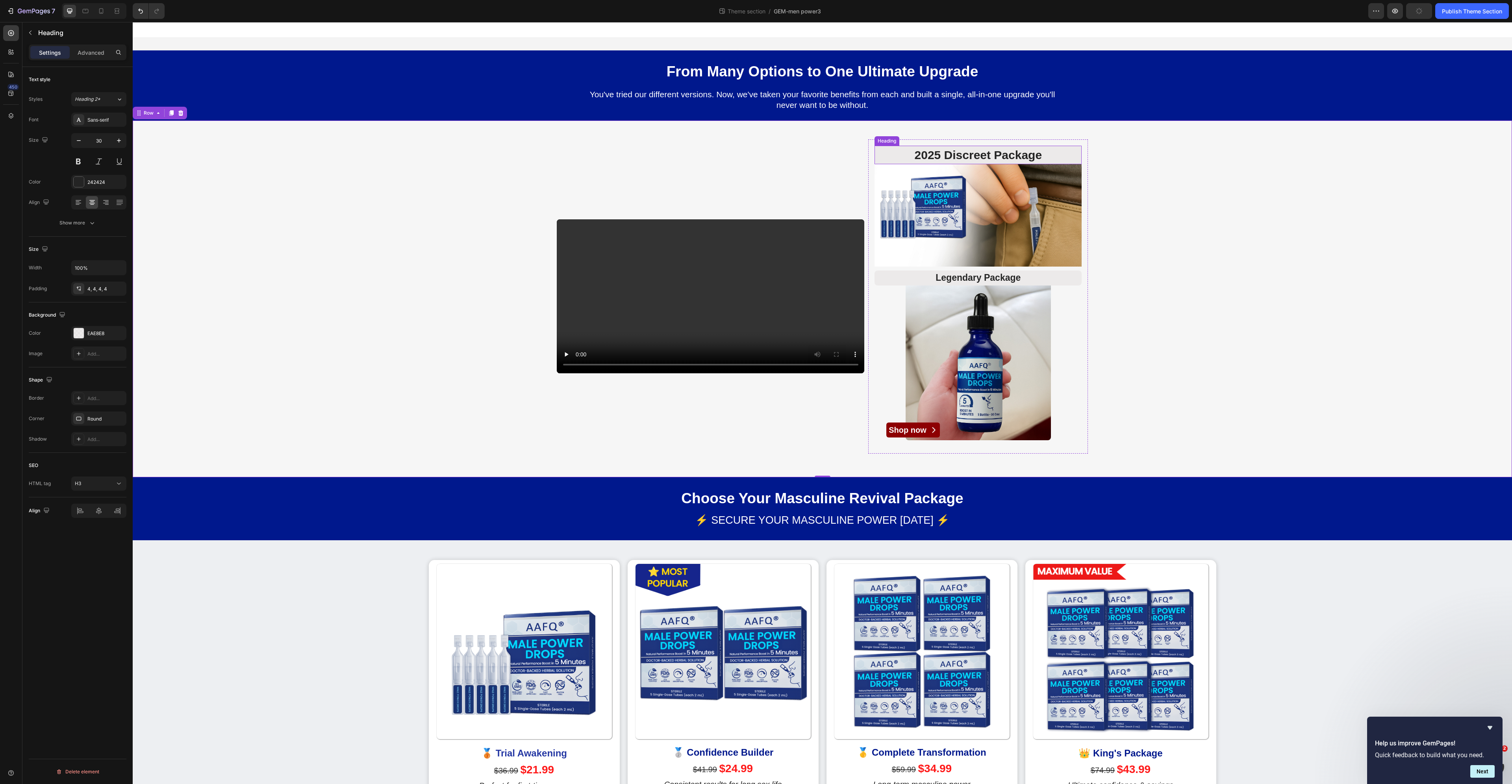
click at [990, 152] on p "2025 Discreet Package" at bounding box center [978, 155] width 204 height 16
click at [987, 280] on h3 "Legendary Package" at bounding box center [978, 278] width 207 height 15
click at [986, 151] on p "2025 Discreet Package" at bounding box center [978, 155] width 204 height 16
click at [101, 141] on input "30" at bounding box center [99, 141] width 26 height 14
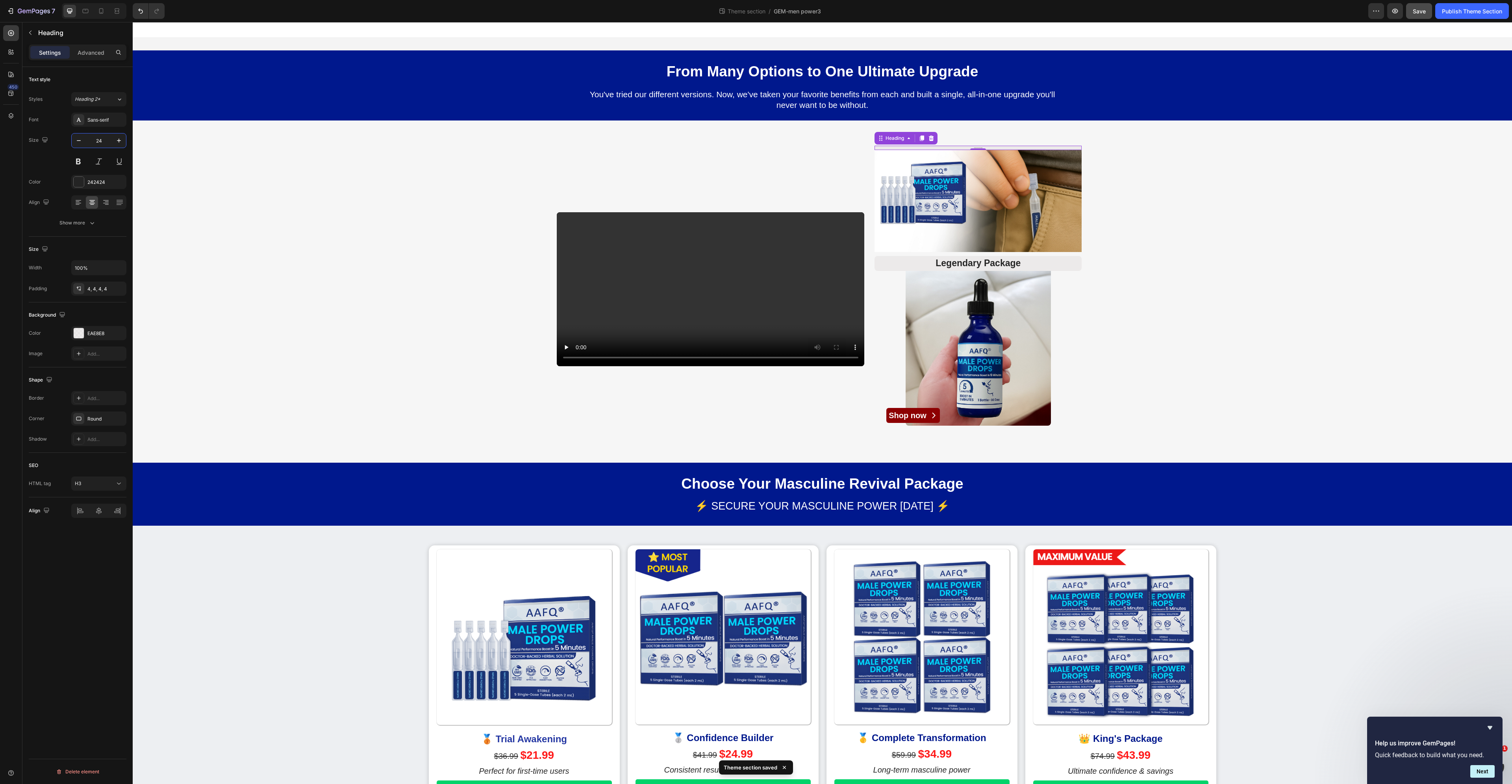
type input "24"
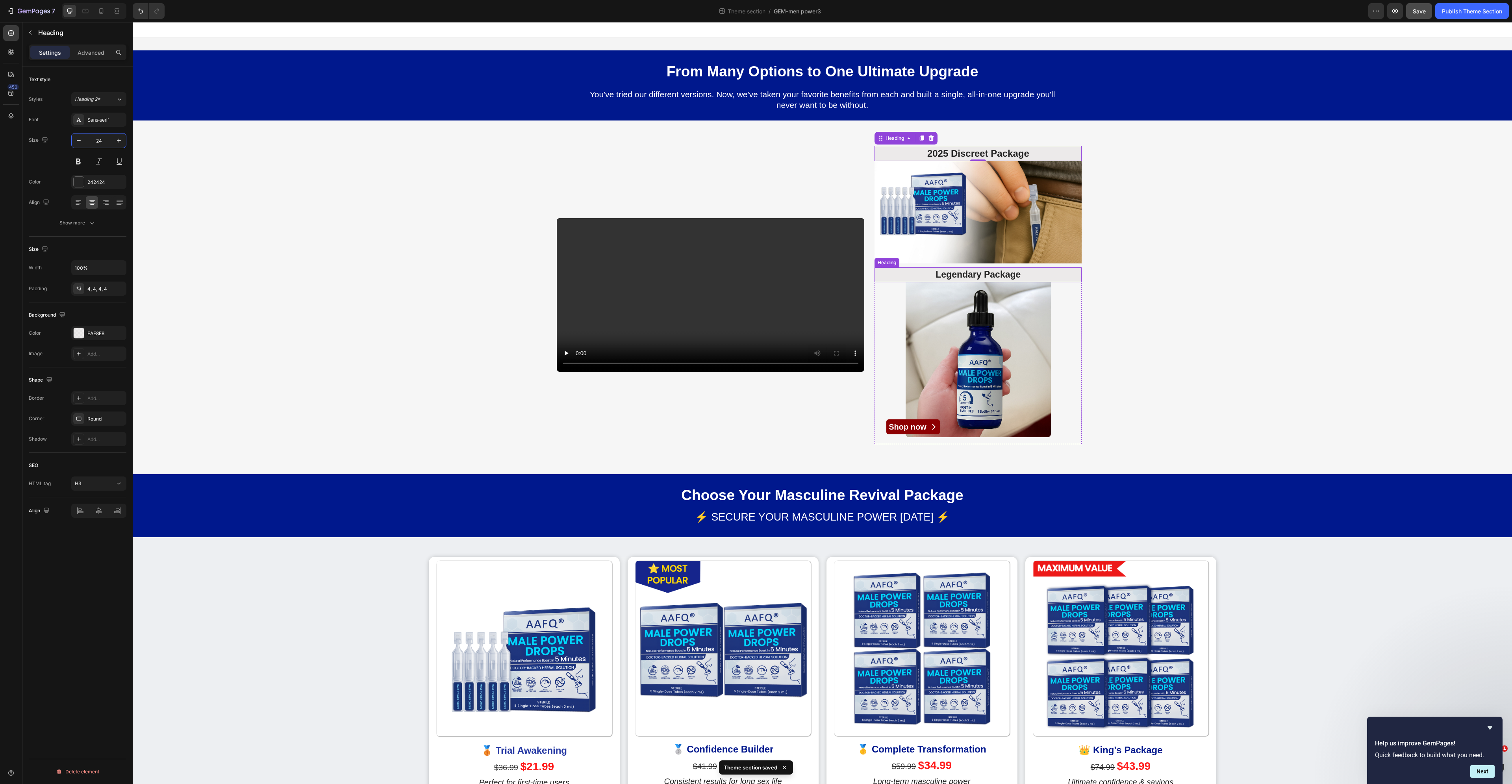
click at [1008, 272] on h3 "Legendary Package" at bounding box center [978, 275] width 207 height 15
click at [98, 139] on input "23" at bounding box center [99, 141] width 26 height 14
click at [104, 15] on div at bounding box center [101, 11] width 12 height 12
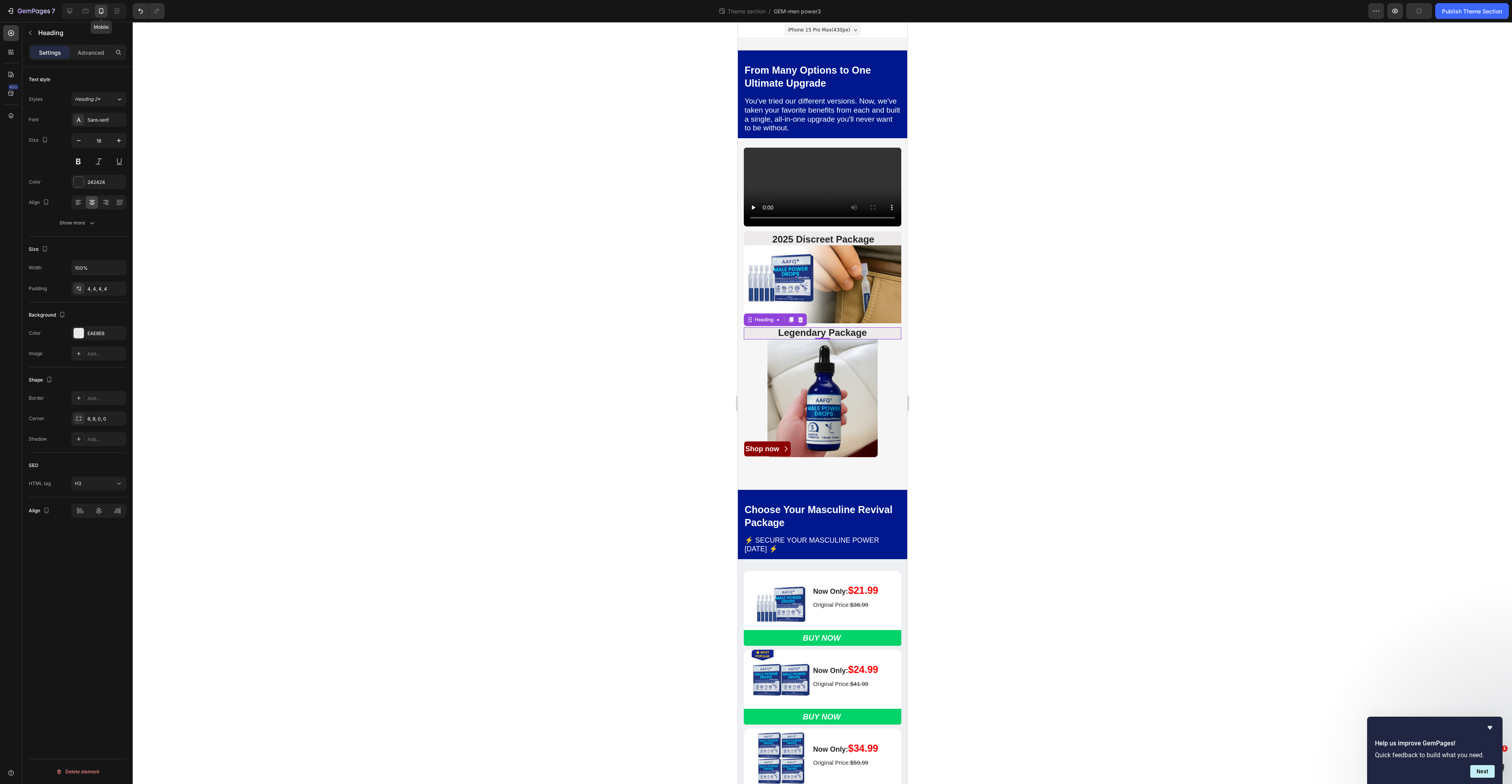
scroll to position [222, 0]
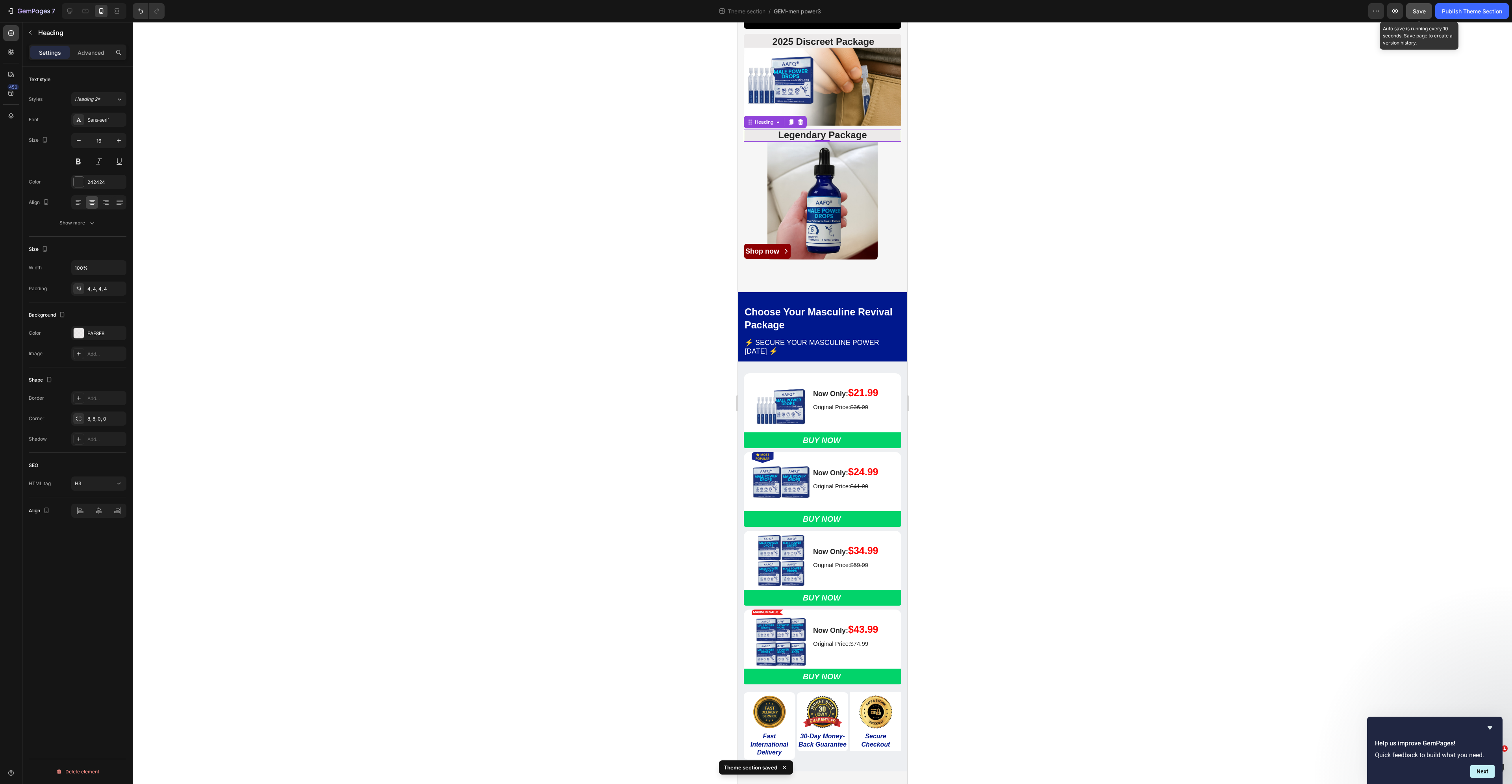
click at [1413, 14] on span "Save" at bounding box center [1419, 11] width 13 height 7
click at [1464, 12] on div "Publish Theme Section" at bounding box center [1472, 11] width 60 height 8
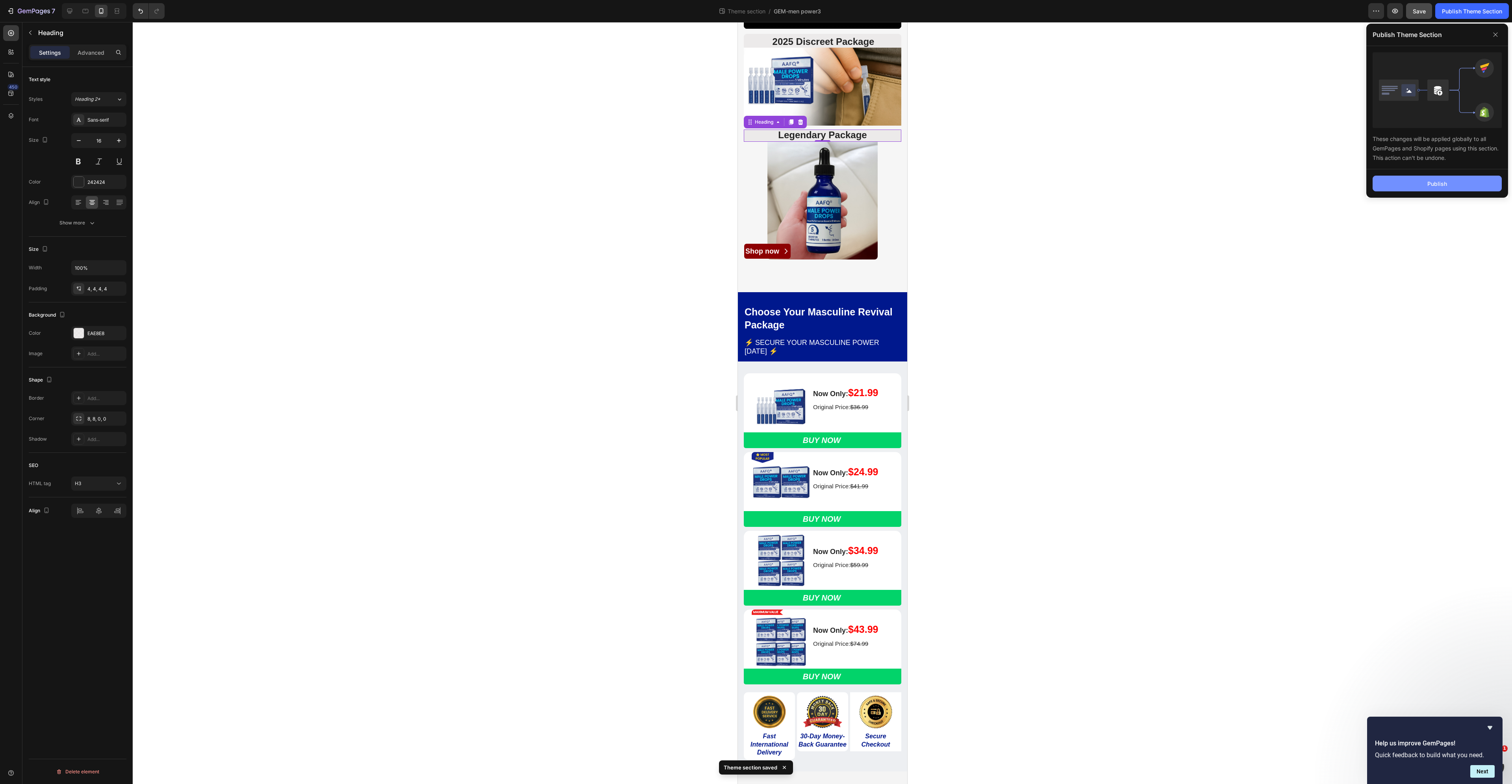
click at [1460, 182] on button "Publish" at bounding box center [1437, 183] width 129 height 16
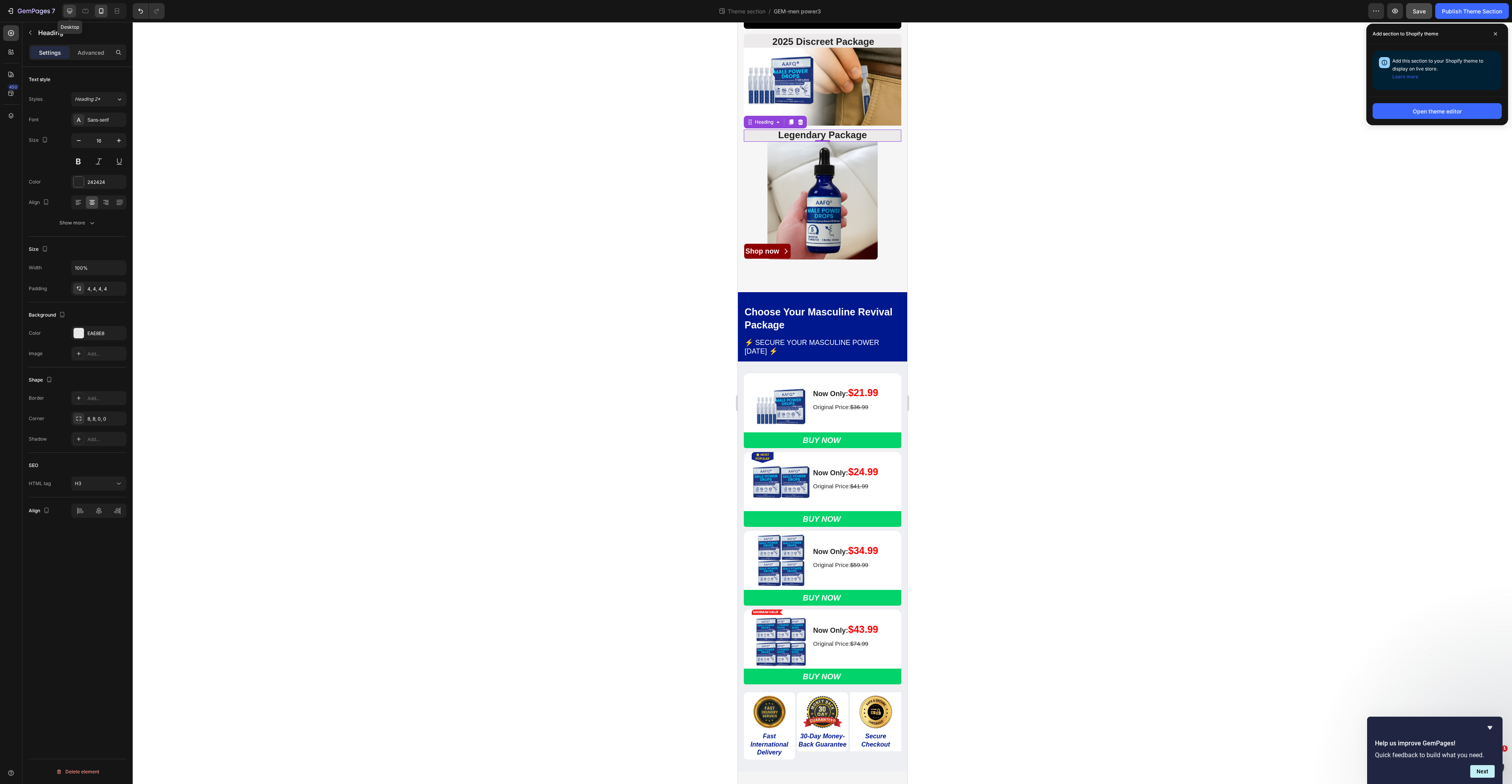
click at [70, 11] on icon at bounding box center [69, 11] width 8 height 8
type input "24"
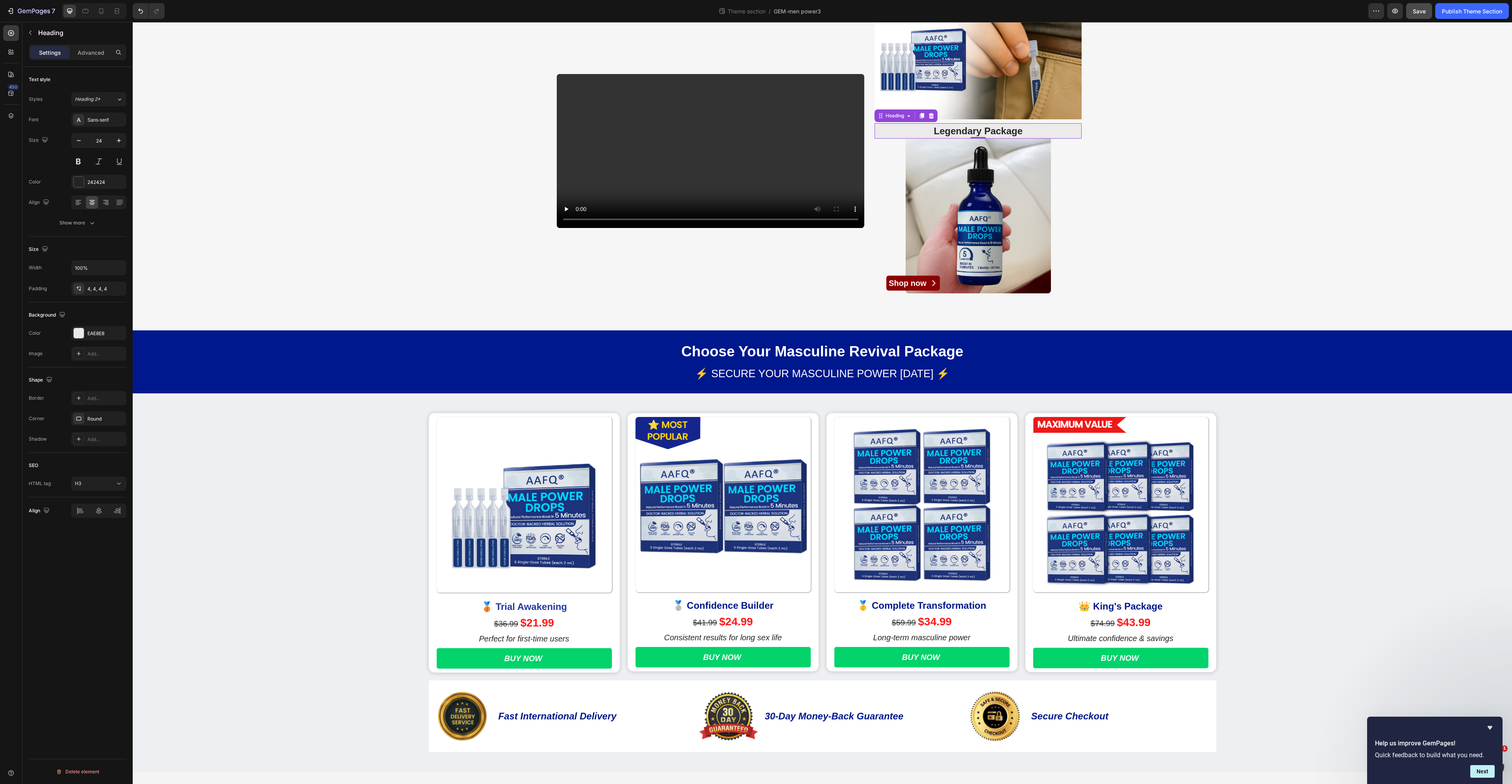
scroll to position [144, 0]
click at [559, 623] on p "$36.99 $21.99" at bounding box center [524, 623] width 174 height 10
click at [553, 622] on p "$36.99 $21.99" at bounding box center [524, 623] width 174 height 10
click at [535, 622] on strong "$21.99" at bounding box center [537, 622] width 34 height 12
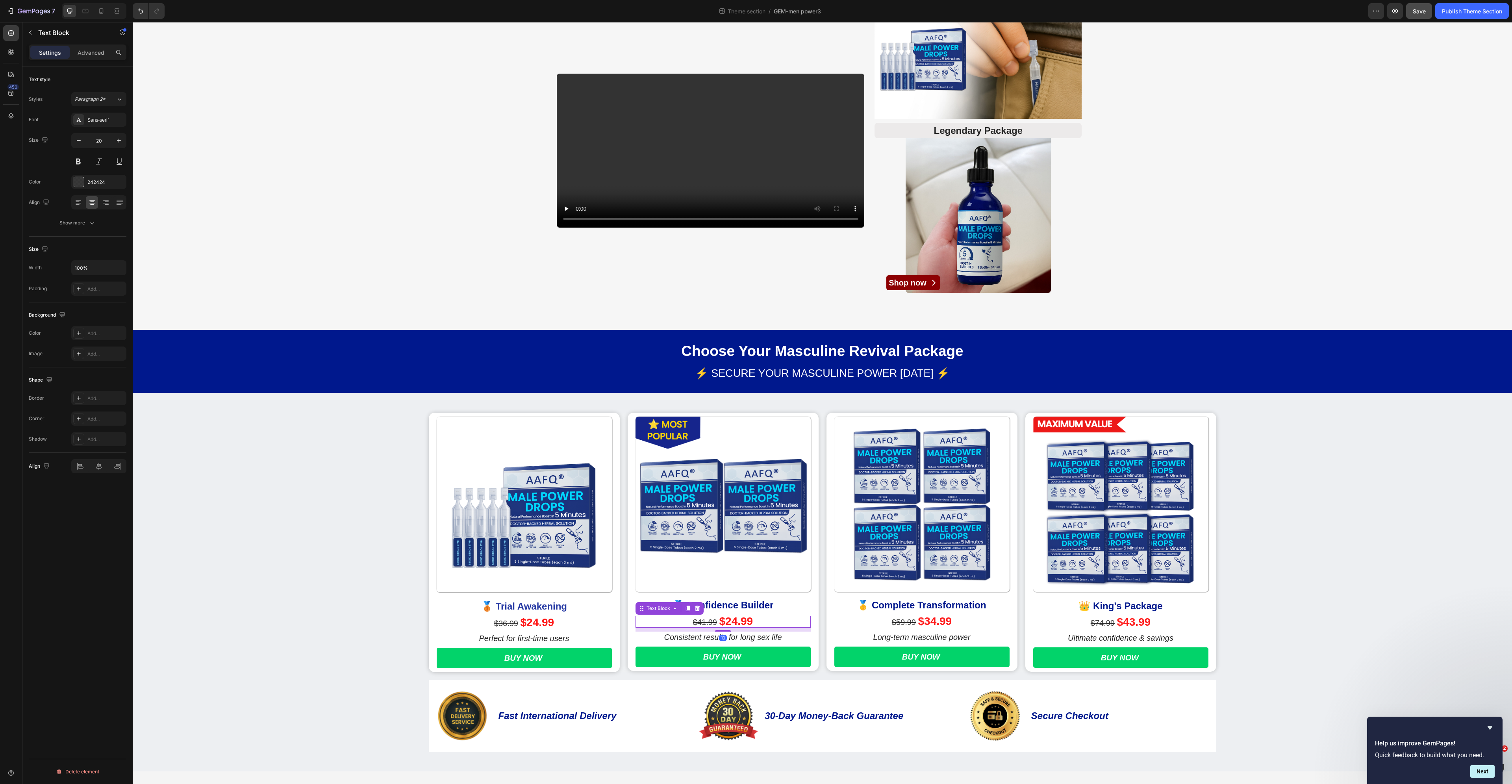
click at [735, 625] on strong "$24.99" at bounding box center [736, 621] width 34 height 12
click at [734, 622] on strong "$24.99" at bounding box center [736, 621] width 34 height 12
click at [926, 622] on strong "$34.99" at bounding box center [935, 621] width 34 height 12
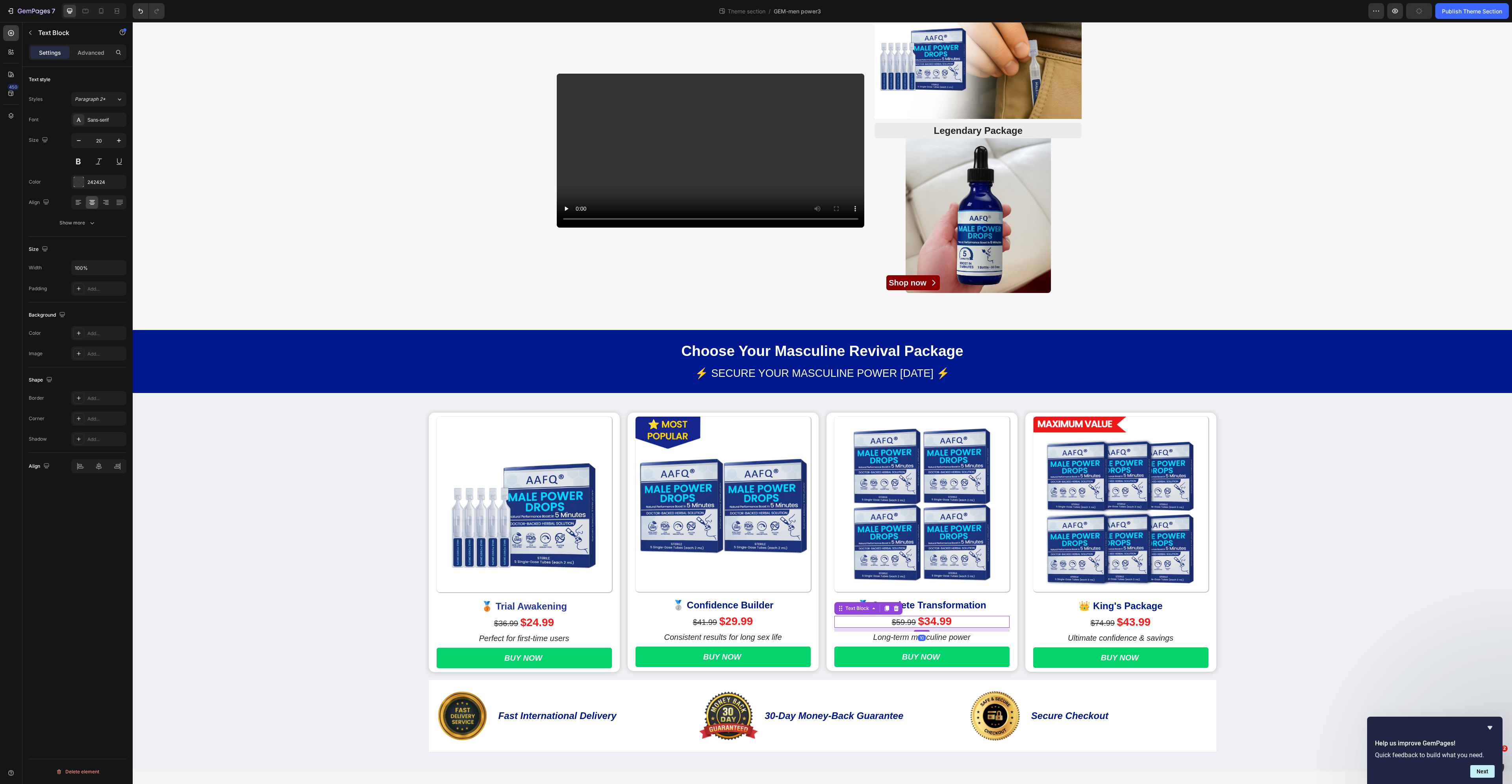
click at [932, 622] on strong "$34.99" at bounding box center [935, 621] width 34 height 12
click at [933, 622] on strong "$34.99" at bounding box center [935, 621] width 34 height 12
click at [1135, 624] on strong "$43.99" at bounding box center [1134, 622] width 34 height 12
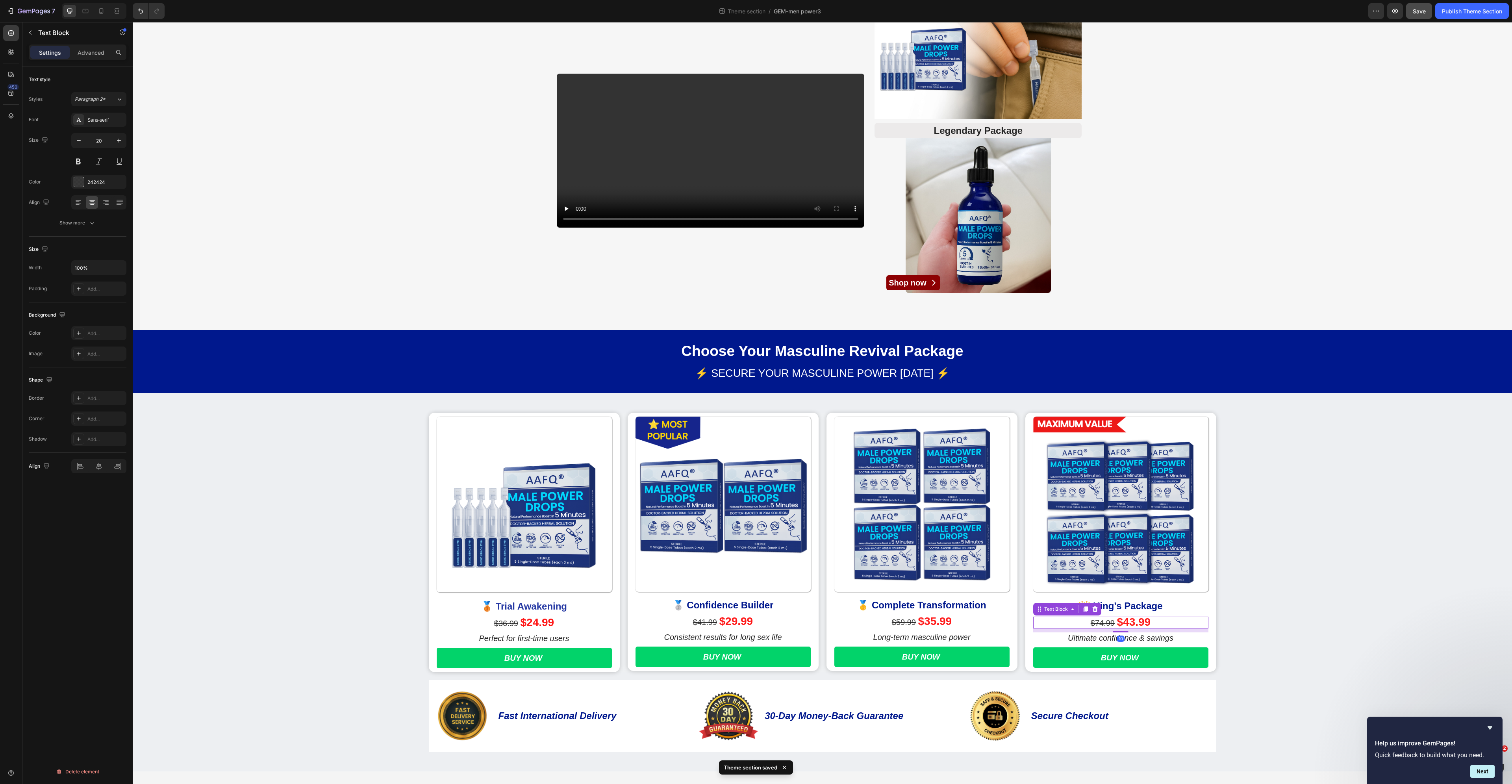
click at [1129, 622] on strong "$43.99" at bounding box center [1134, 622] width 34 height 12
click at [1130, 622] on strong "$43.99" at bounding box center [1134, 622] width 34 height 12
click at [1419, 9] on span "Save" at bounding box center [1419, 11] width 13 height 7
click at [1478, 13] on div "Publish Theme Section" at bounding box center [1472, 11] width 60 height 8
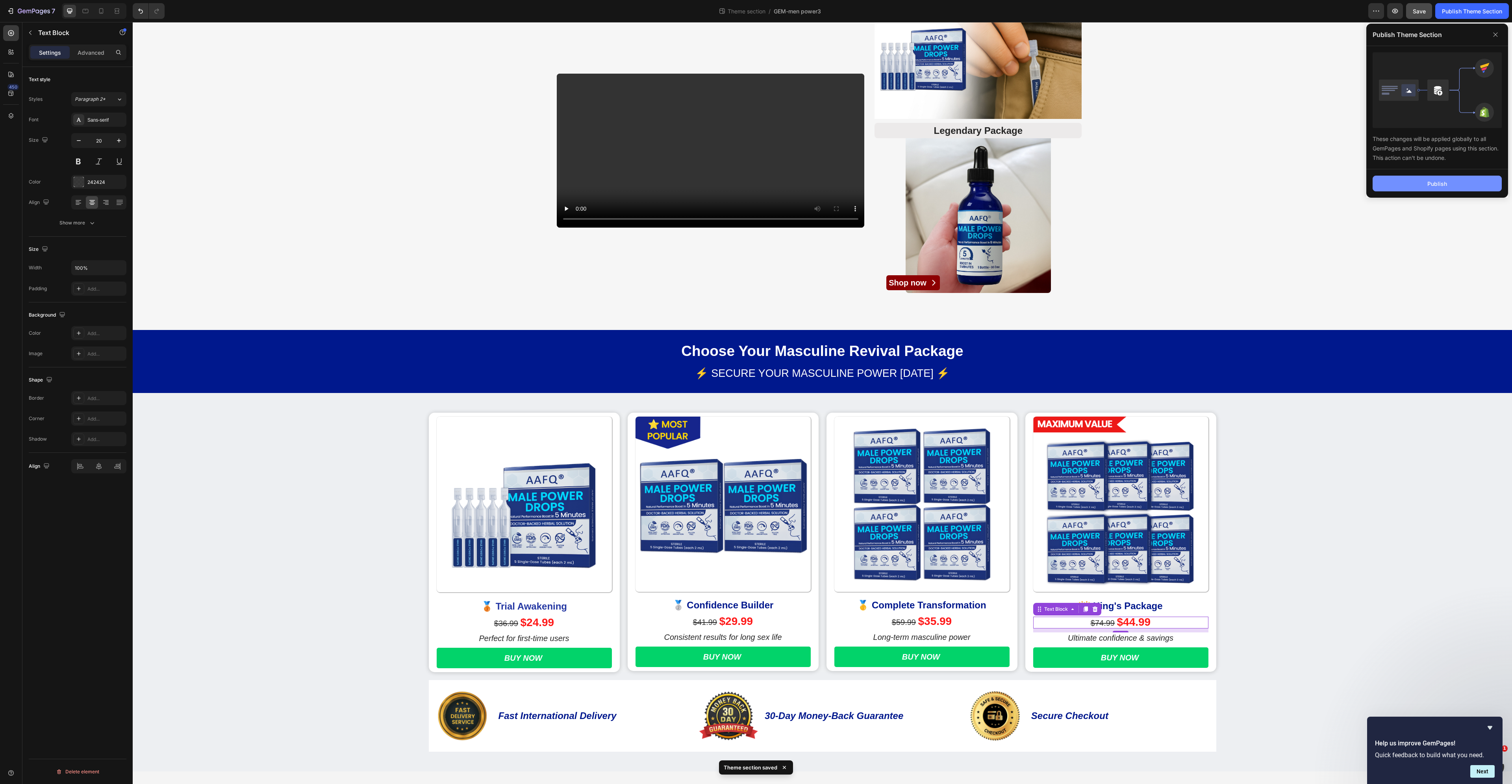
click at [1438, 179] on div "Publish" at bounding box center [1438, 183] width 20 height 8
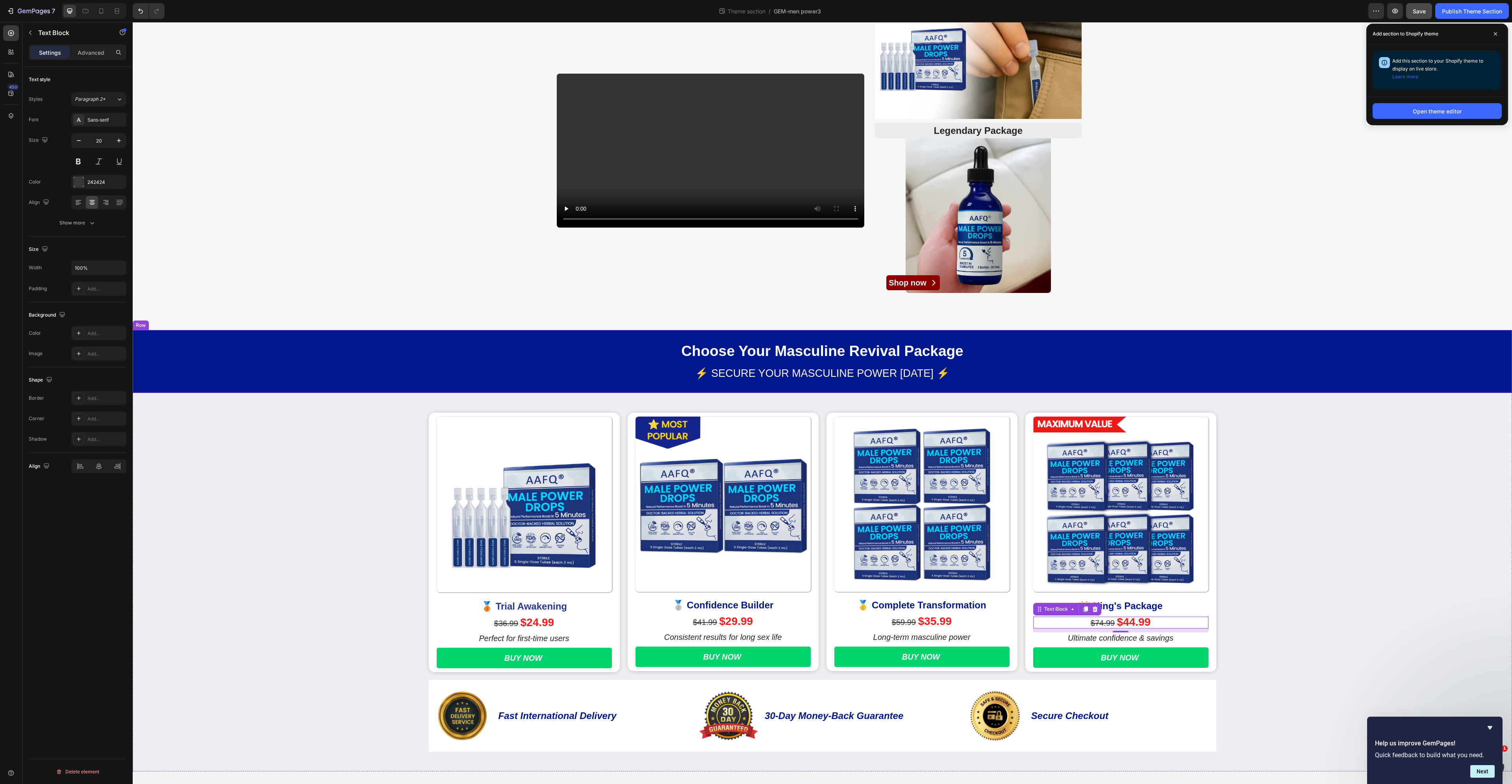
scroll to position [105, 0]
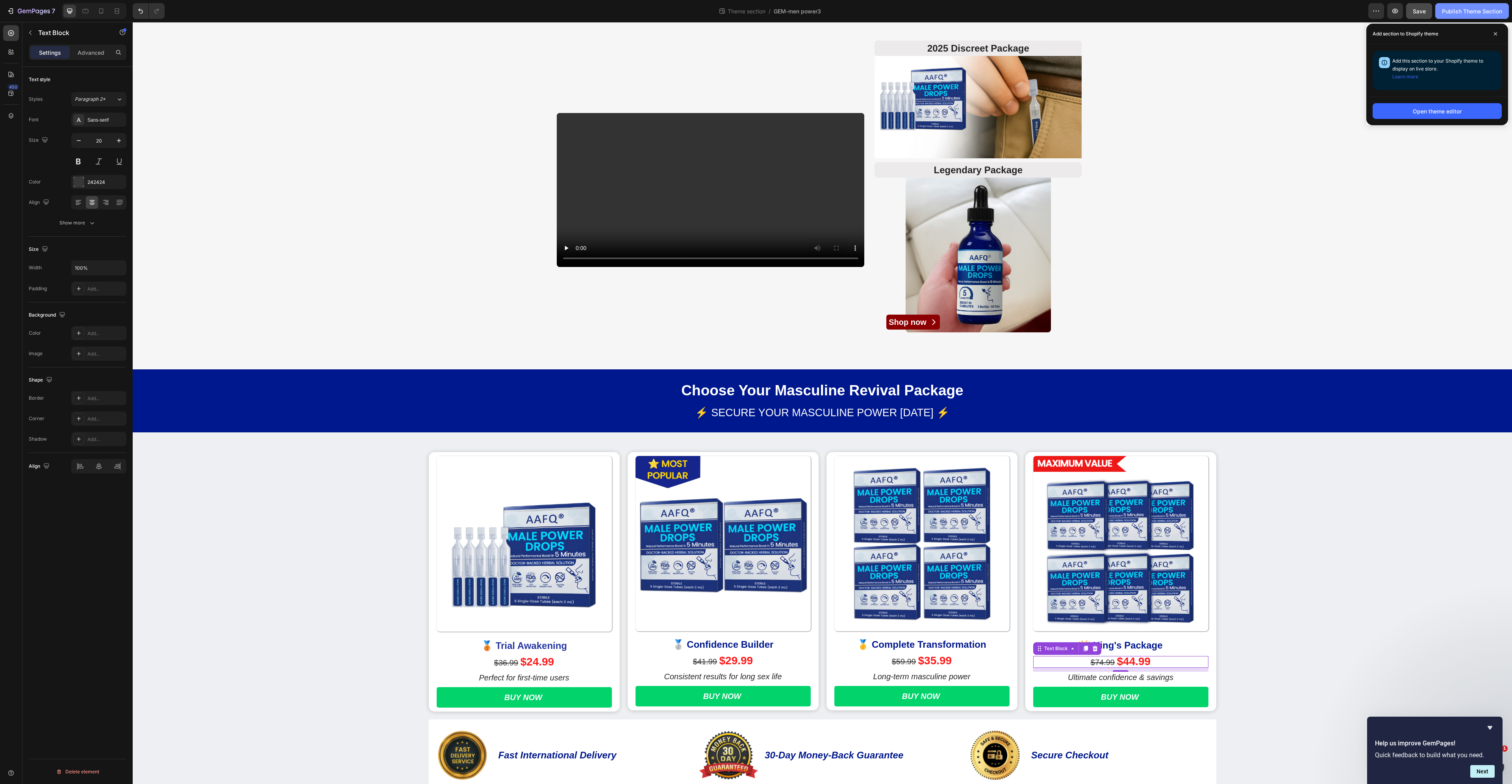
click at [1468, 15] on div "Publish Theme Section" at bounding box center [1472, 11] width 60 height 8
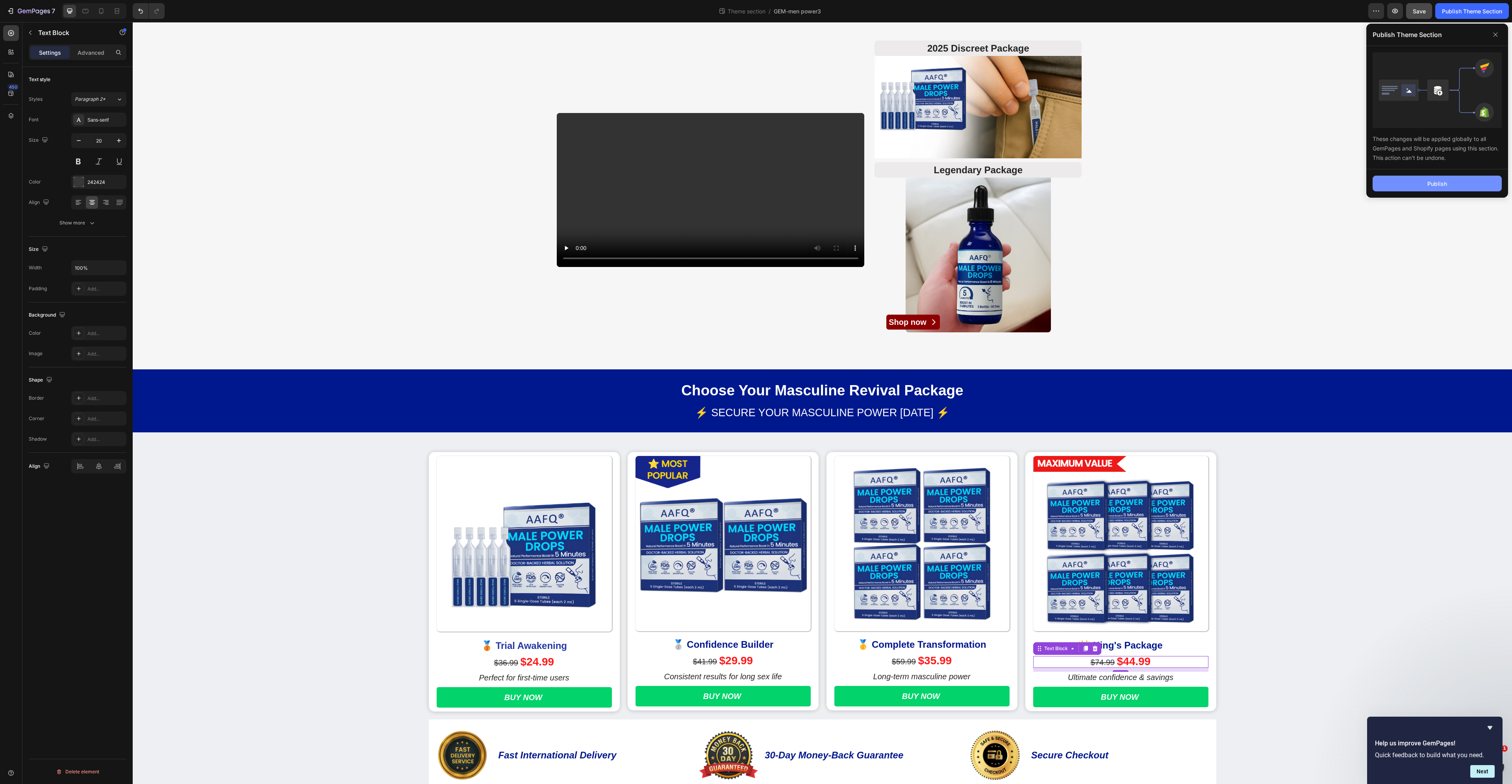
click at [1441, 186] on div "Publish" at bounding box center [1438, 183] width 20 height 8
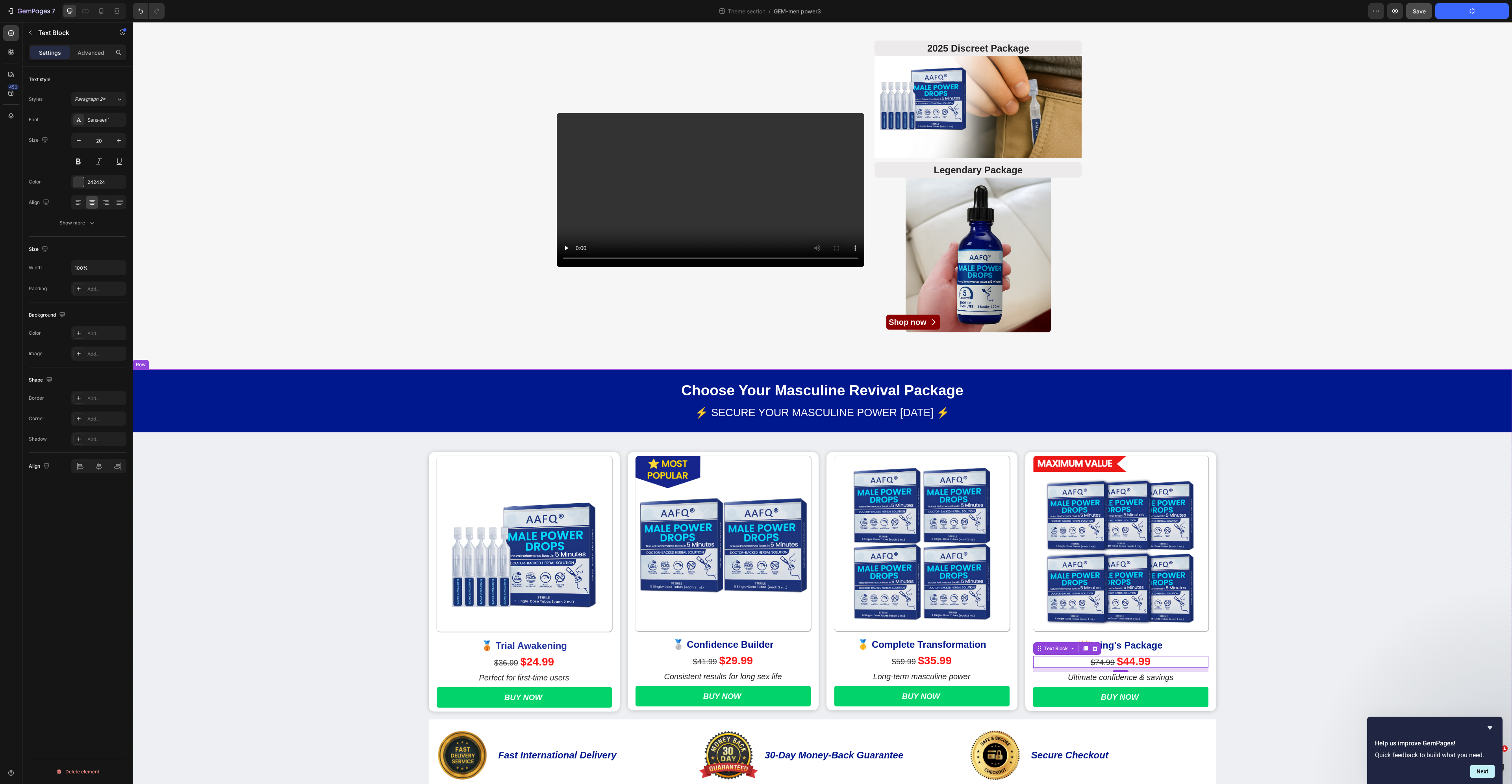
scroll to position [144, 0]
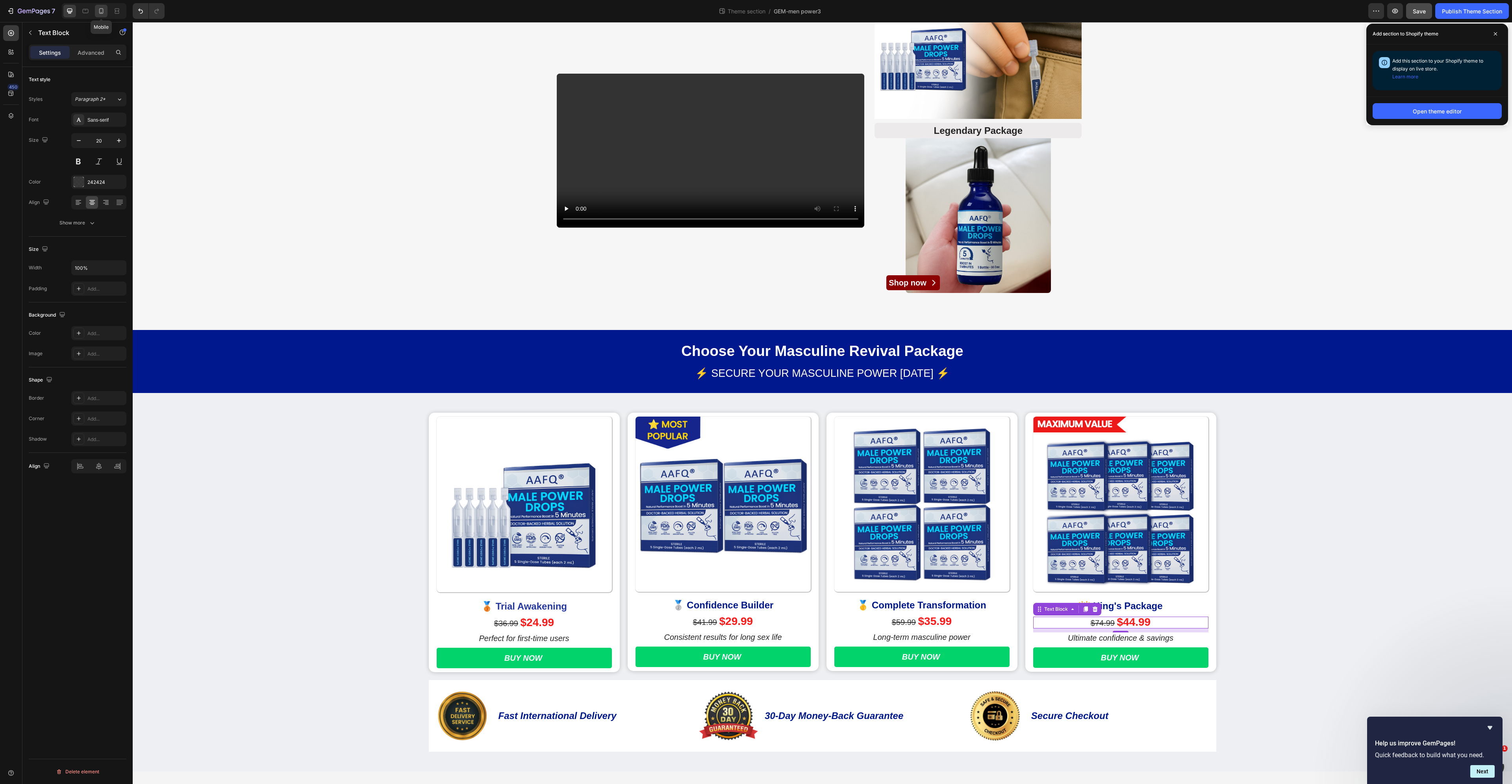
click at [101, 12] on icon at bounding box center [101, 11] width 8 height 8
type input "14"
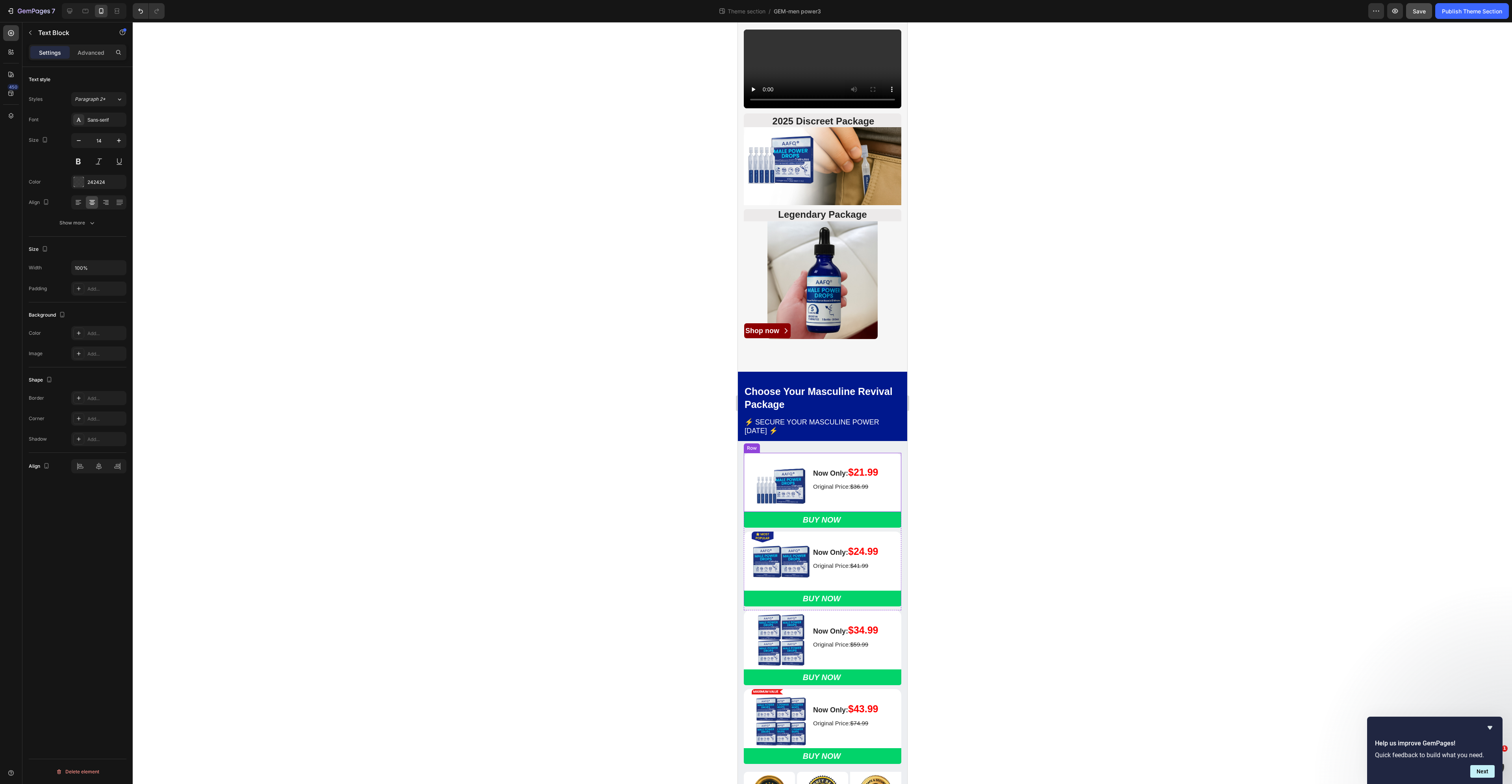
scroll to position [157, 0]
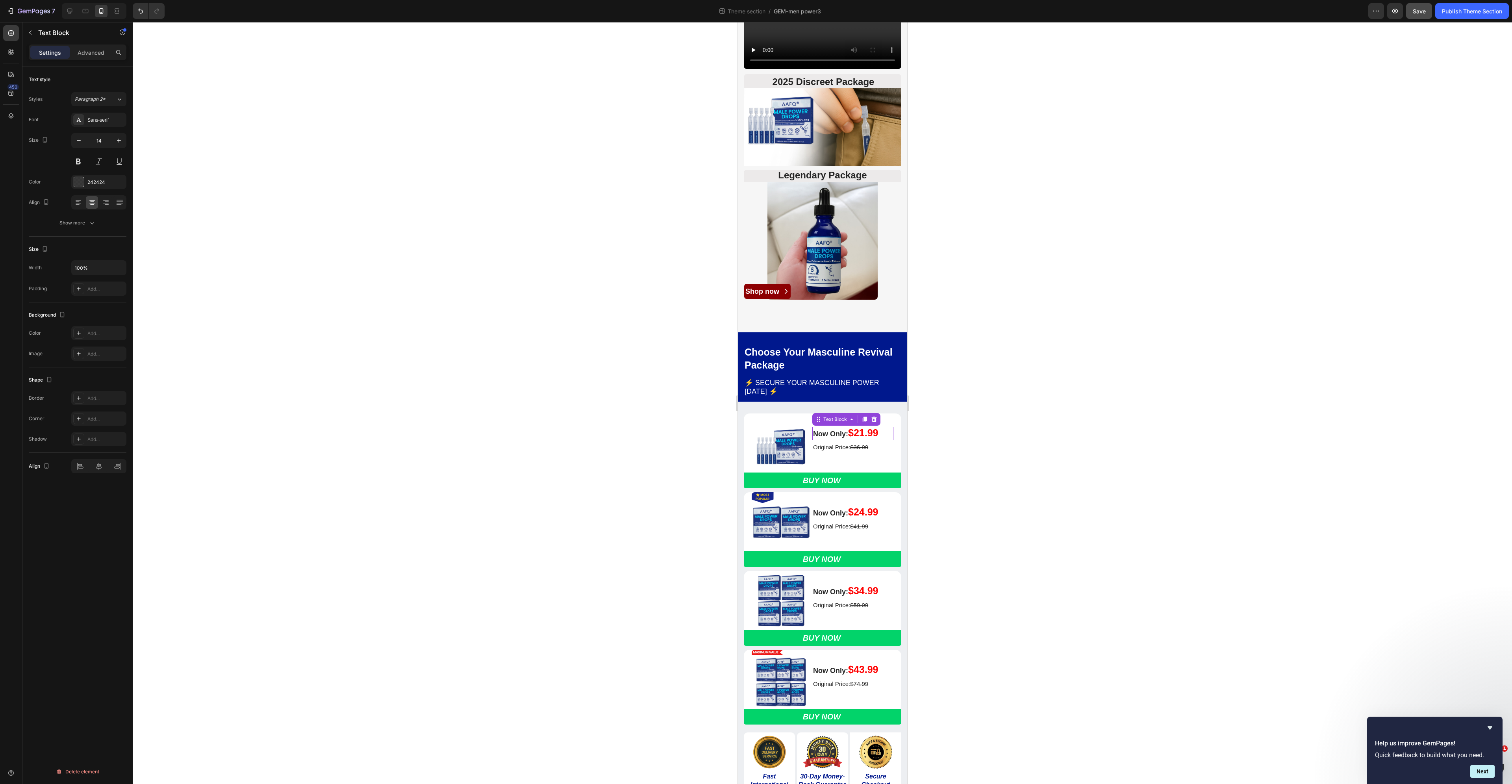
click at [863, 438] on strong "$21.99" at bounding box center [863, 433] width 30 height 11
click at [860, 438] on strong "$21.99" at bounding box center [863, 433] width 30 height 11
click at [863, 438] on strong "$21.99" at bounding box center [863, 433] width 30 height 11
click at [865, 517] on strong "$24.99" at bounding box center [863, 512] width 30 height 11
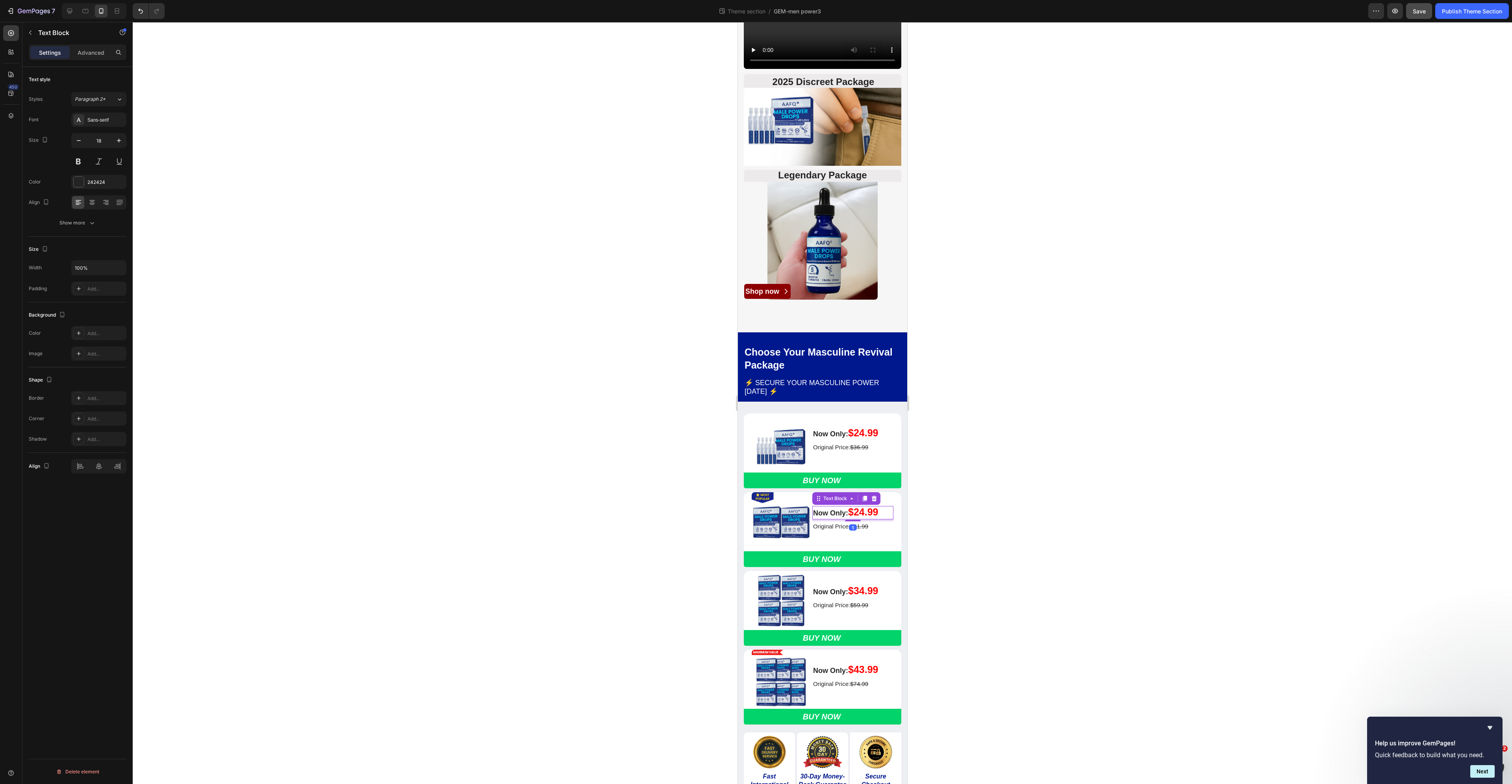
click at [861, 517] on strong "$24.99" at bounding box center [863, 512] width 30 height 11
click at [863, 517] on strong "$24.99" at bounding box center [863, 512] width 30 height 11
click at [857, 596] on strong "$34.99" at bounding box center [863, 591] width 30 height 11
click at [862, 596] on strong "$34.99" at bounding box center [863, 591] width 30 height 11
click at [861, 675] on strong "$43.99" at bounding box center [863, 670] width 30 height 11
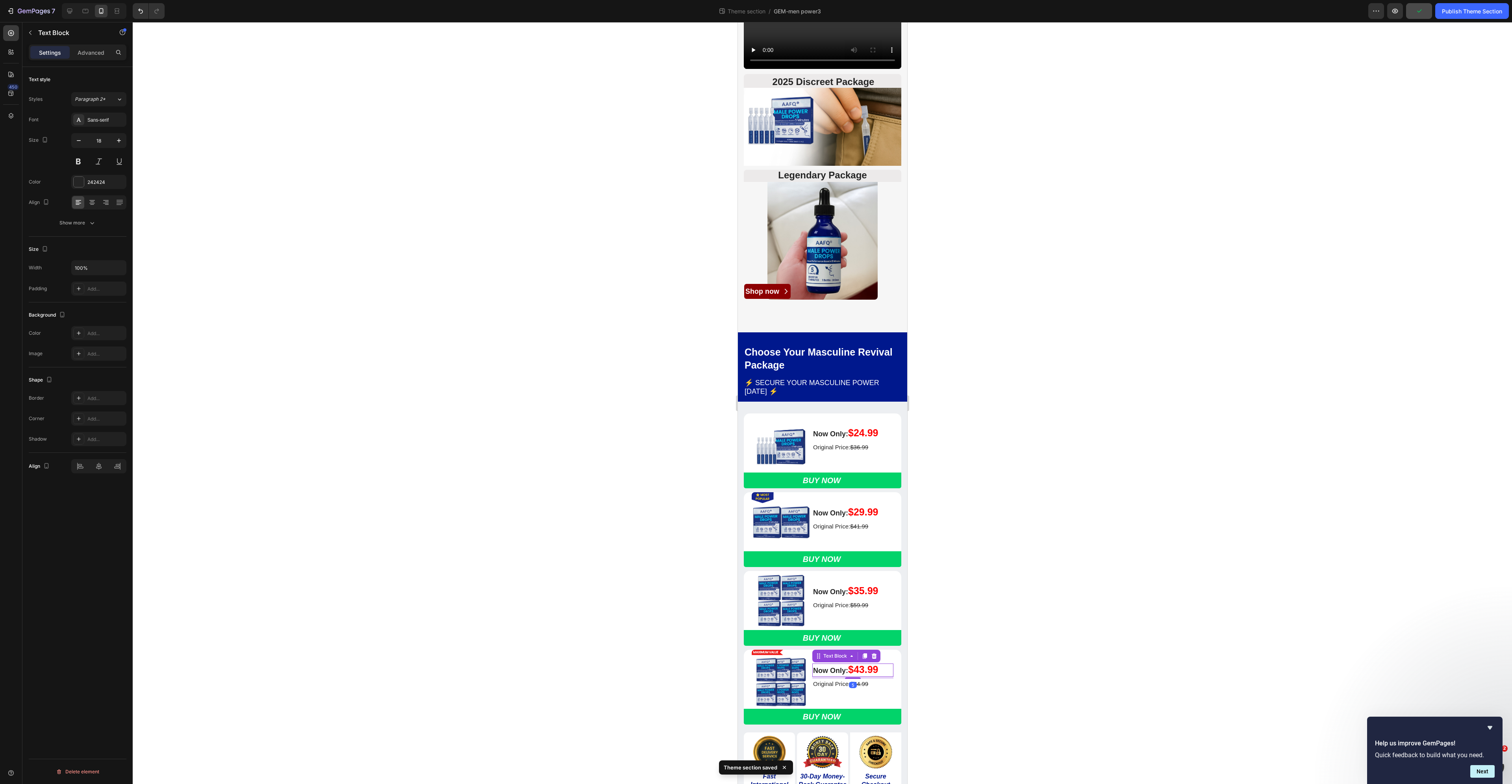
click at [865, 675] on strong "$43.99" at bounding box center [863, 670] width 30 height 11
click at [863, 675] on strong "$43.99" at bounding box center [863, 670] width 30 height 11
click at [1421, 8] on span "Save" at bounding box center [1419, 11] width 13 height 7
click at [1468, 10] on div "Publish Theme Section" at bounding box center [1472, 11] width 60 height 8
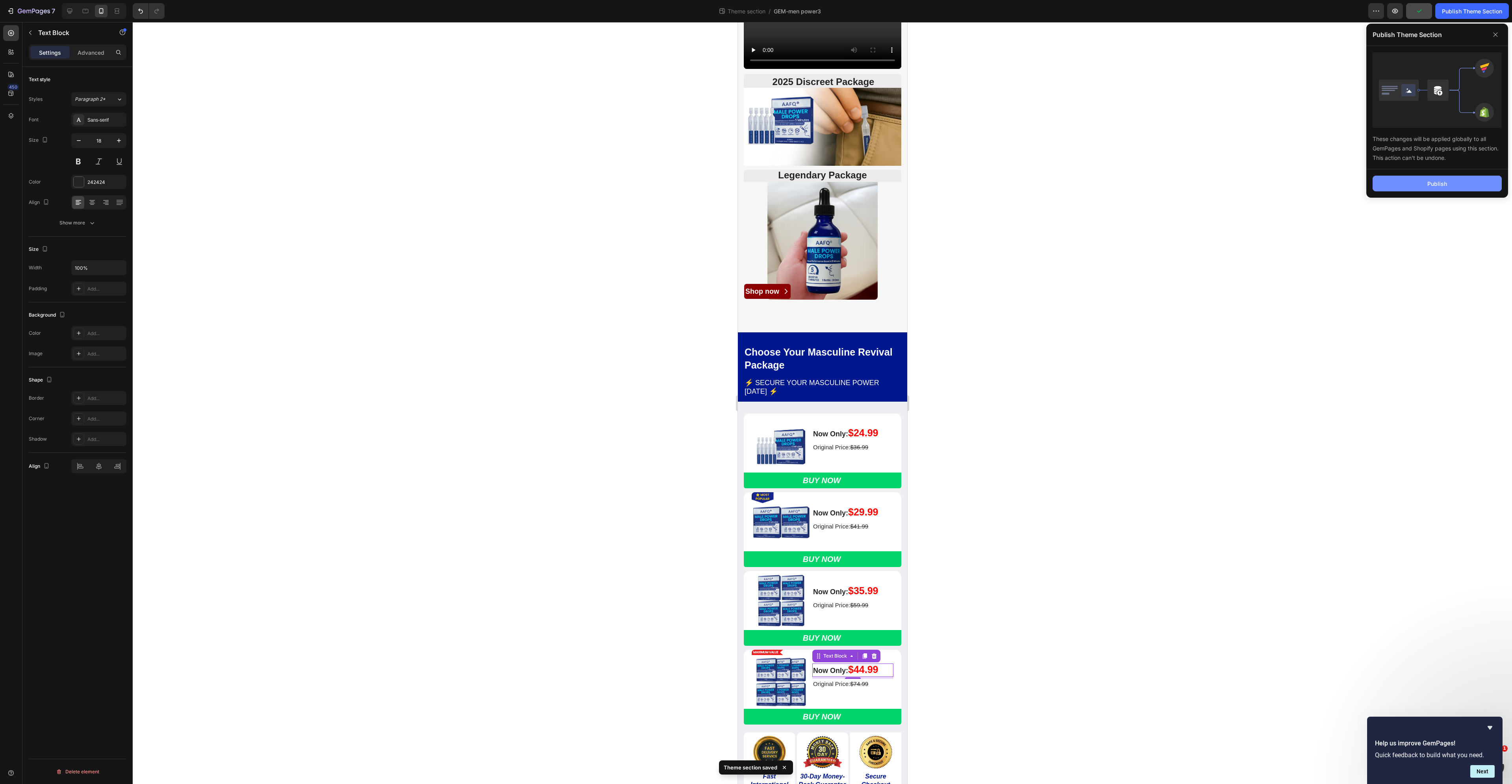
click at [1428, 187] on div "Publish" at bounding box center [1438, 183] width 20 height 8
